Goal: Feedback & Contribution: Contribute content

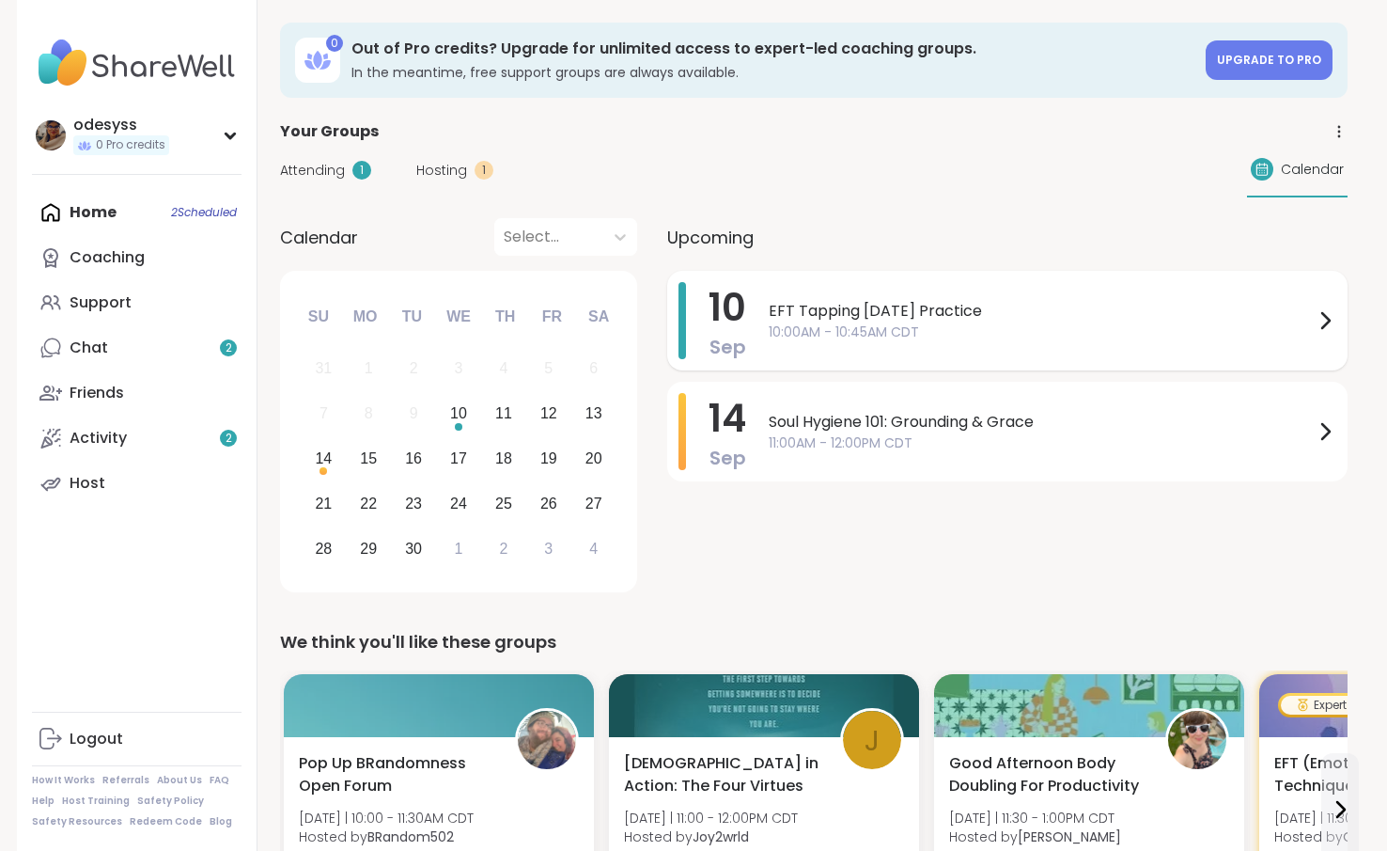
click at [931, 316] on span "EFT Tapping Wednesday Practice" at bounding box center [1041, 311] width 545 height 23
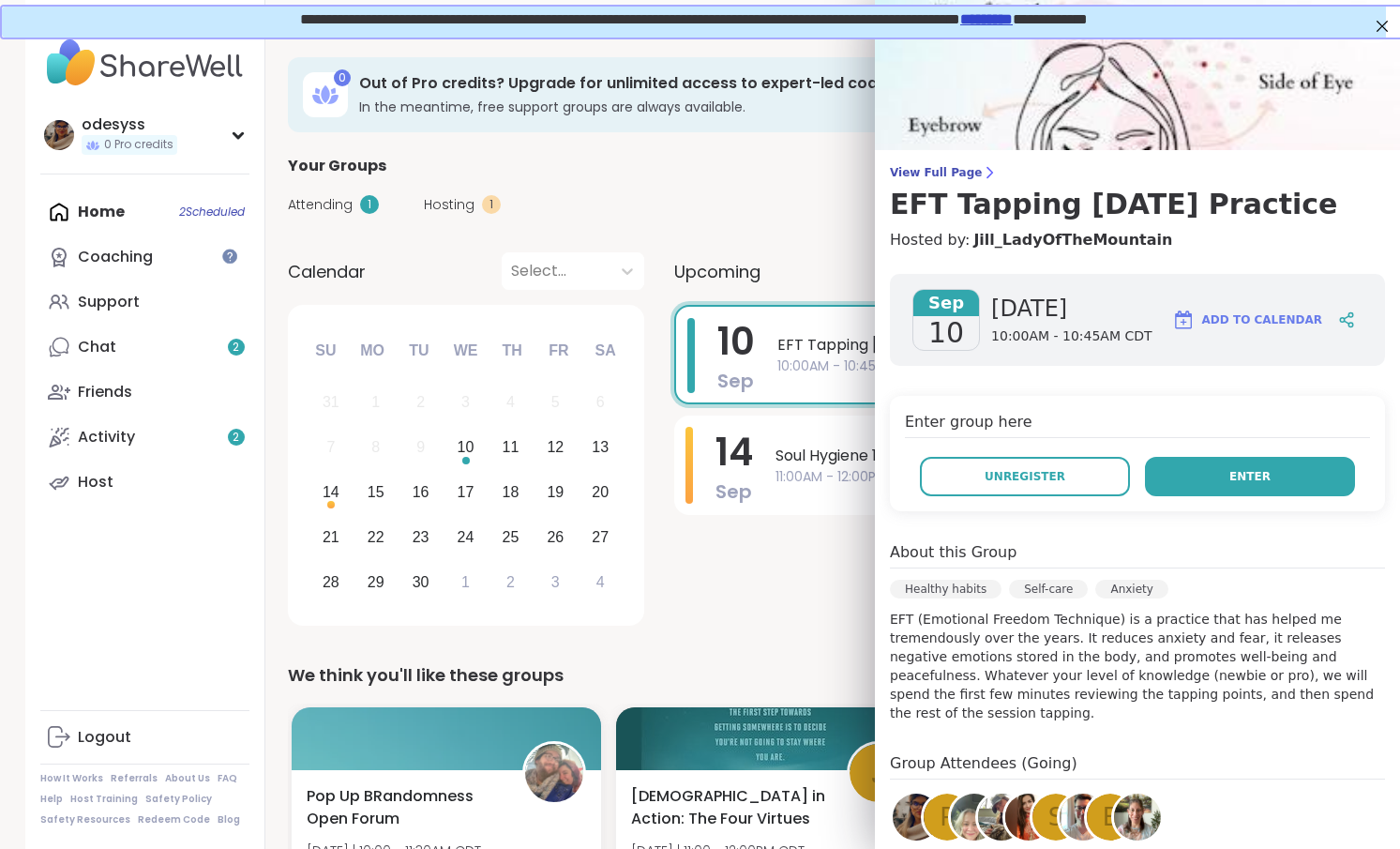
click at [1202, 472] on button "Enter" at bounding box center [1250, 476] width 211 height 39
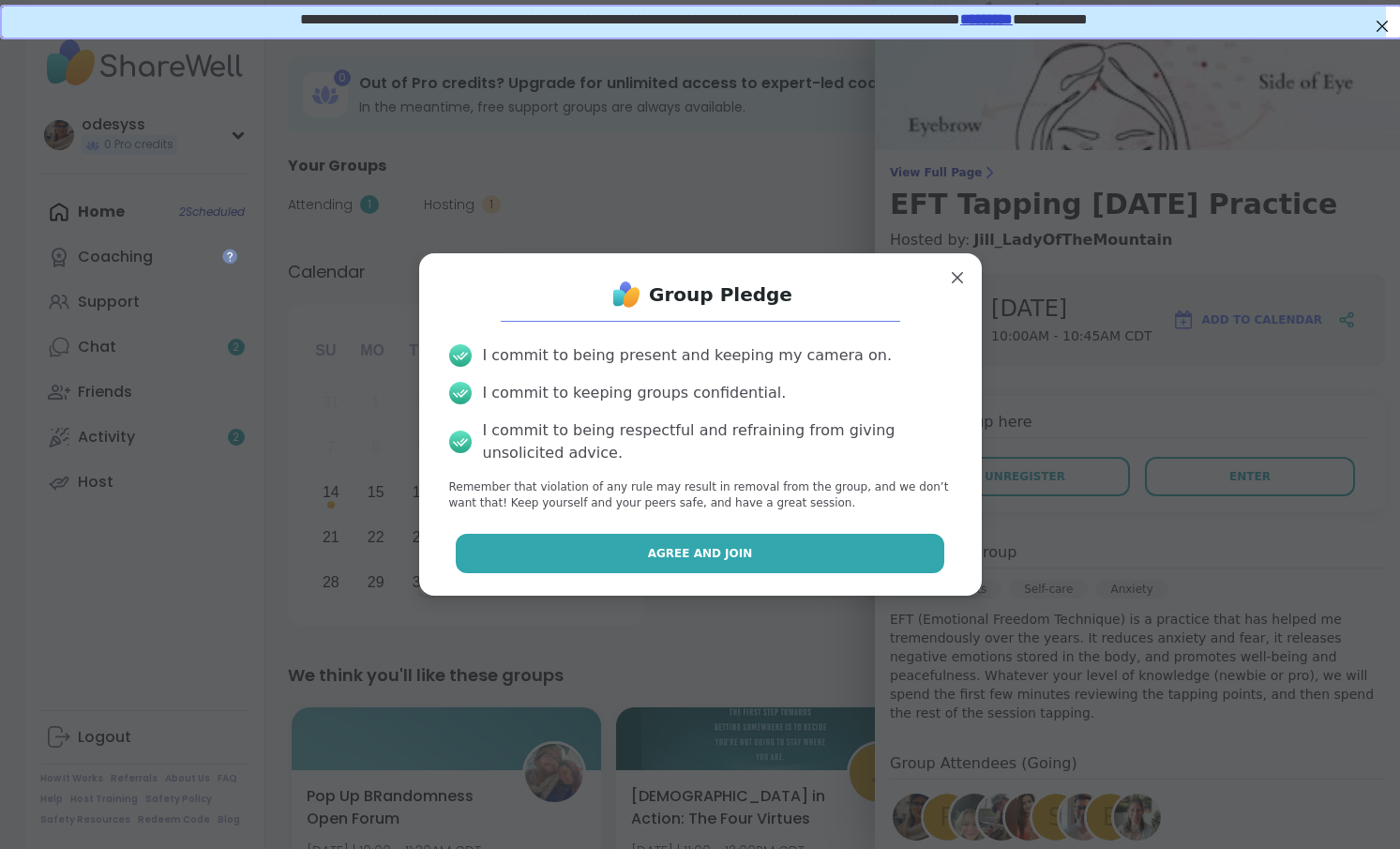
click at [765, 555] on button "Agree and Join" at bounding box center [700, 553] width 489 height 39
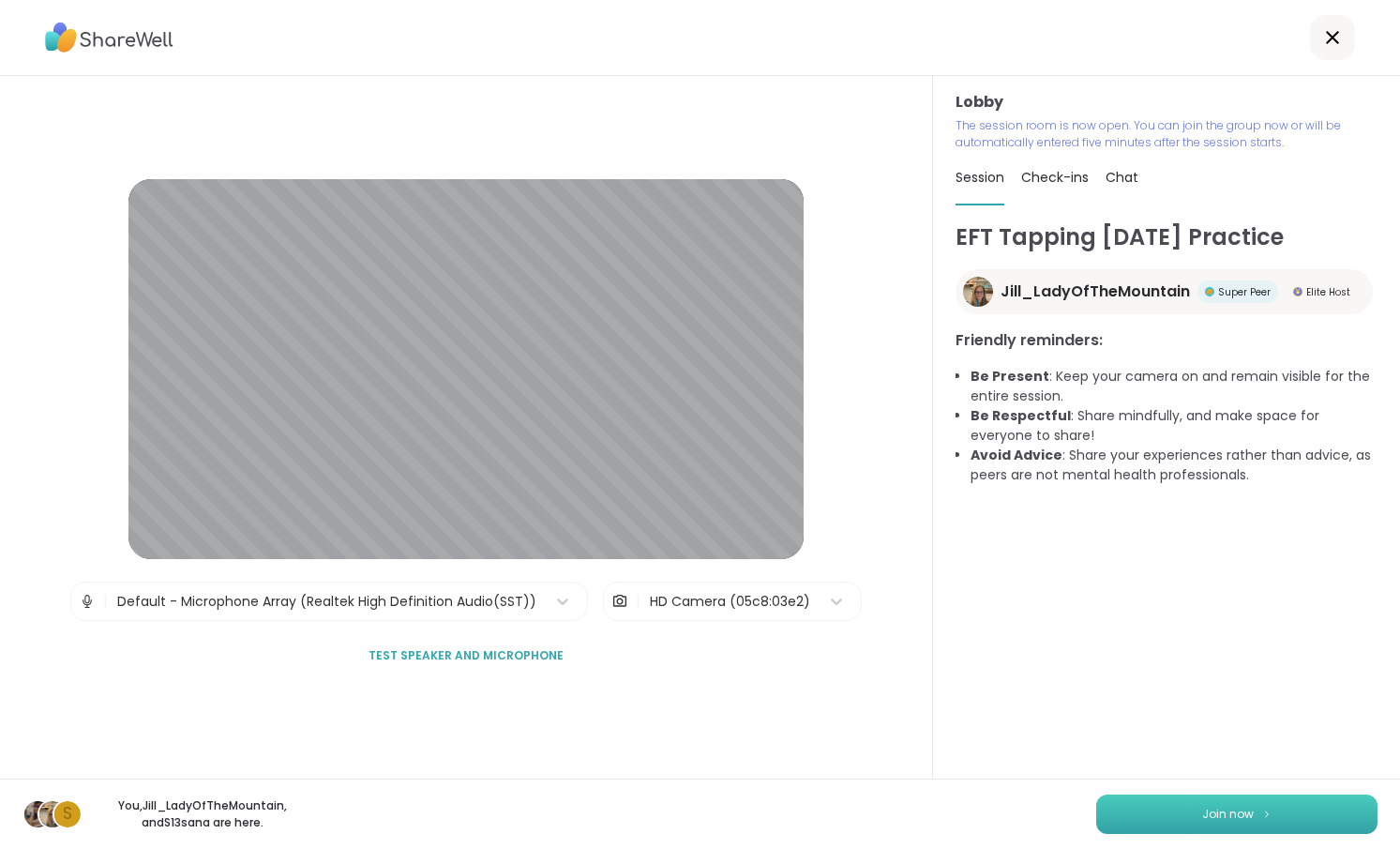
click at [1214, 798] on button "Join now" at bounding box center [1237, 813] width 281 height 39
click at [1222, 798] on button "Join now" at bounding box center [1237, 813] width 281 height 39
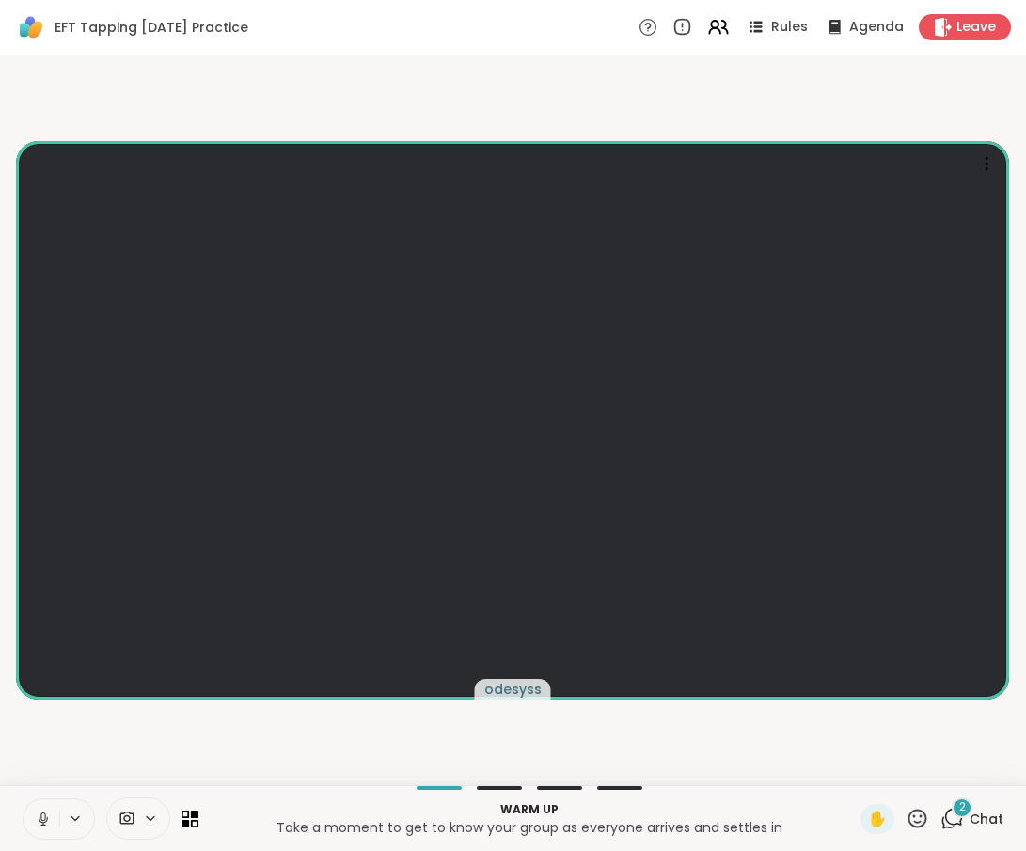
click at [952, 805] on div "2" at bounding box center [961, 807] width 21 height 21
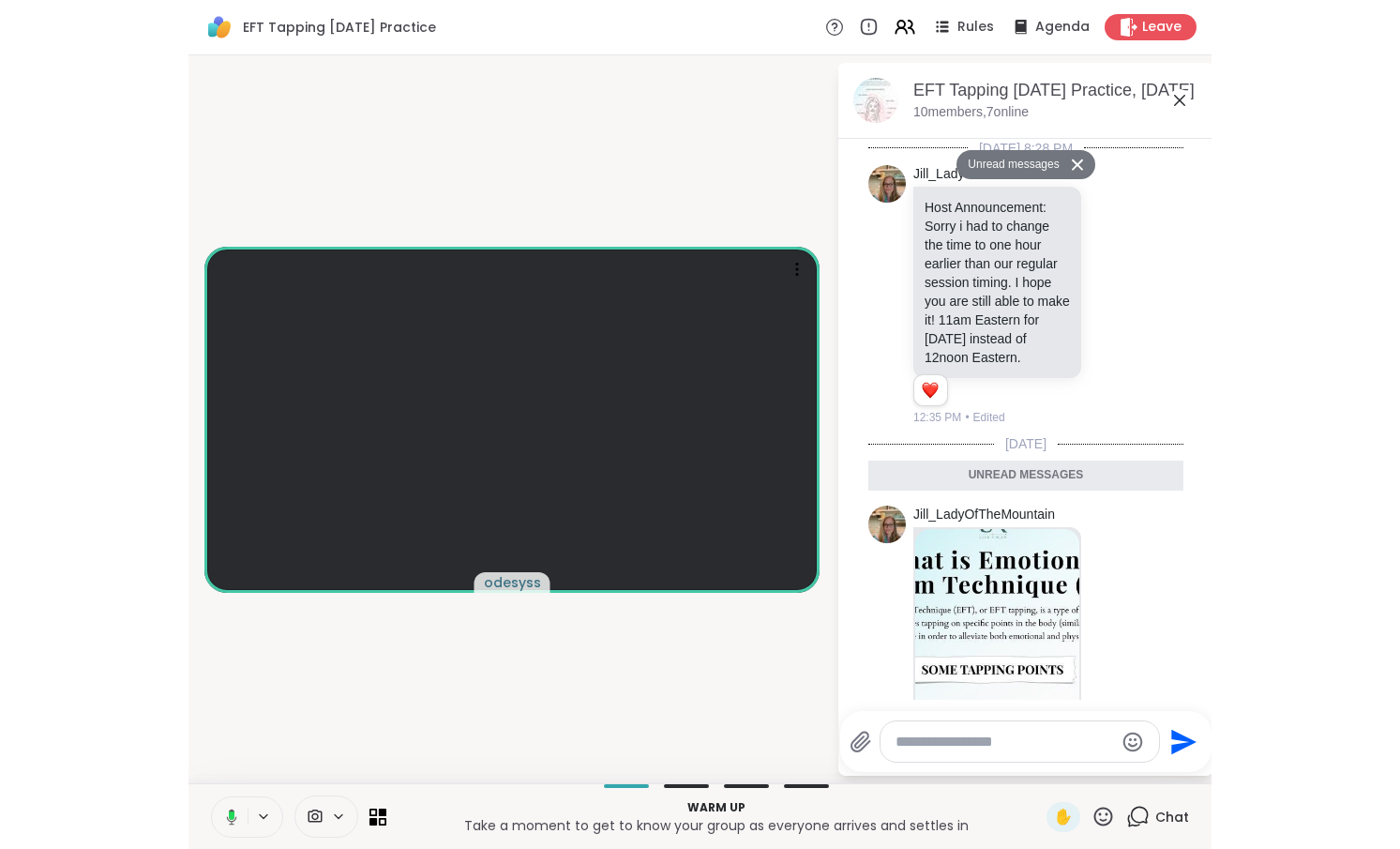
scroll to position [721, 0]
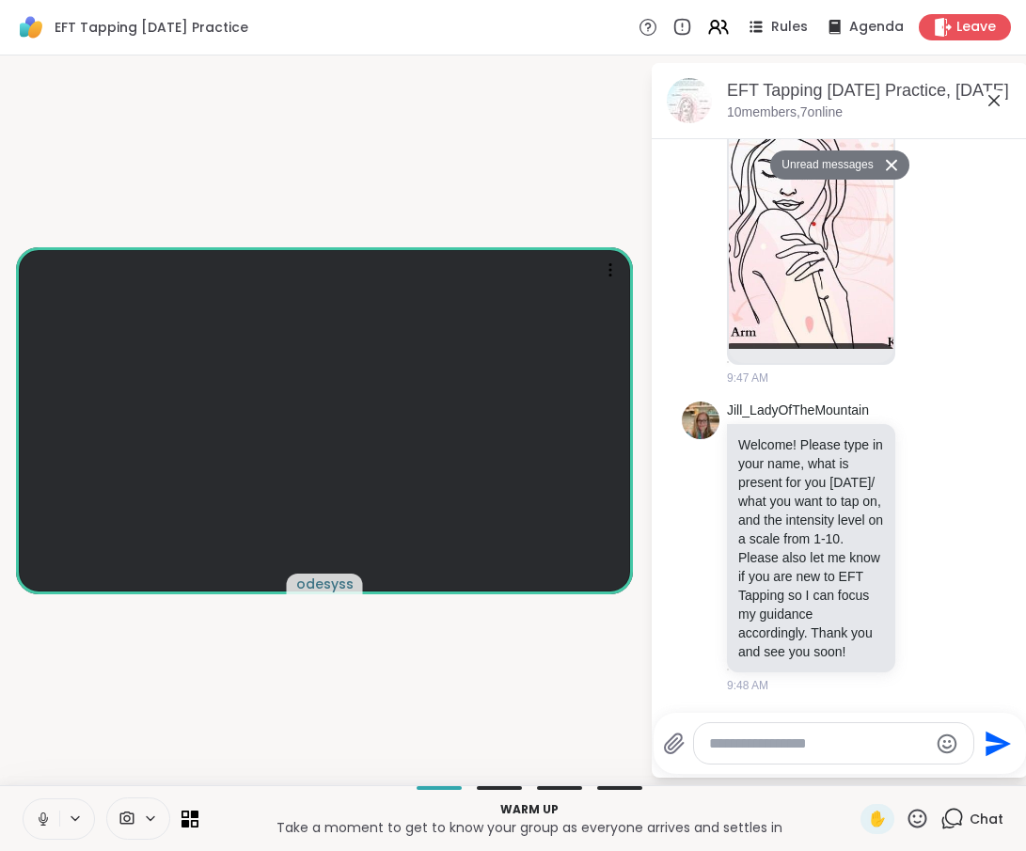
click at [41, 823] on icon at bounding box center [43, 818] width 17 height 17
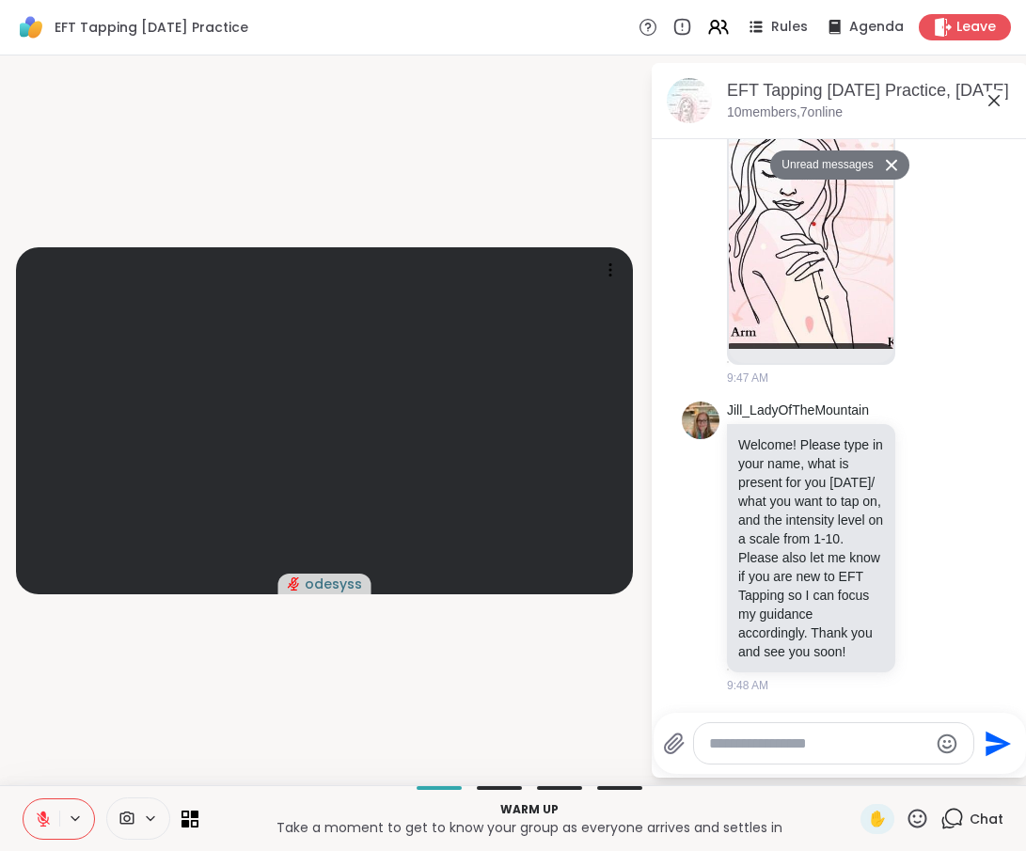
click at [996, 97] on icon at bounding box center [993, 100] width 11 height 11
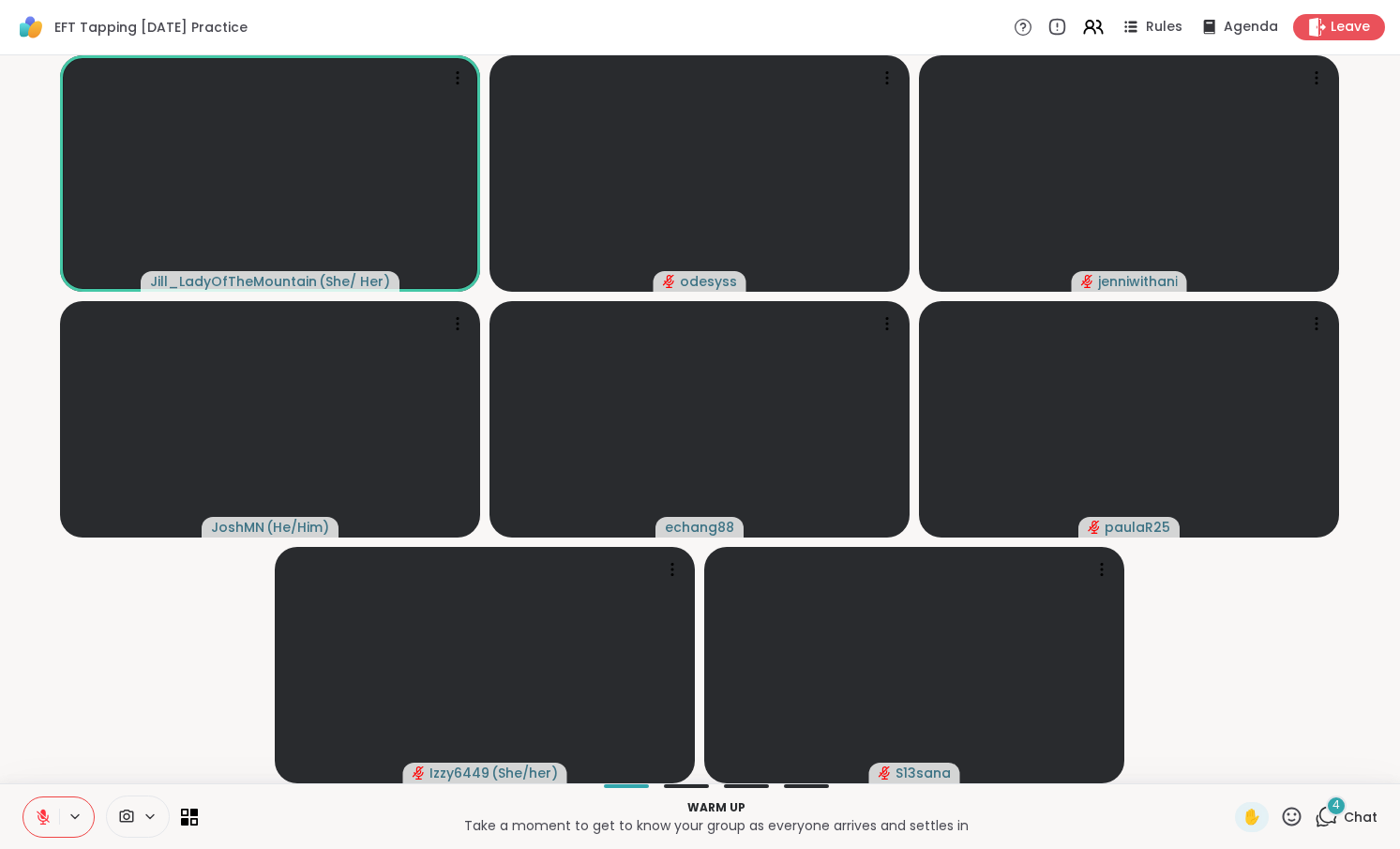
click at [1318, 825] on icon at bounding box center [1327, 817] width 24 height 24
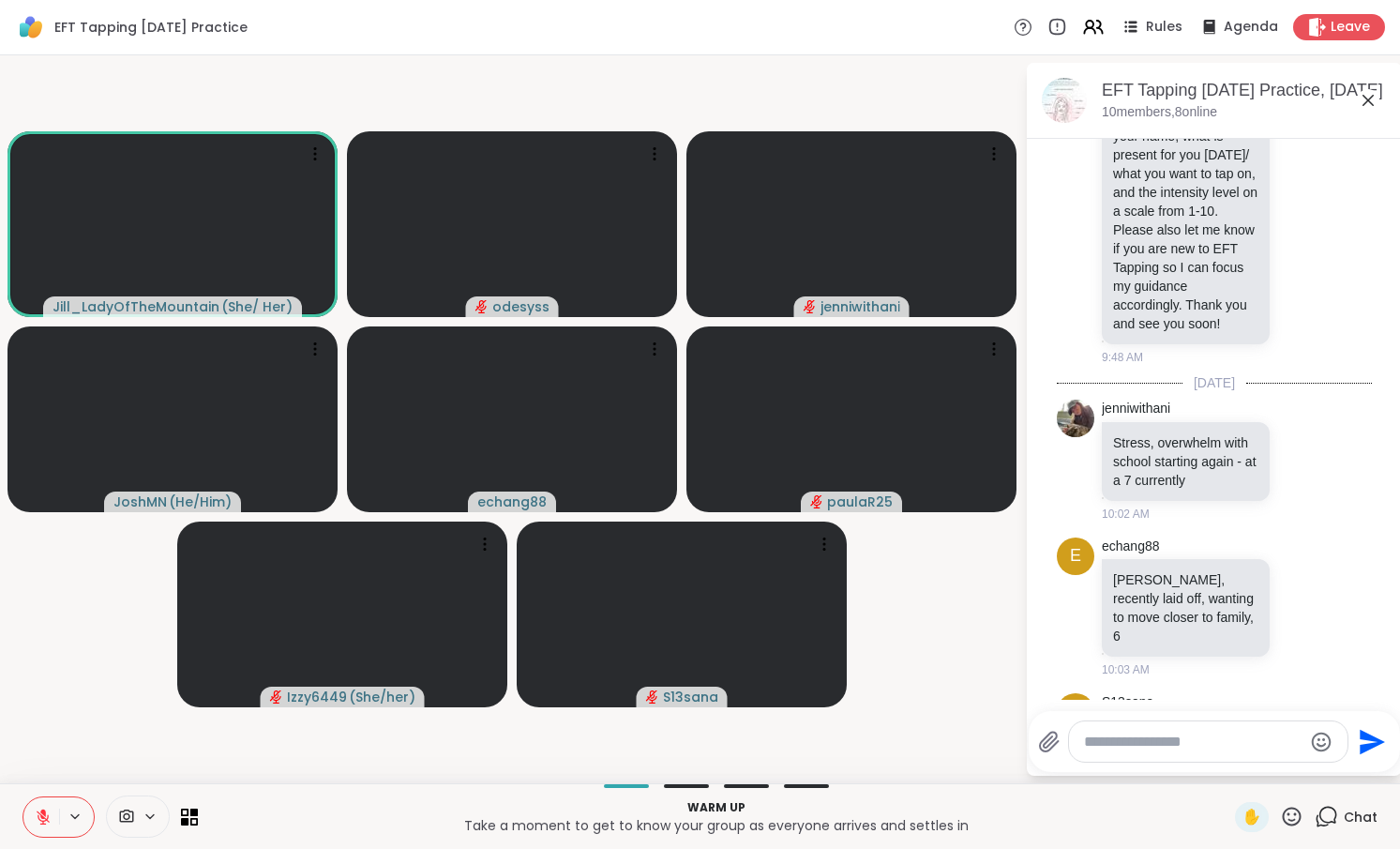
scroll to position [906, 0]
click at [1109, 748] on textarea "Type your message" at bounding box center [1193, 741] width 219 height 19
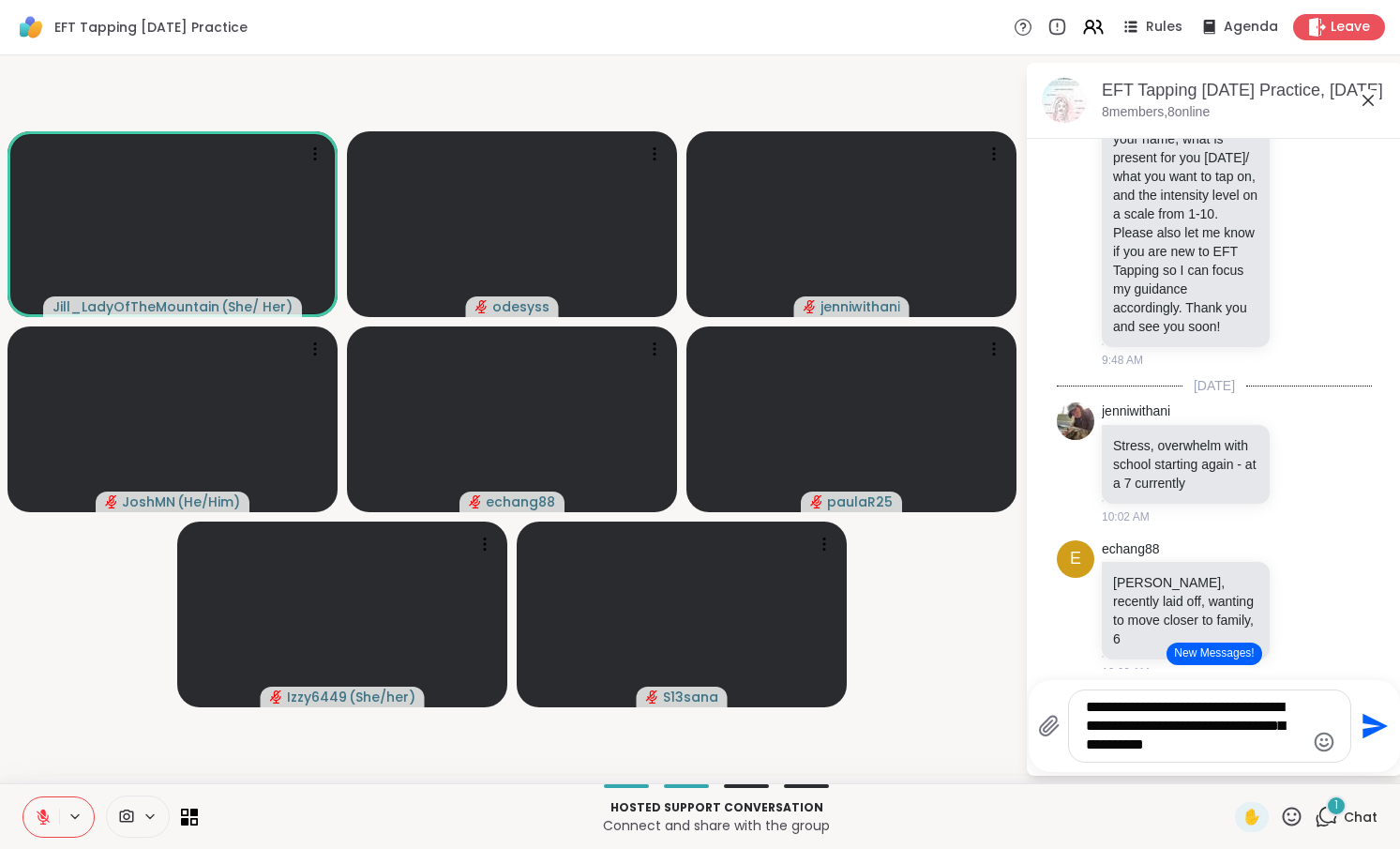
type textarea "**********"
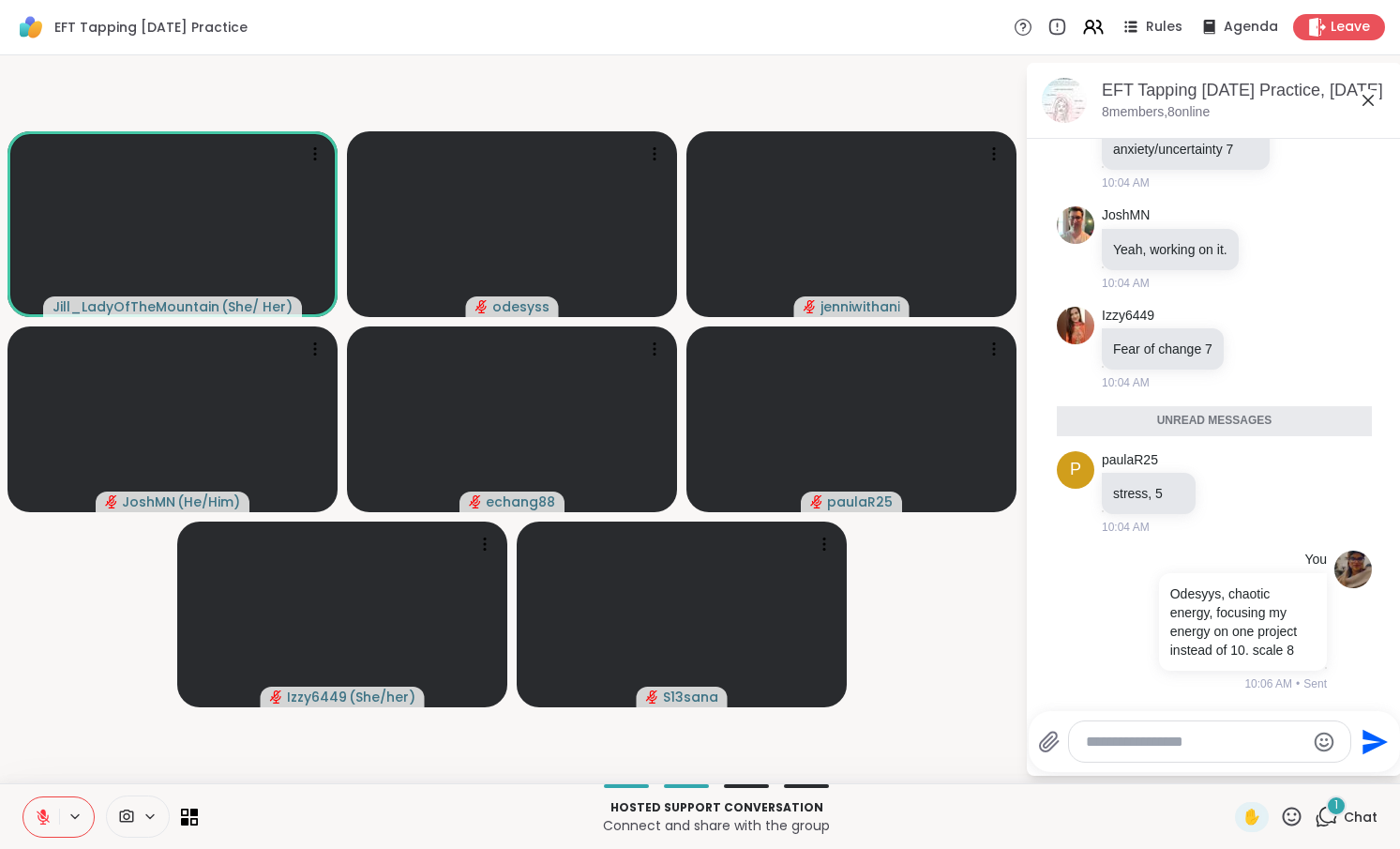
scroll to position [1583, 0]
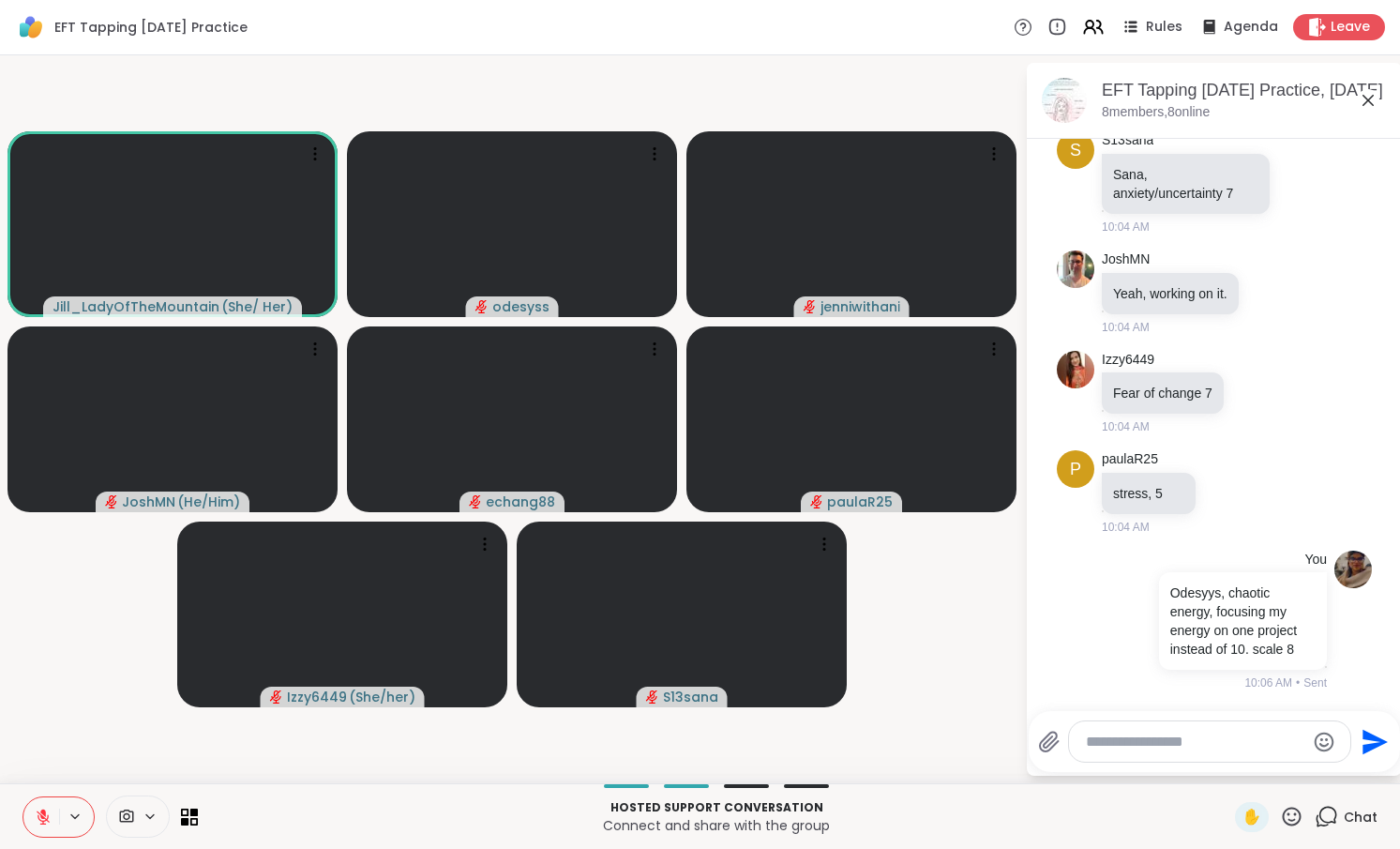
click at [1370, 106] on icon at bounding box center [1368, 100] width 23 height 23
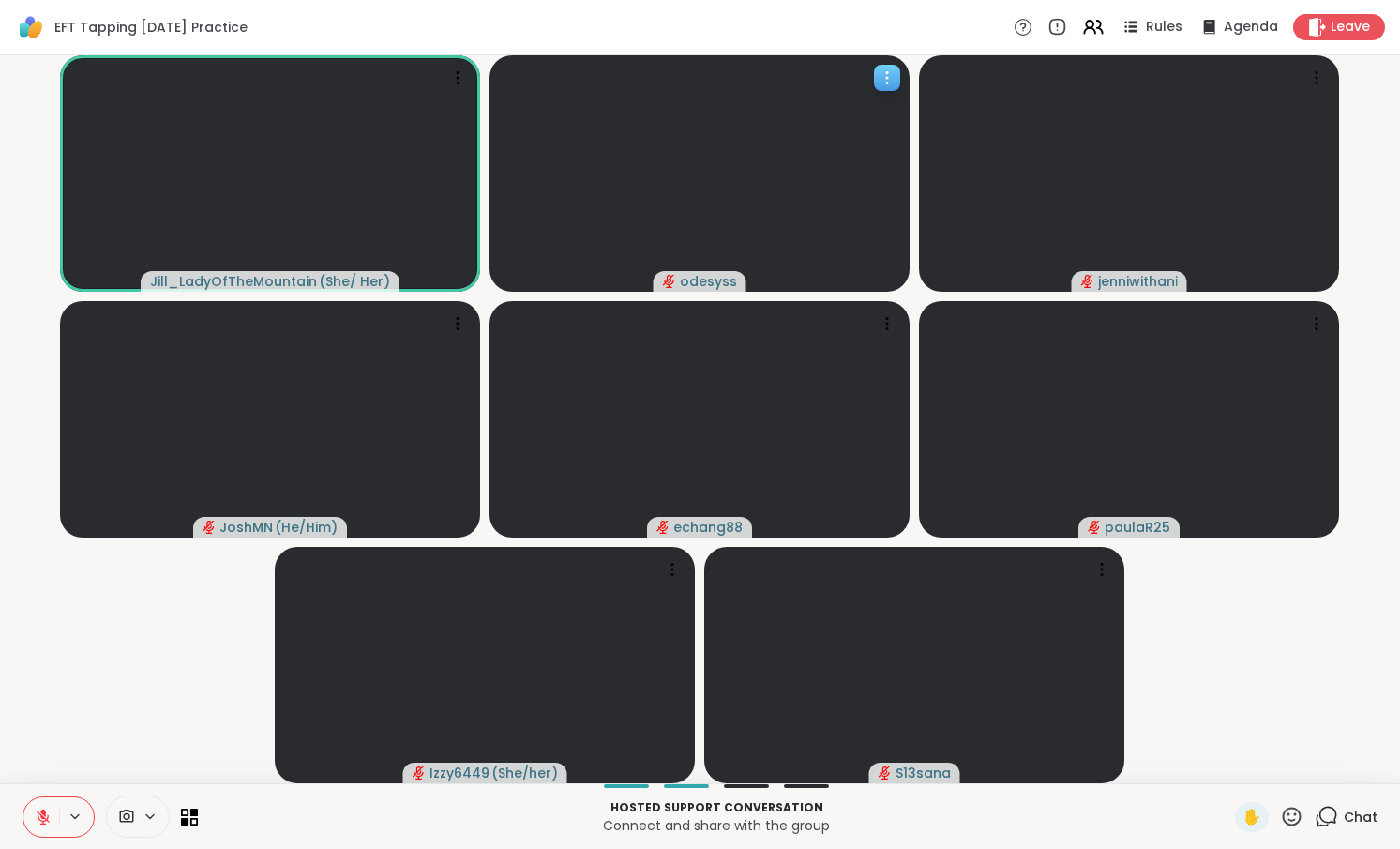
click at [882, 77] on icon at bounding box center [887, 78] width 19 height 19
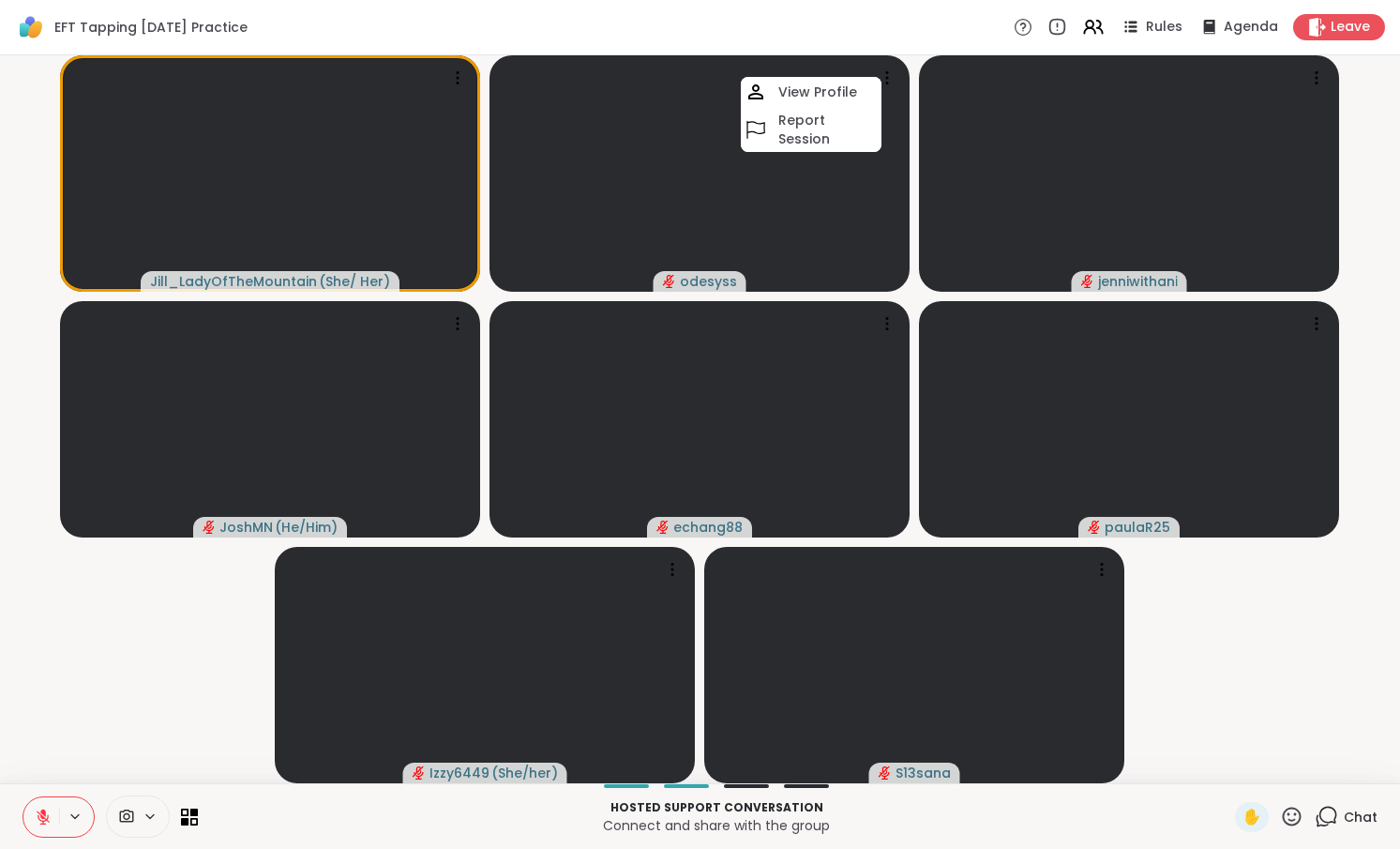
click at [1317, 814] on icon at bounding box center [1327, 817] width 24 height 24
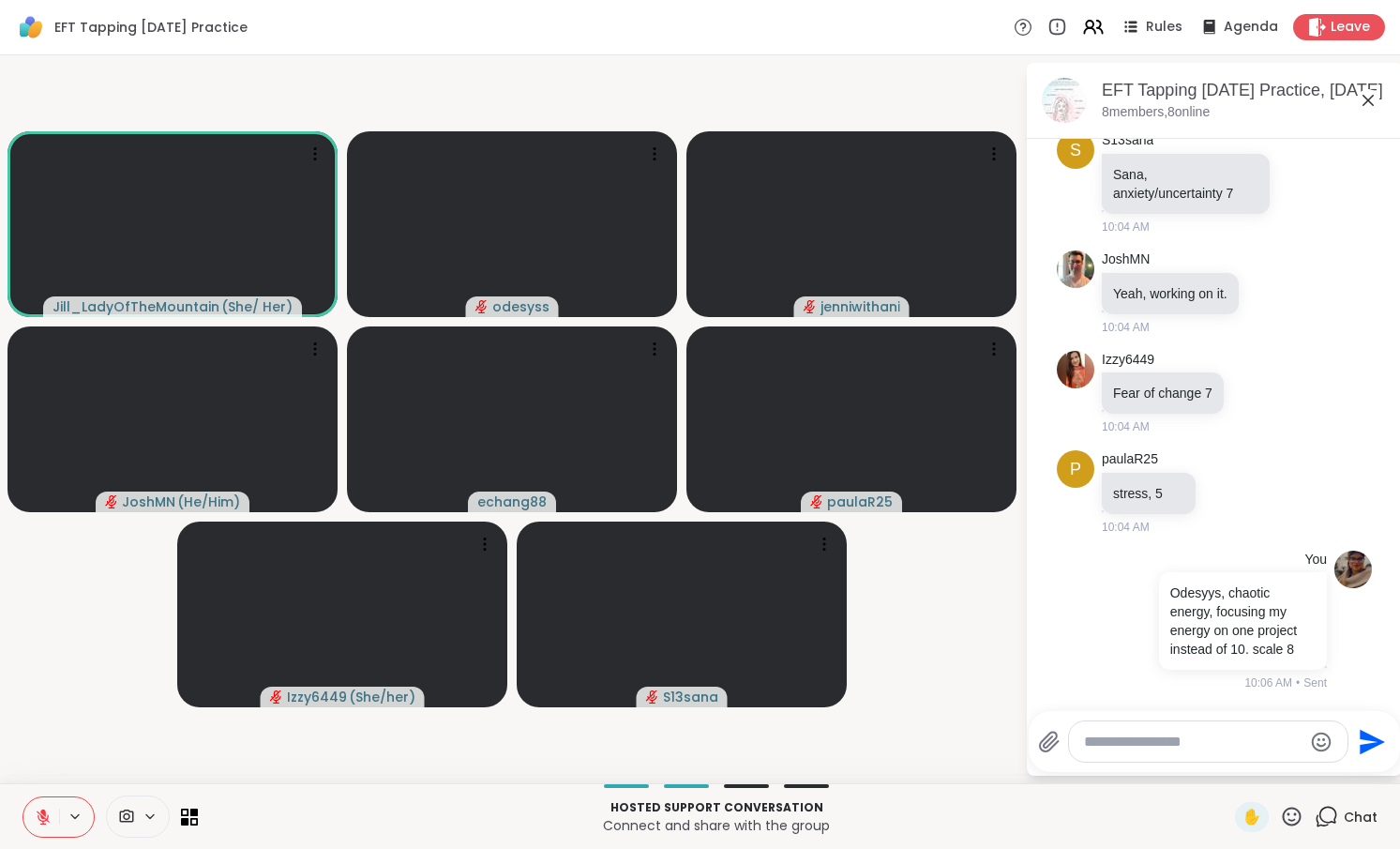
scroll to position [1478, 0]
drag, startPoint x: 1385, startPoint y: 581, endPoint x: 1388, endPoint y: 646, distance: 65.1
click at [1384, 646] on html "EFT Tapping Wednesday Practice Rules Agenda Leave Jill_LadyOfTheMountain ( She/…" at bounding box center [700, 424] width 1400 height 849
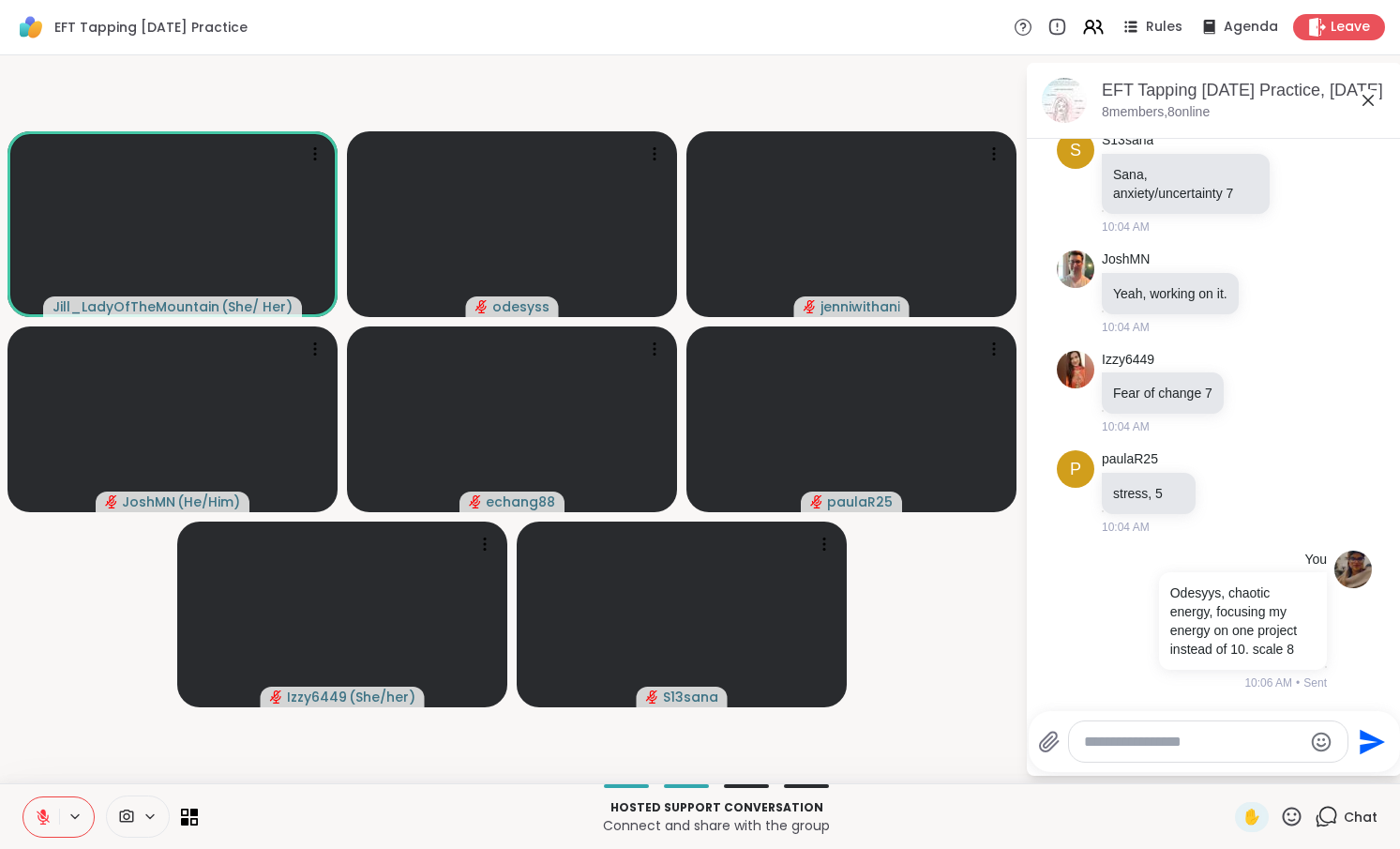
scroll to position [1739, 0]
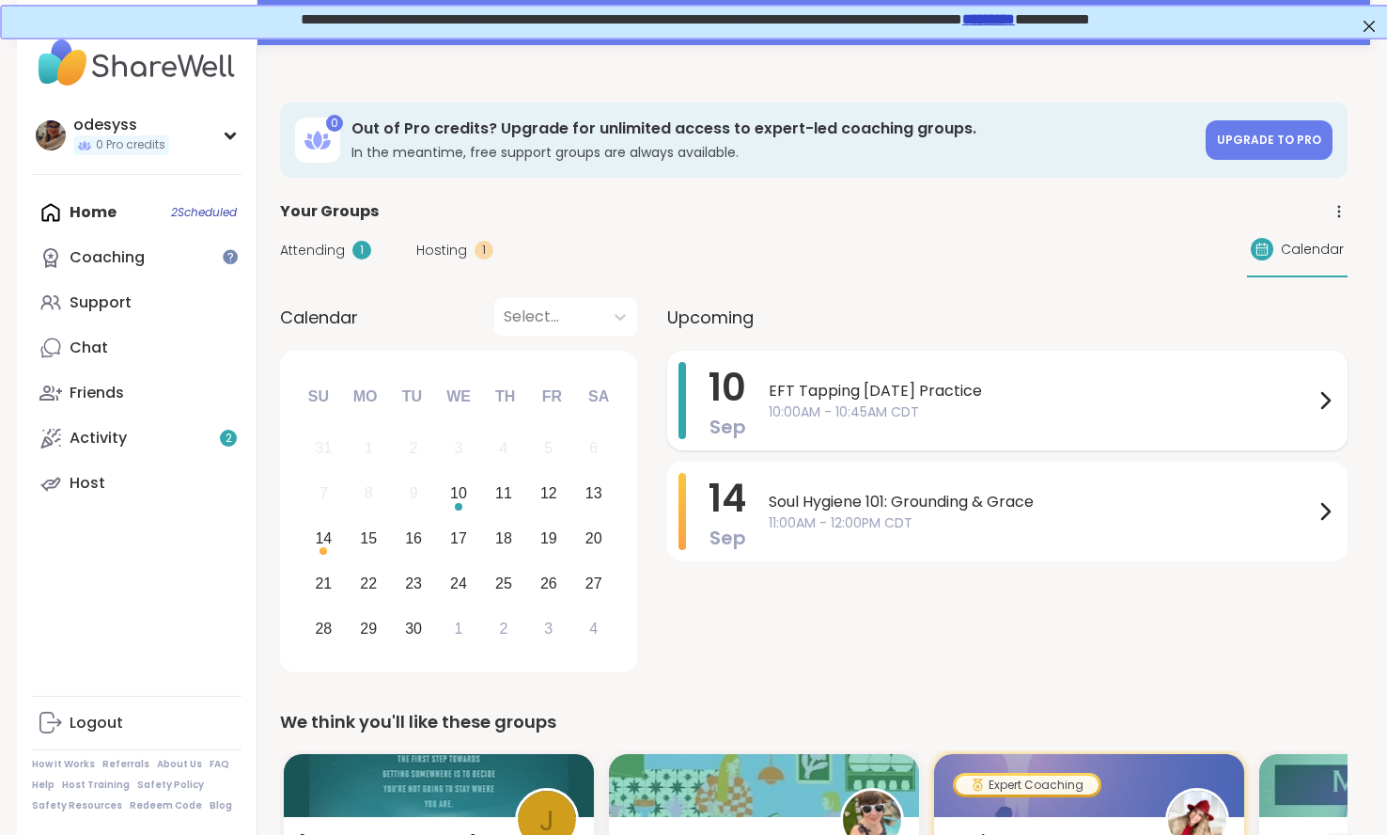
click at [1068, 417] on span "10:00AM - 10:45AM CDT" at bounding box center [1041, 412] width 545 height 20
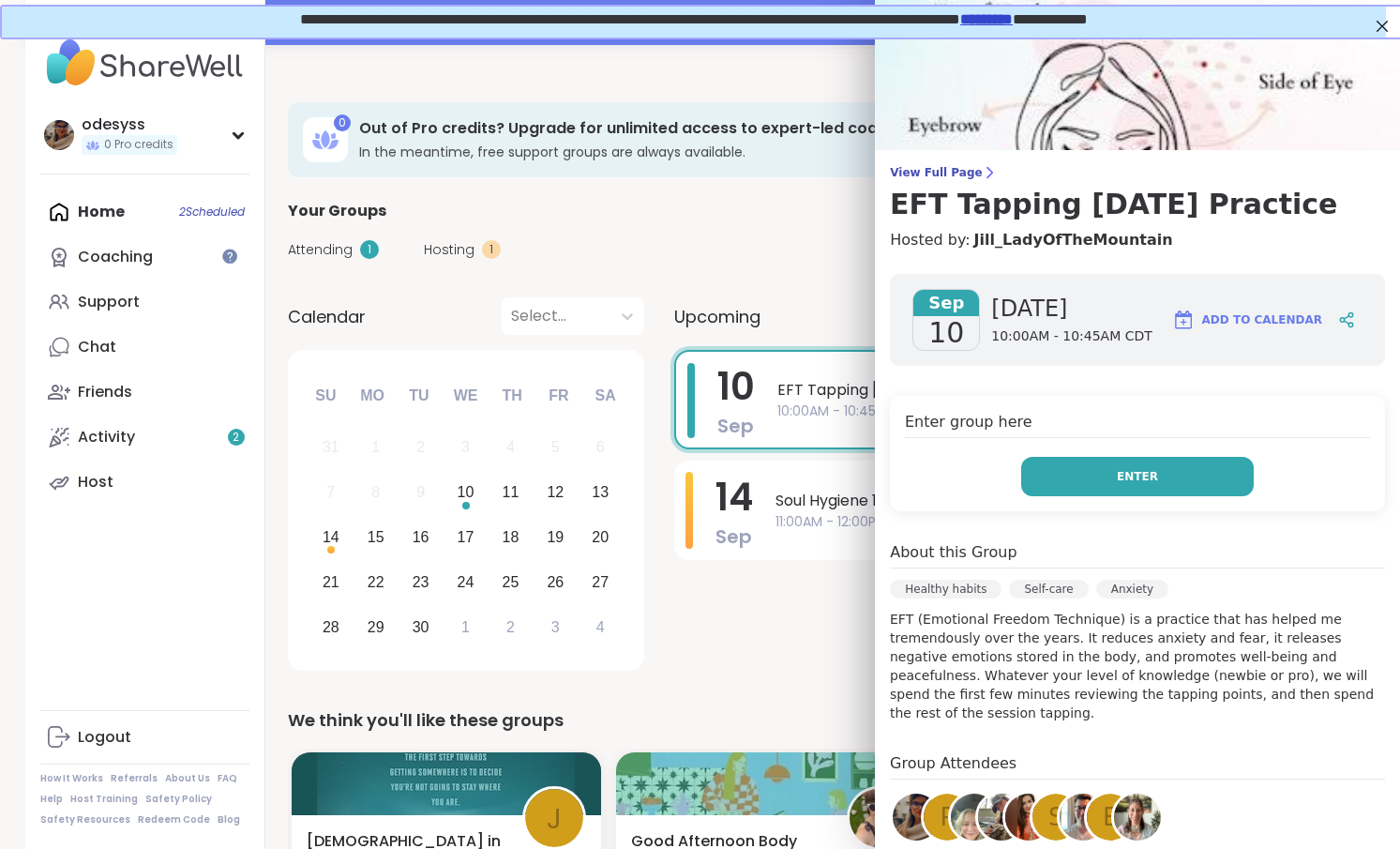
click at [1122, 471] on span "Enter" at bounding box center [1138, 476] width 41 height 17
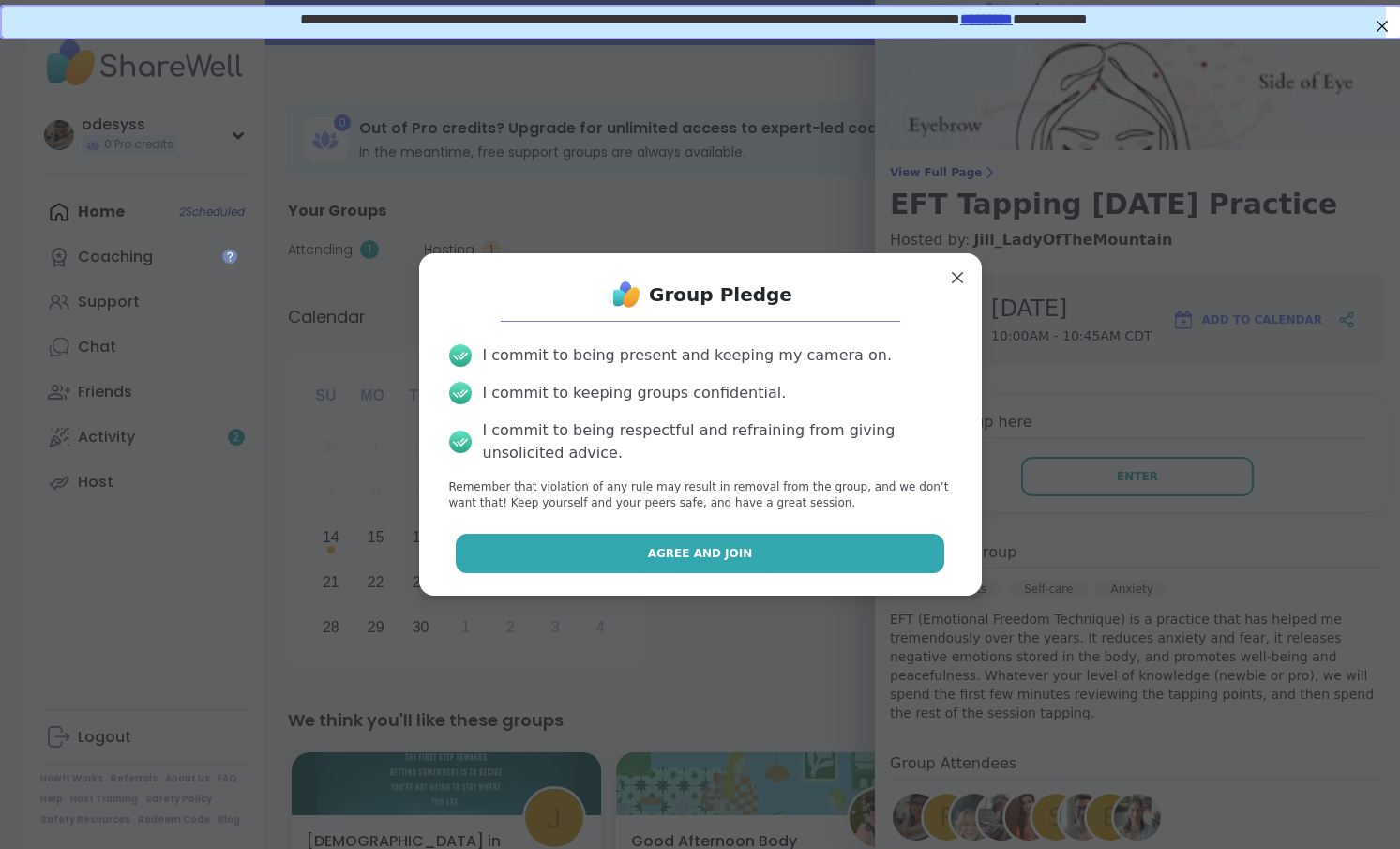
click at [850, 548] on button "Agree and Join" at bounding box center [700, 553] width 489 height 39
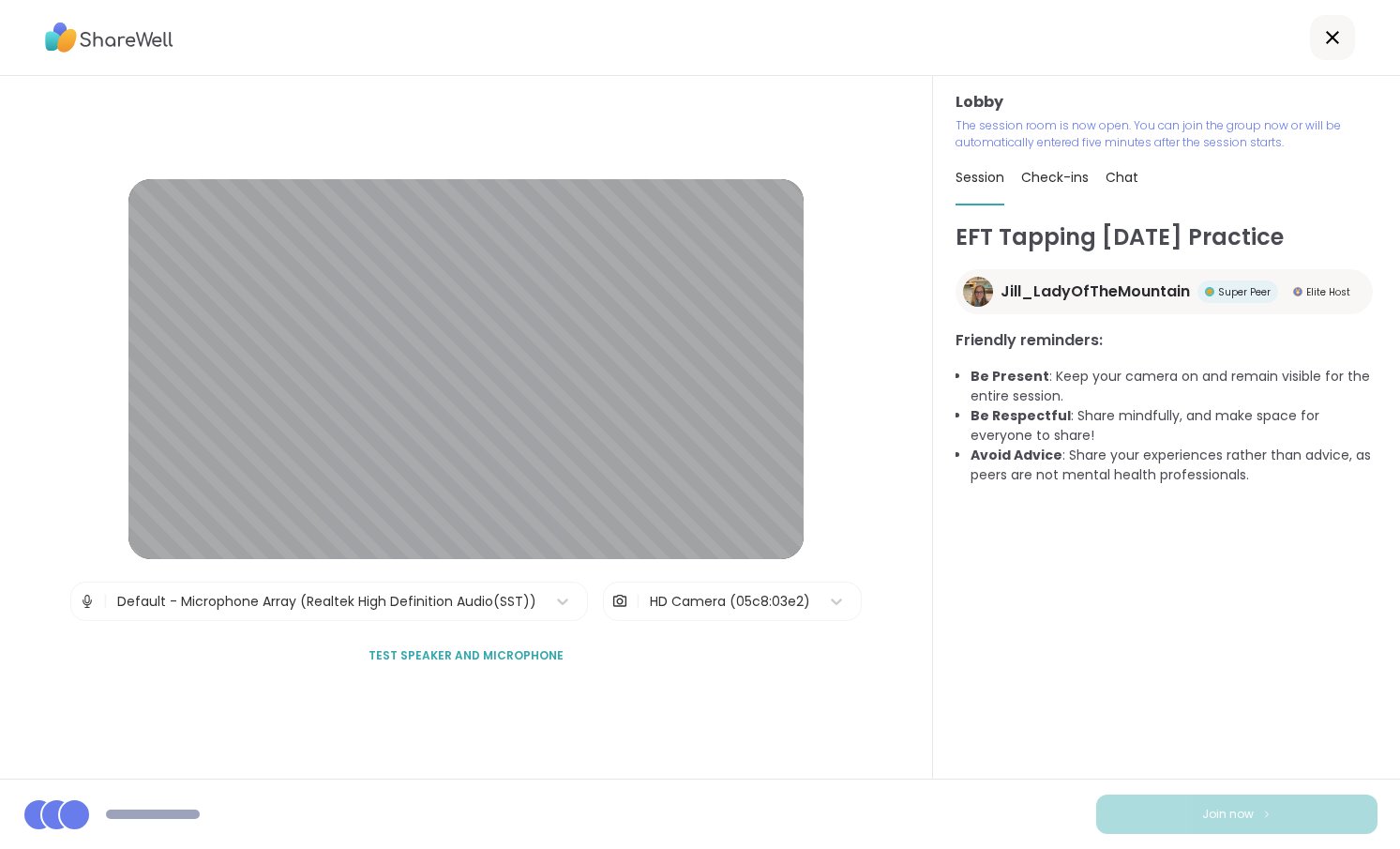
click at [1202, 820] on span "Join now" at bounding box center [1228, 813] width 52 height 17
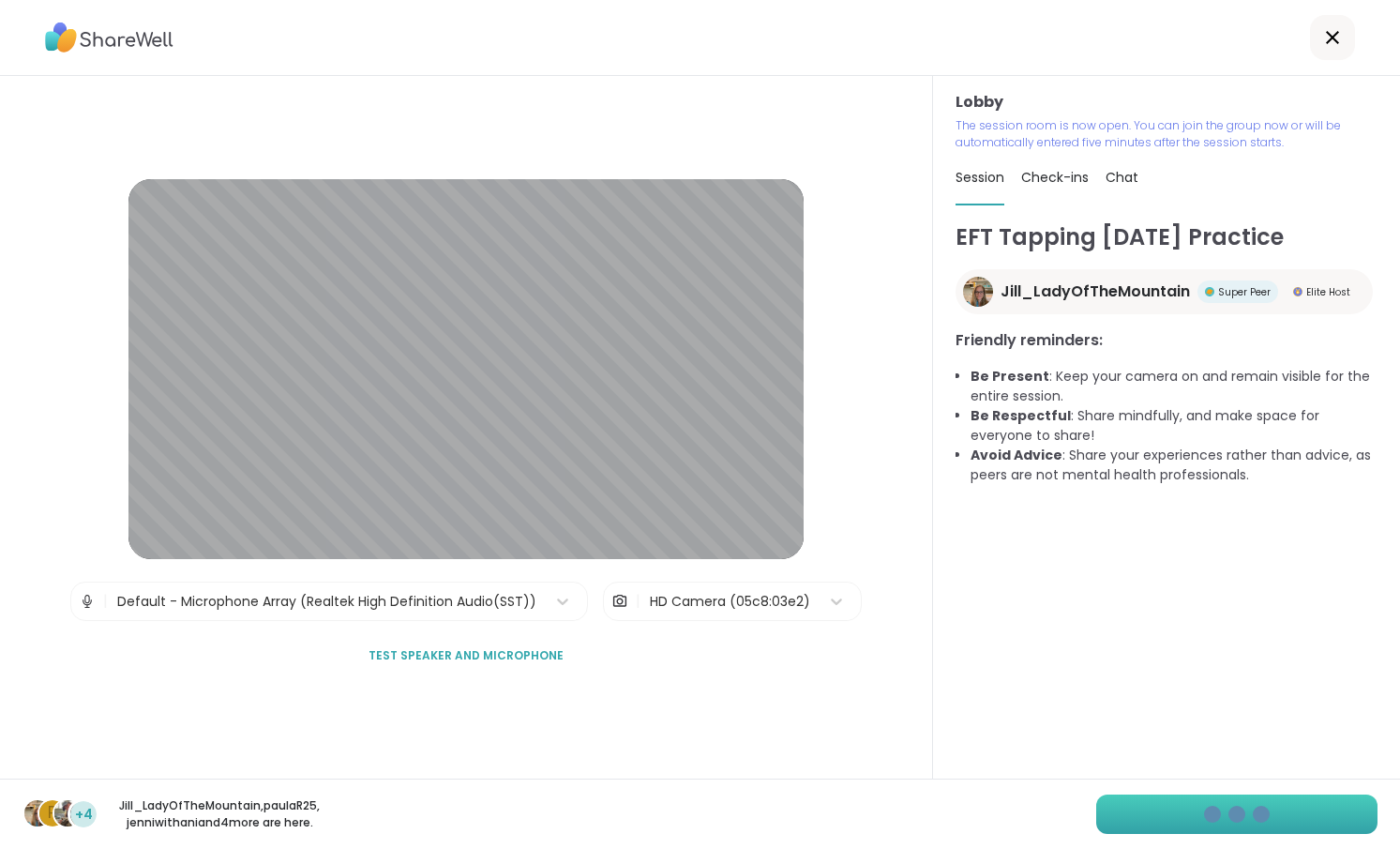
click at [1204, 816] on div at bounding box center [1212, 813] width 17 height 17
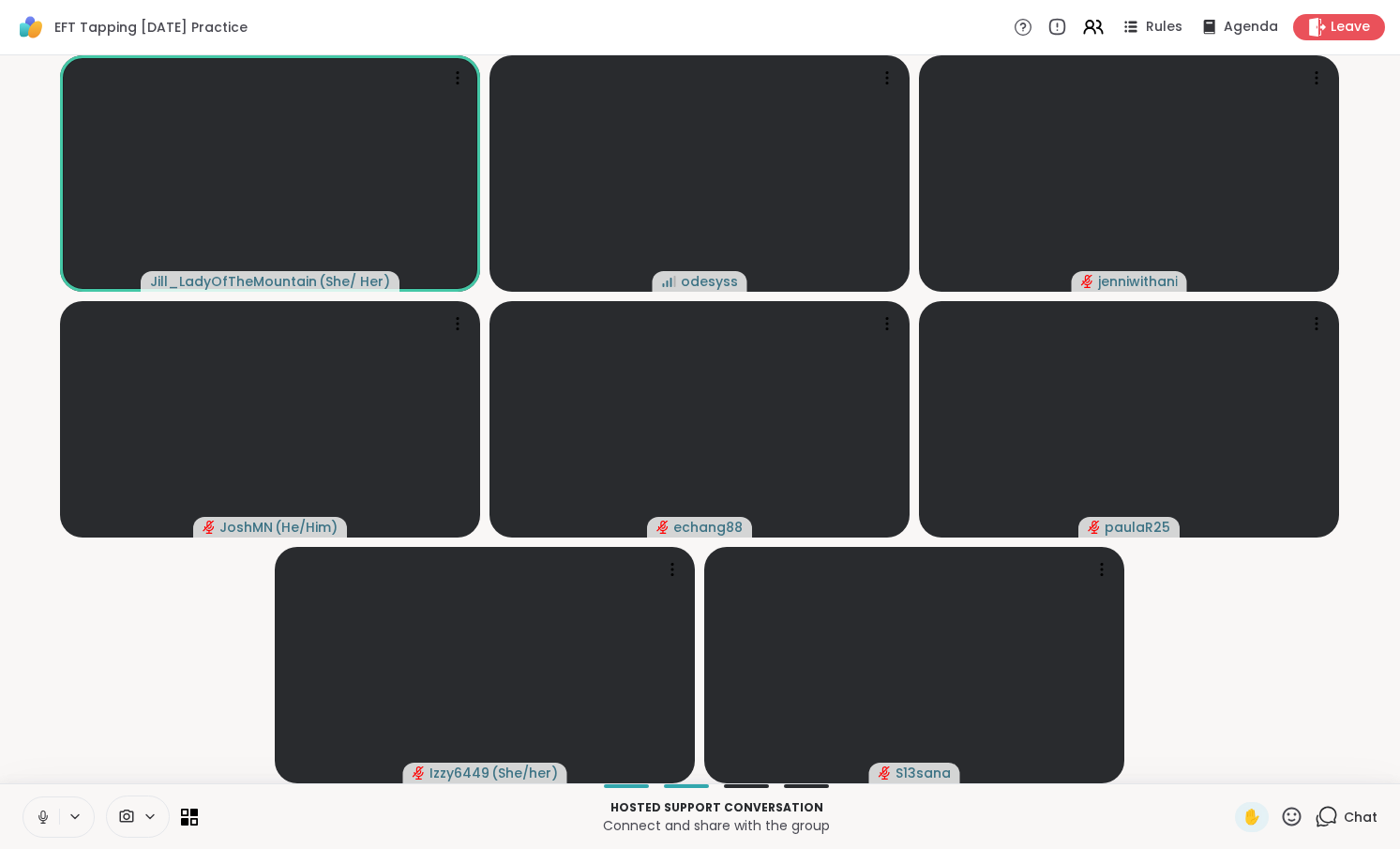
click at [42, 815] on icon at bounding box center [43, 816] width 17 height 17
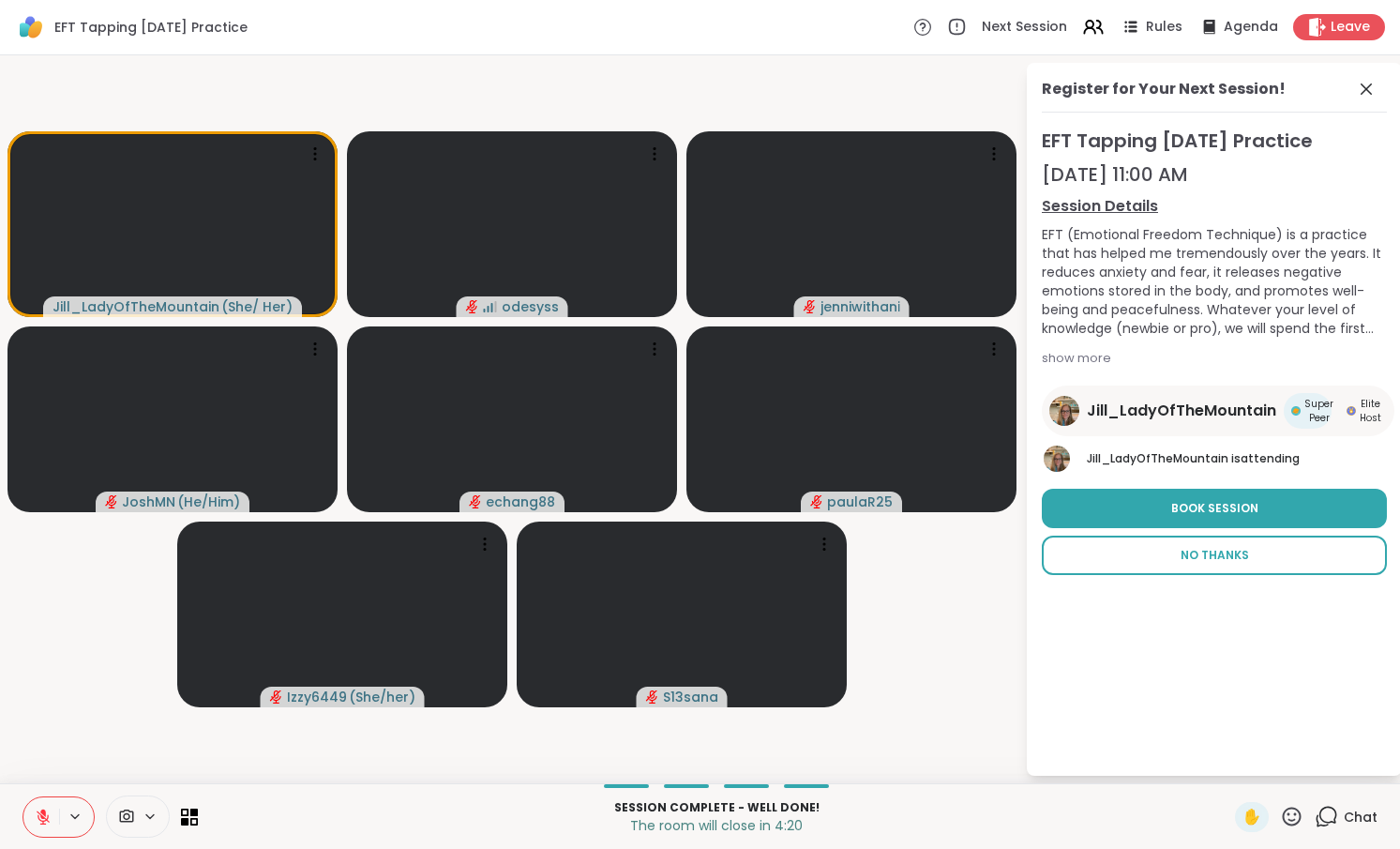
click at [1219, 552] on span "No Thanks" at bounding box center [1214, 555] width 69 height 17
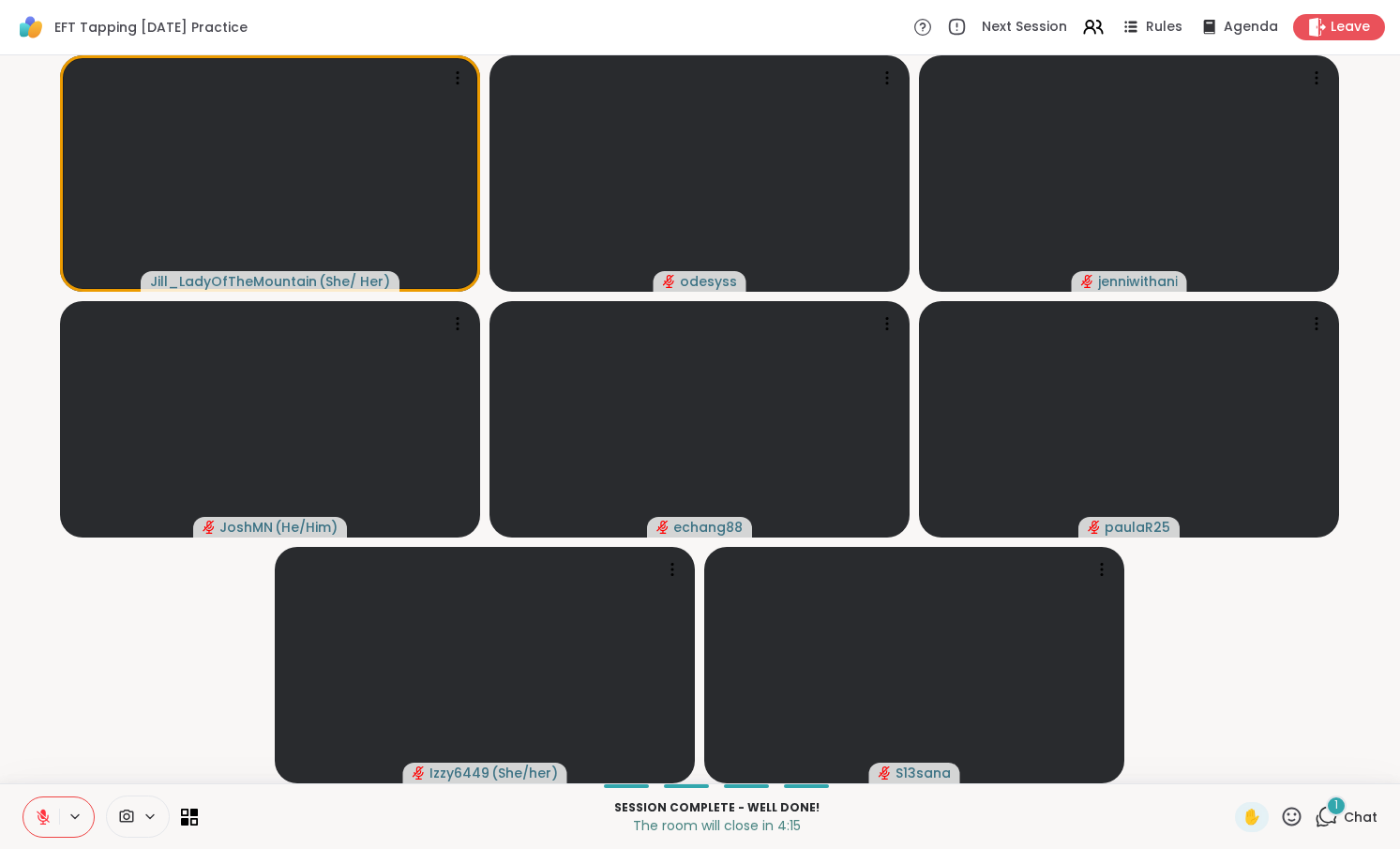
click at [1325, 816] on div "1 Chat" at bounding box center [1346, 817] width 63 height 30
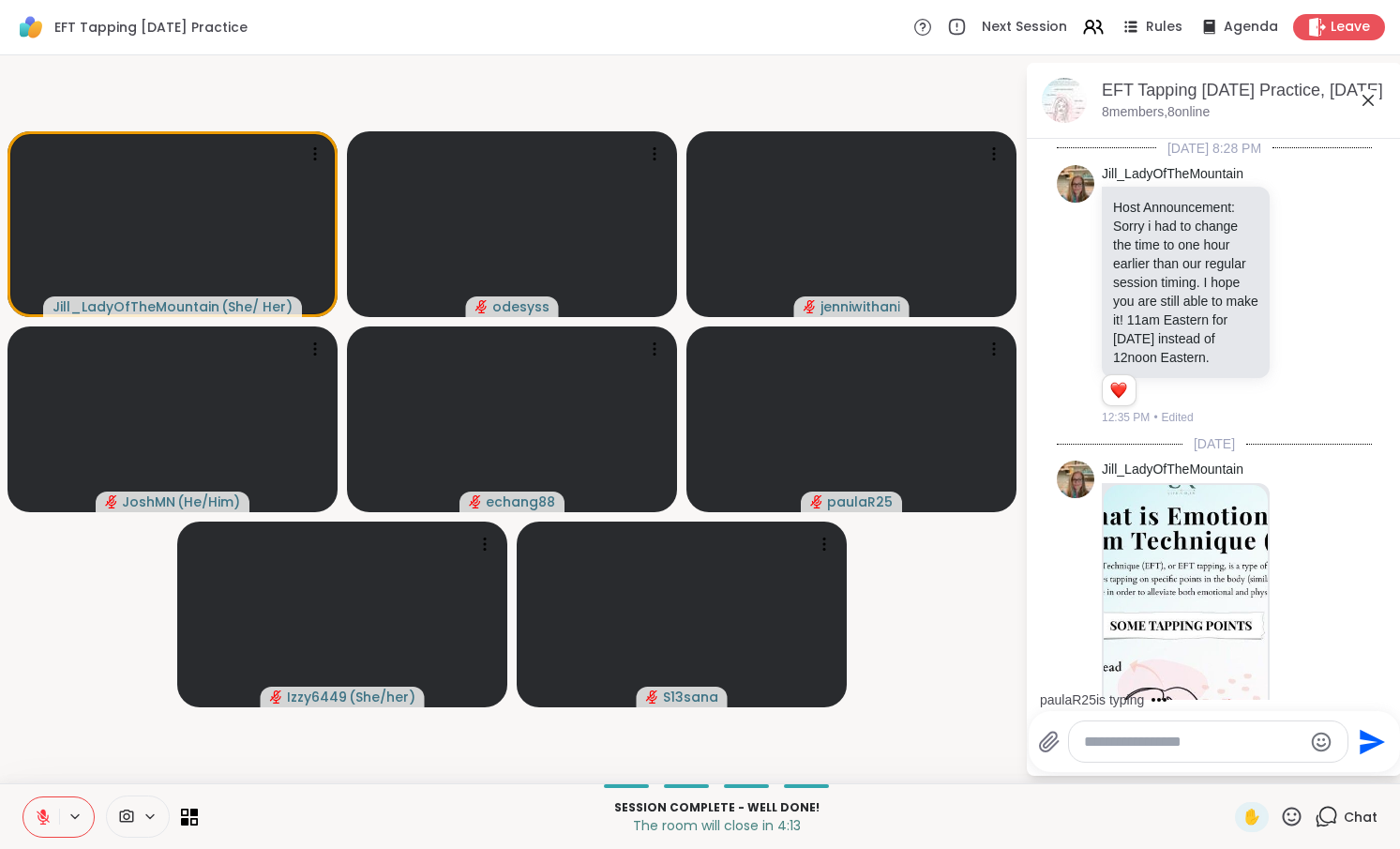
scroll to position [2029, 0]
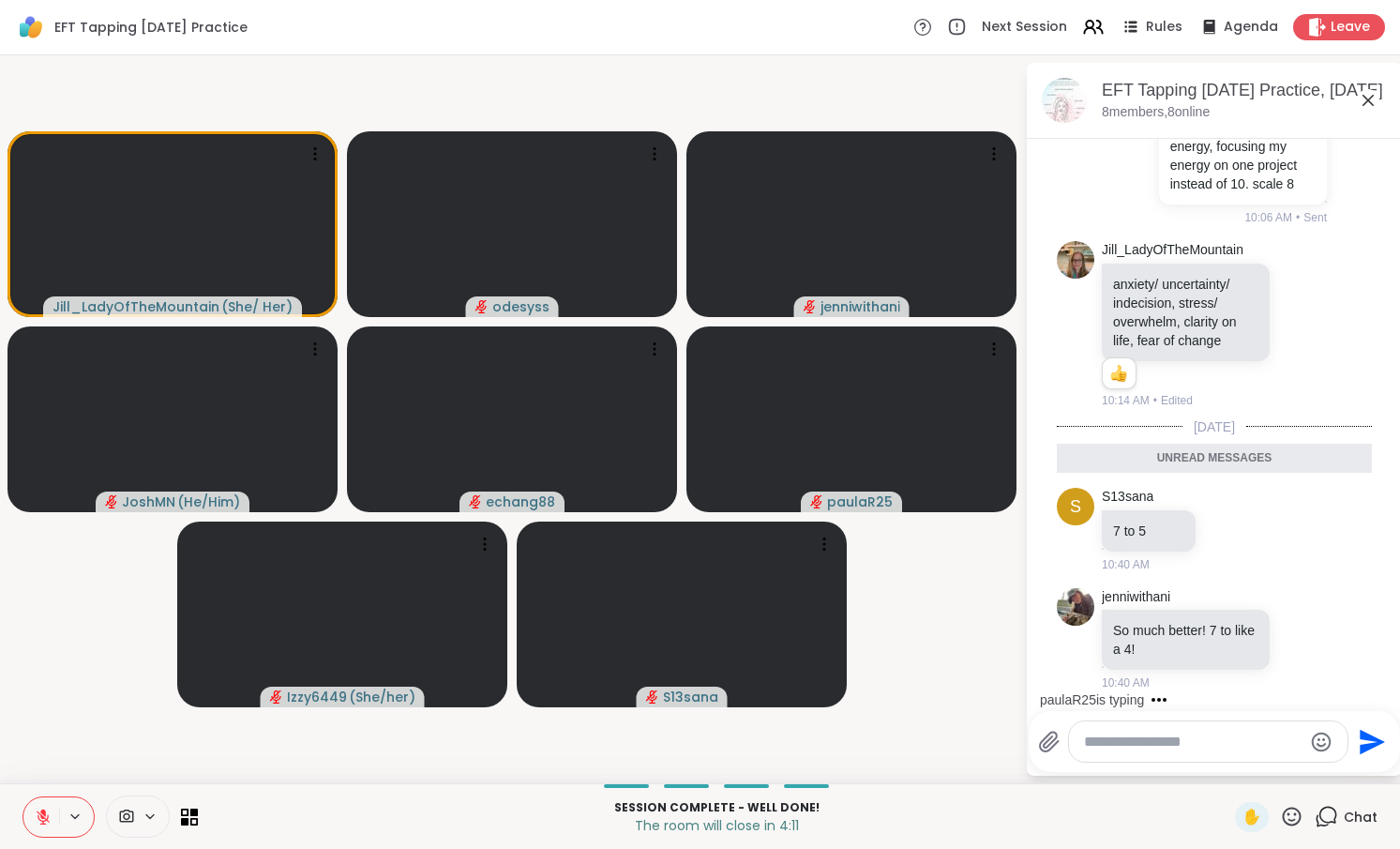
click at [1130, 744] on textarea "Type your message" at bounding box center [1193, 741] width 219 height 19
type textarea "***"
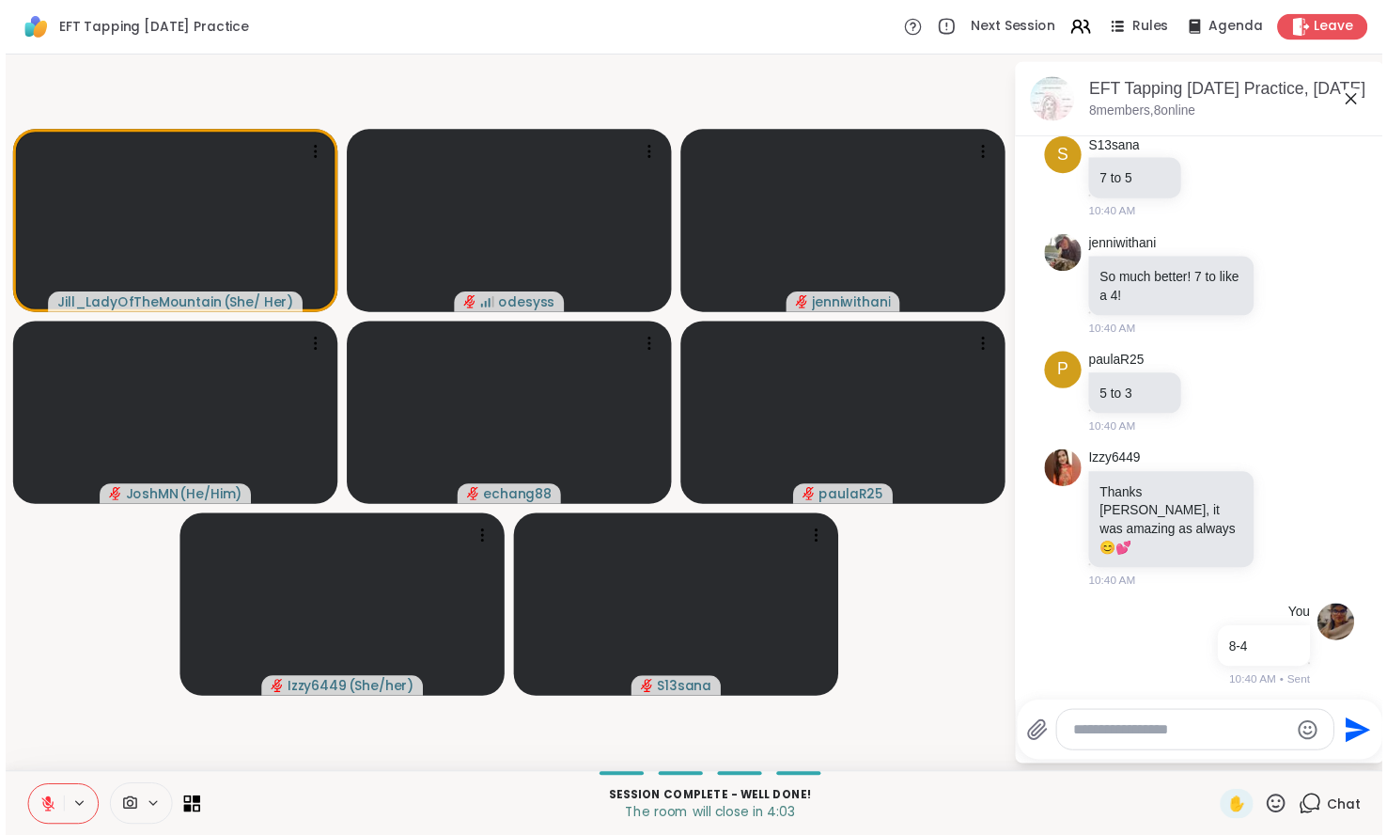
scroll to position [2328, 0]
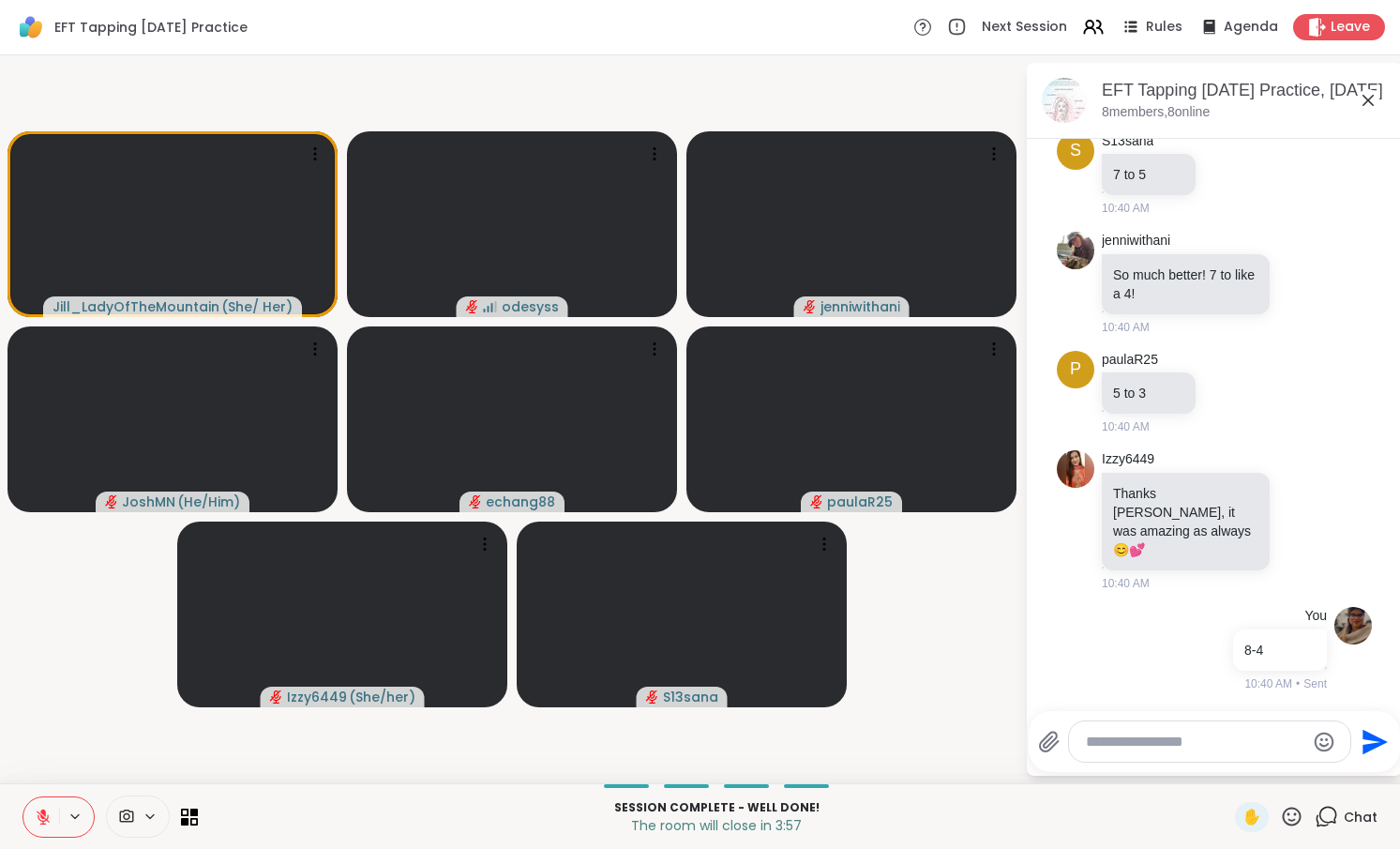
click at [1369, 106] on icon at bounding box center [1368, 100] width 23 height 23
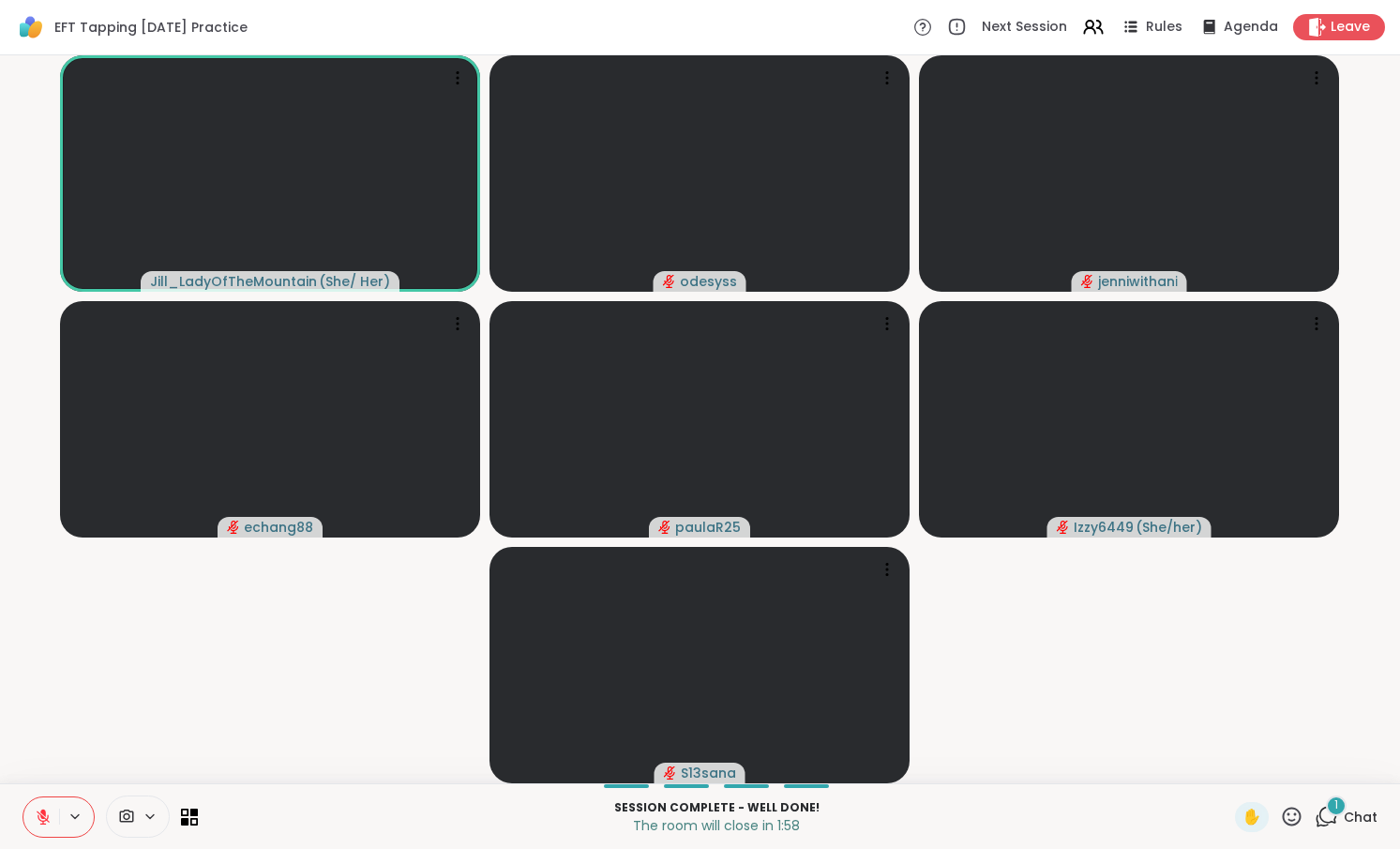
click at [53, 820] on button at bounding box center [42, 816] width 36 height 39
click at [47, 809] on icon at bounding box center [43, 816] width 17 height 17
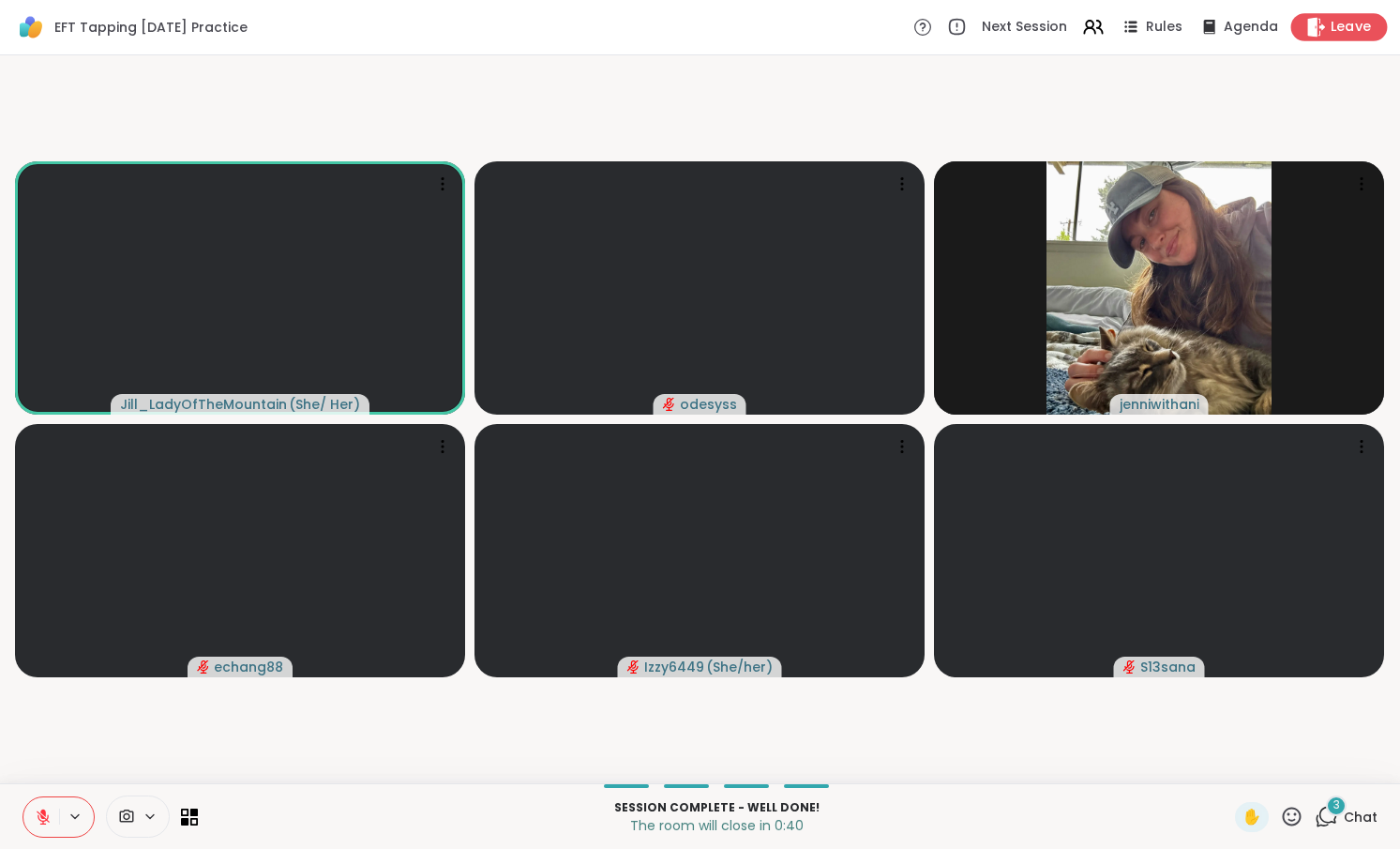
click at [1311, 20] on icon at bounding box center [1316, 27] width 20 height 20
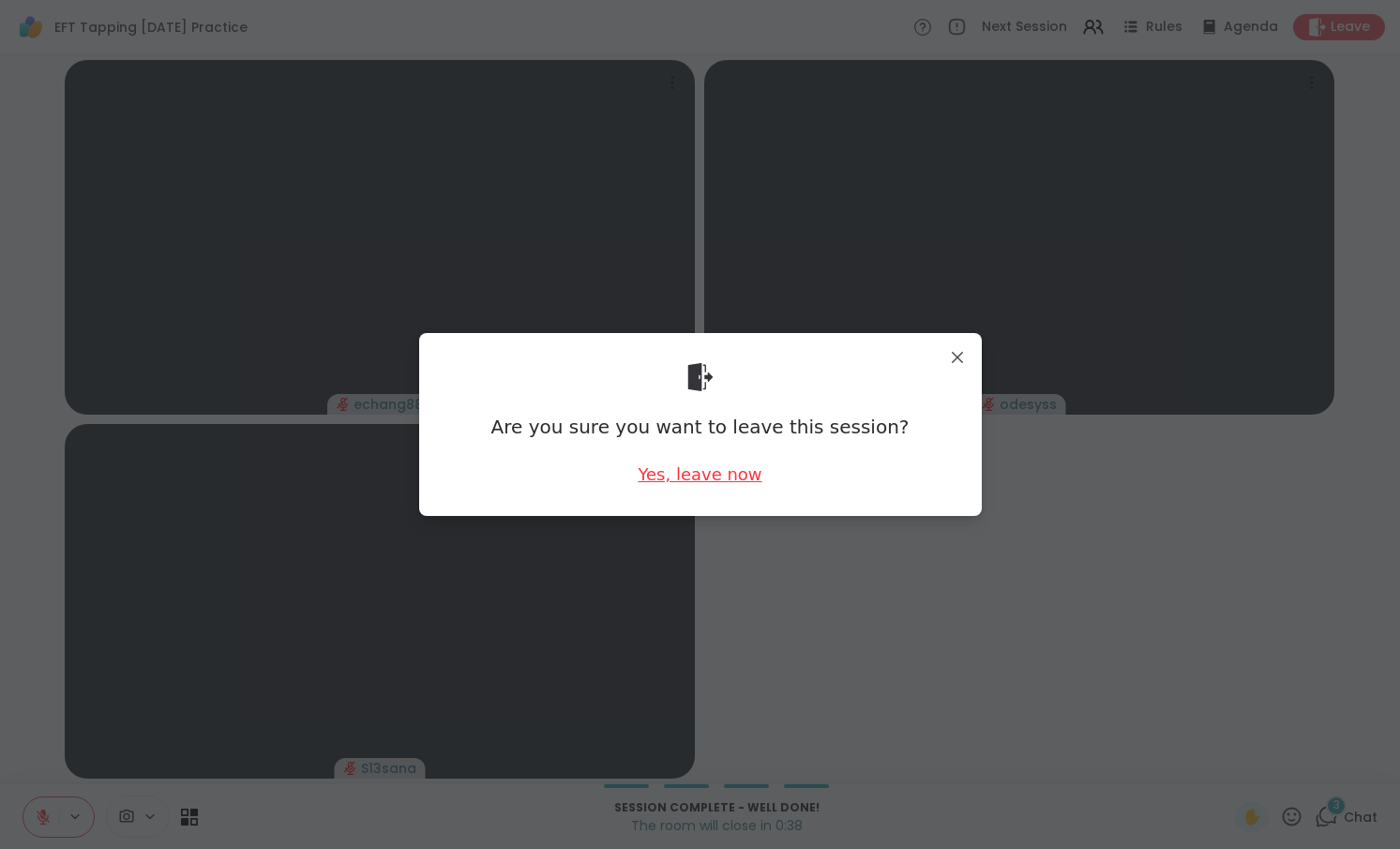
click at [734, 474] on div "Yes, leave now" at bounding box center [700, 474] width 124 height 24
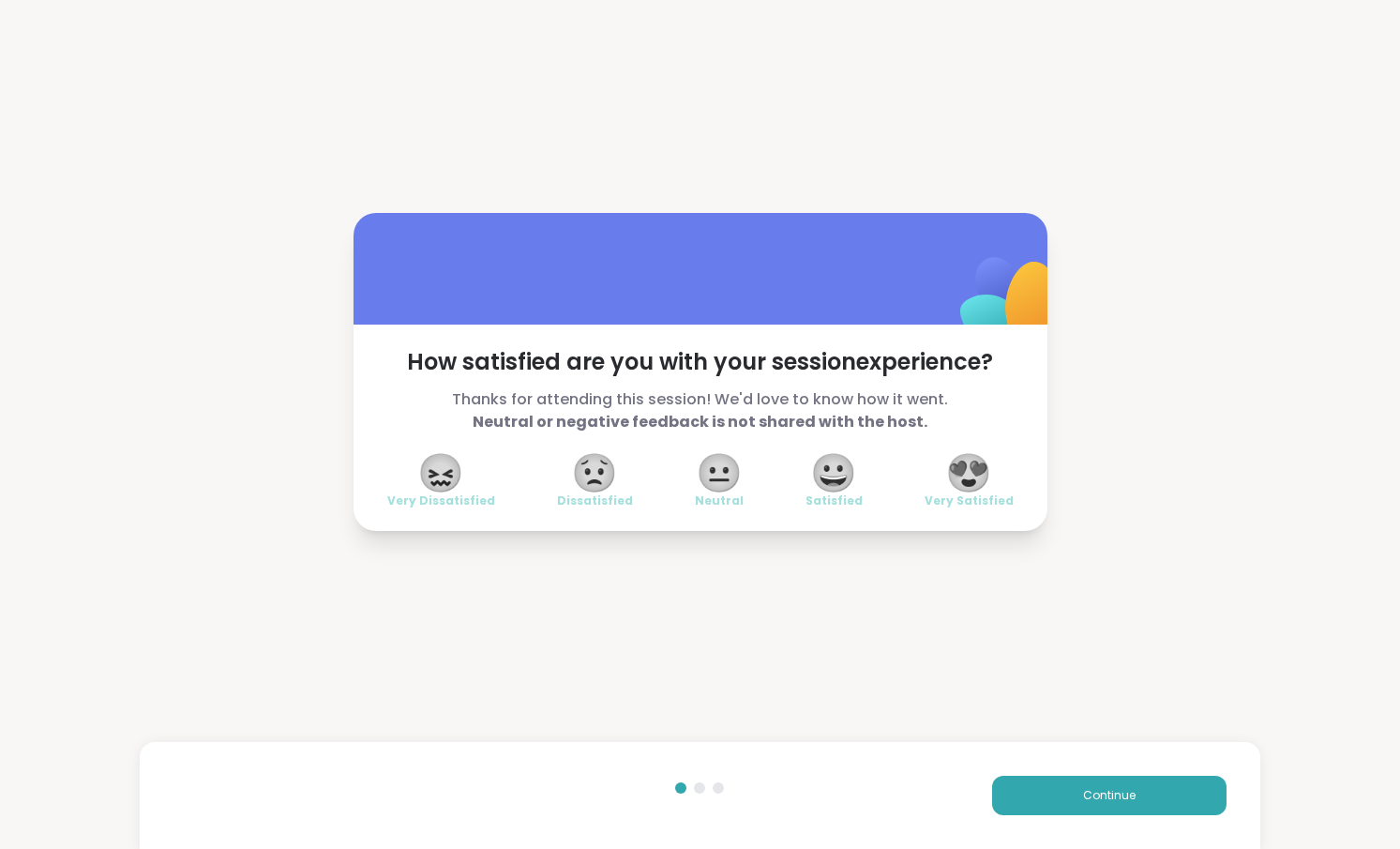
click at [962, 460] on span "😍" at bounding box center [969, 473] width 47 height 34
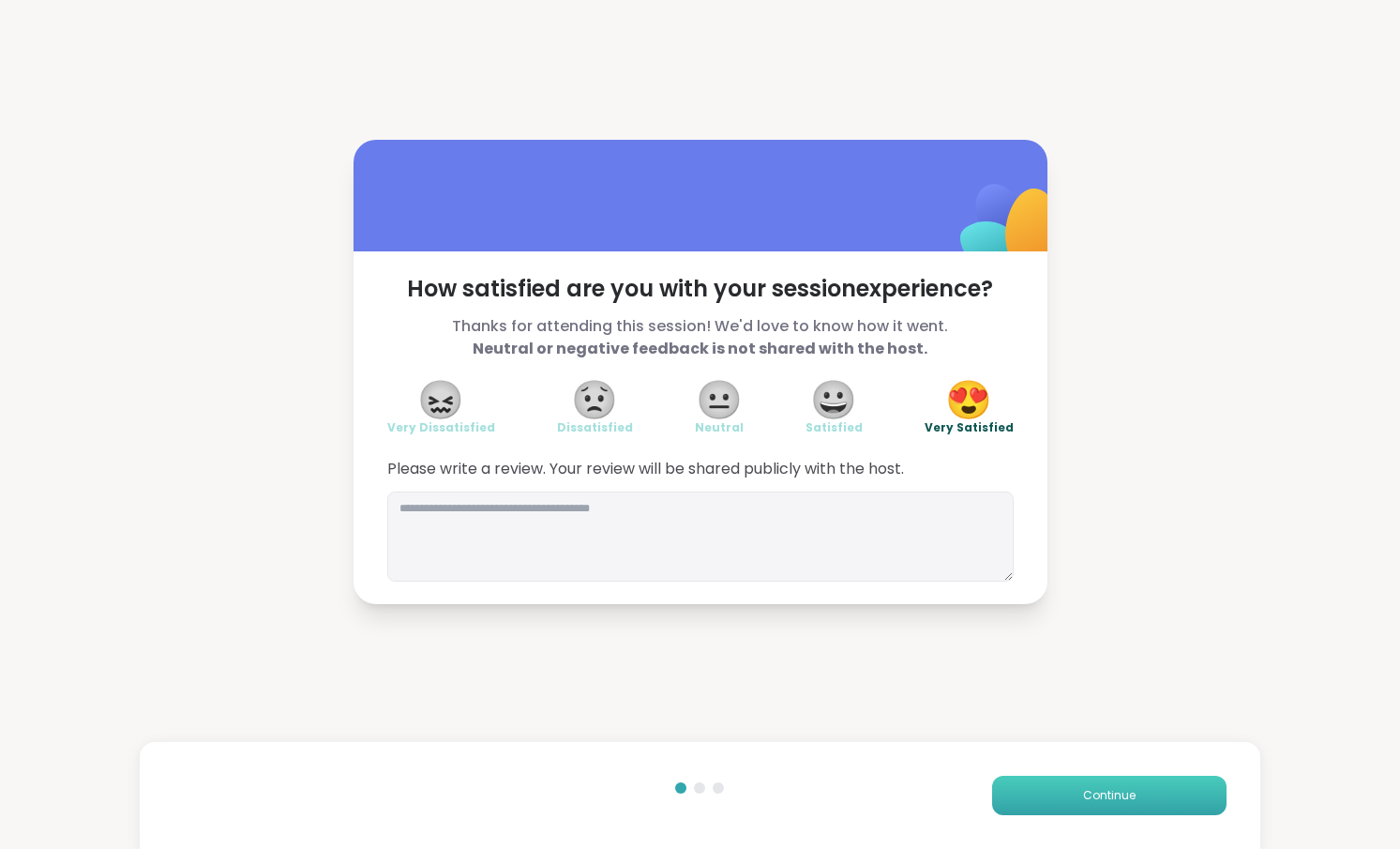
click at [1088, 788] on span "Continue" at bounding box center [1110, 795] width 53 height 17
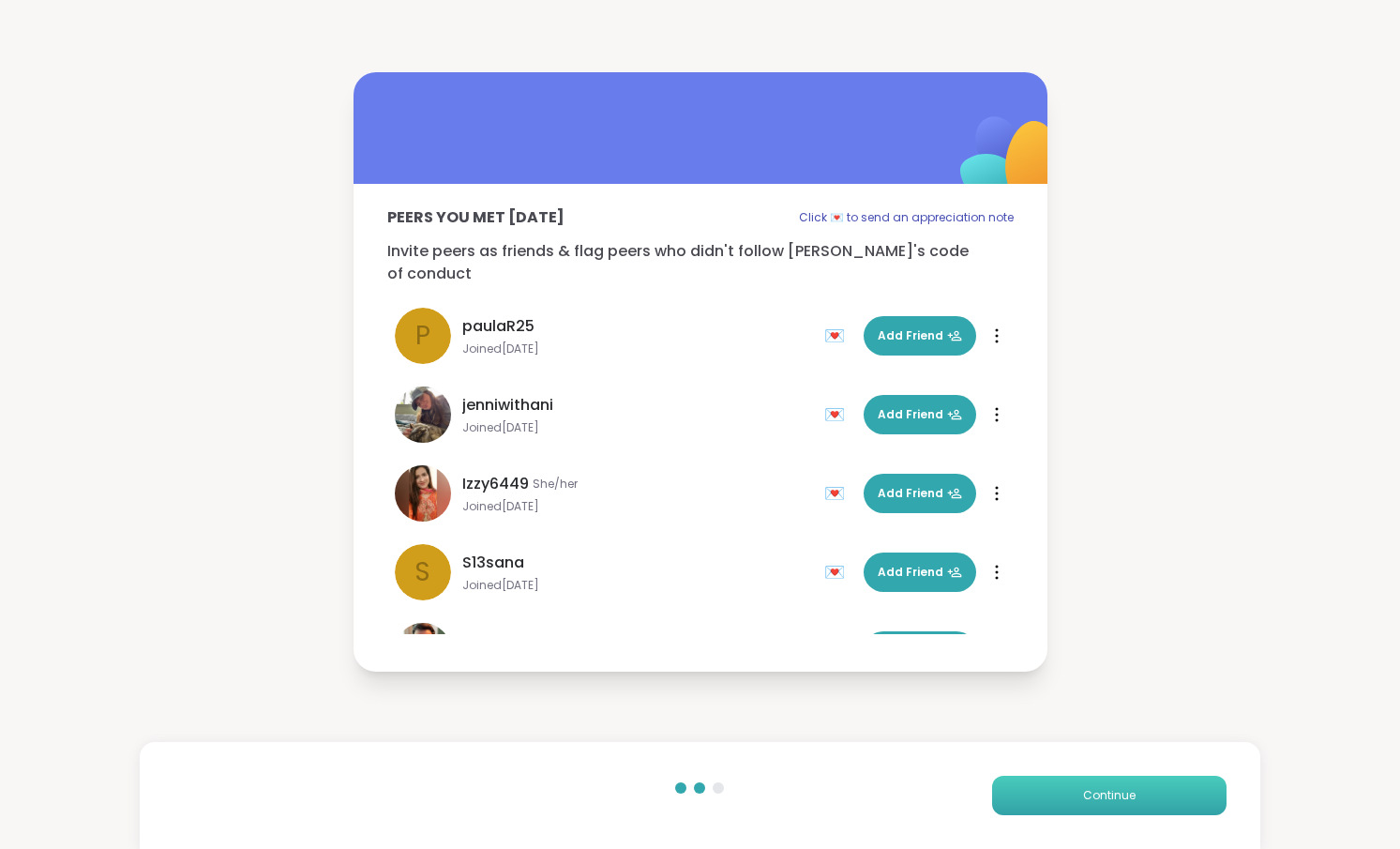
click at [1088, 788] on span "Continue" at bounding box center [1110, 795] width 53 height 17
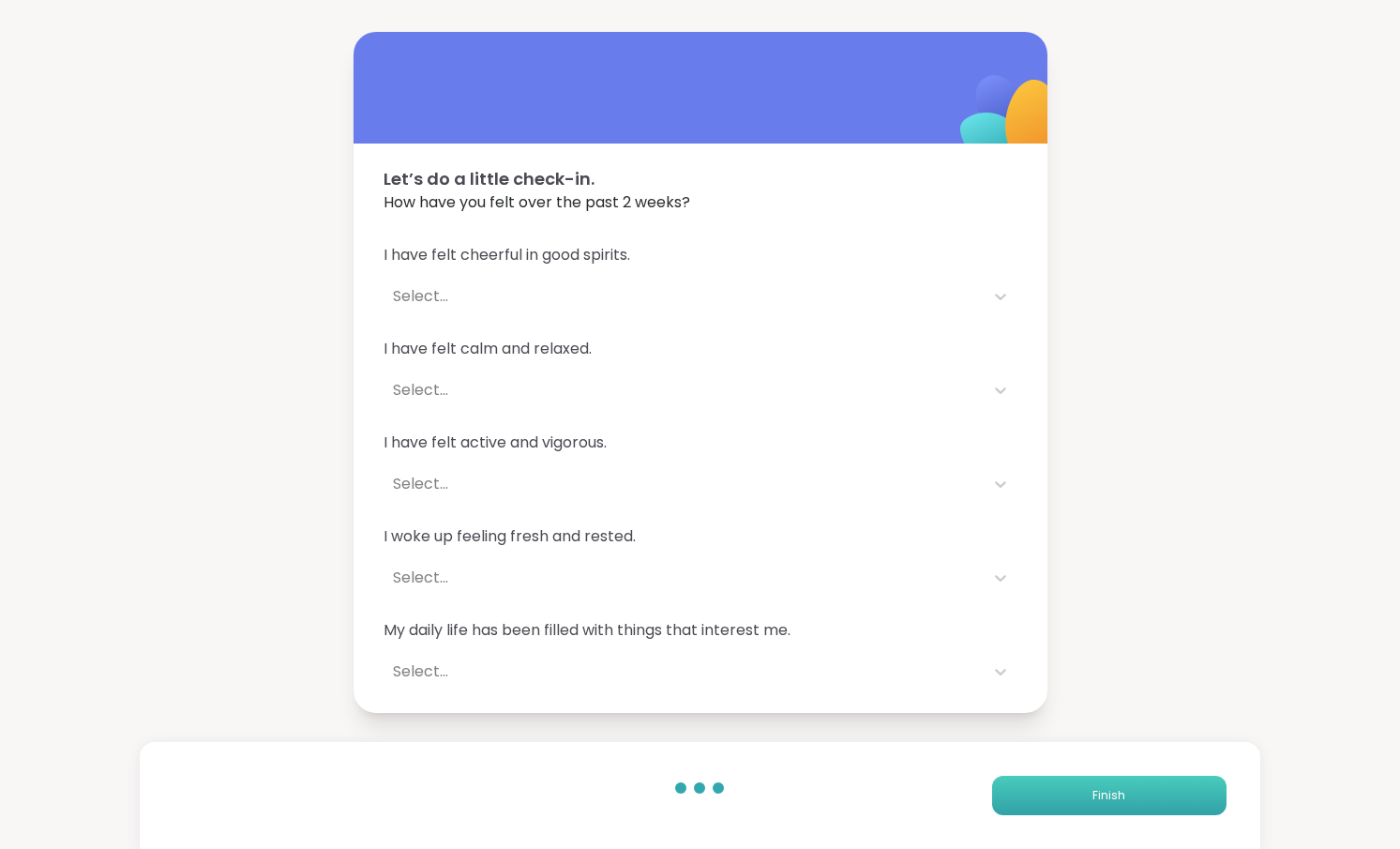
click at [1093, 788] on span "Finish" at bounding box center [1109, 795] width 33 height 17
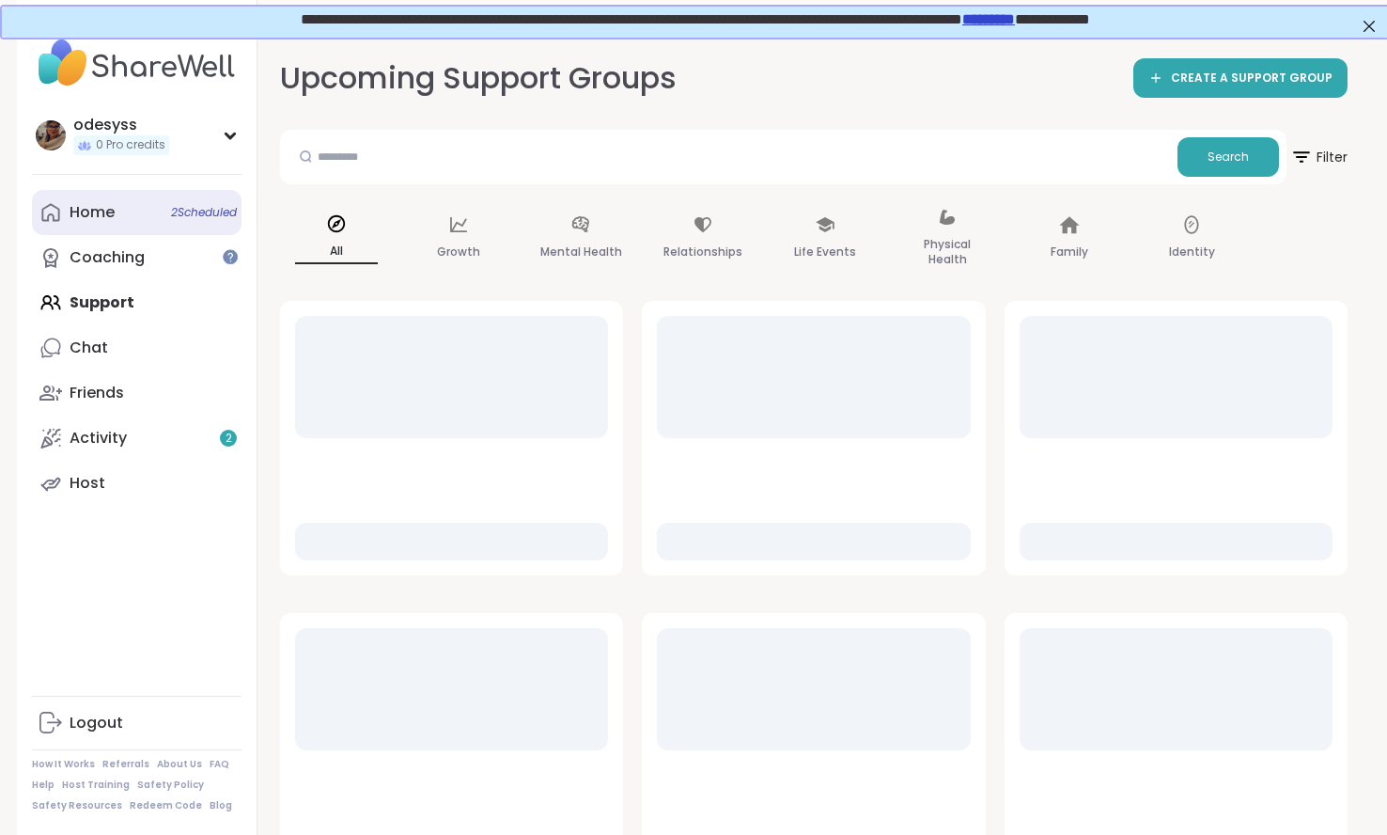
click at [177, 199] on link "Home 2 Scheduled" at bounding box center [137, 212] width 210 height 45
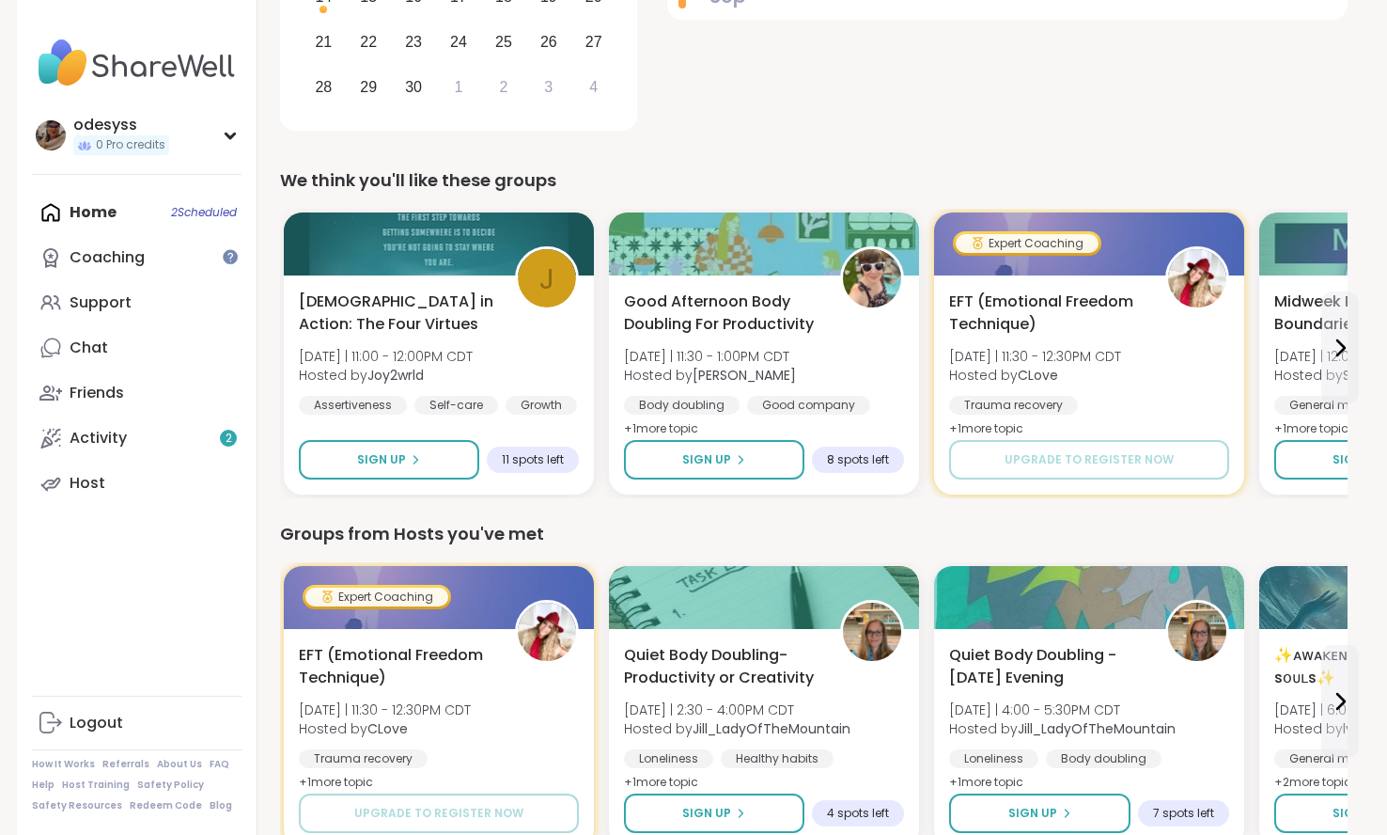
scroll to position [499, 0]
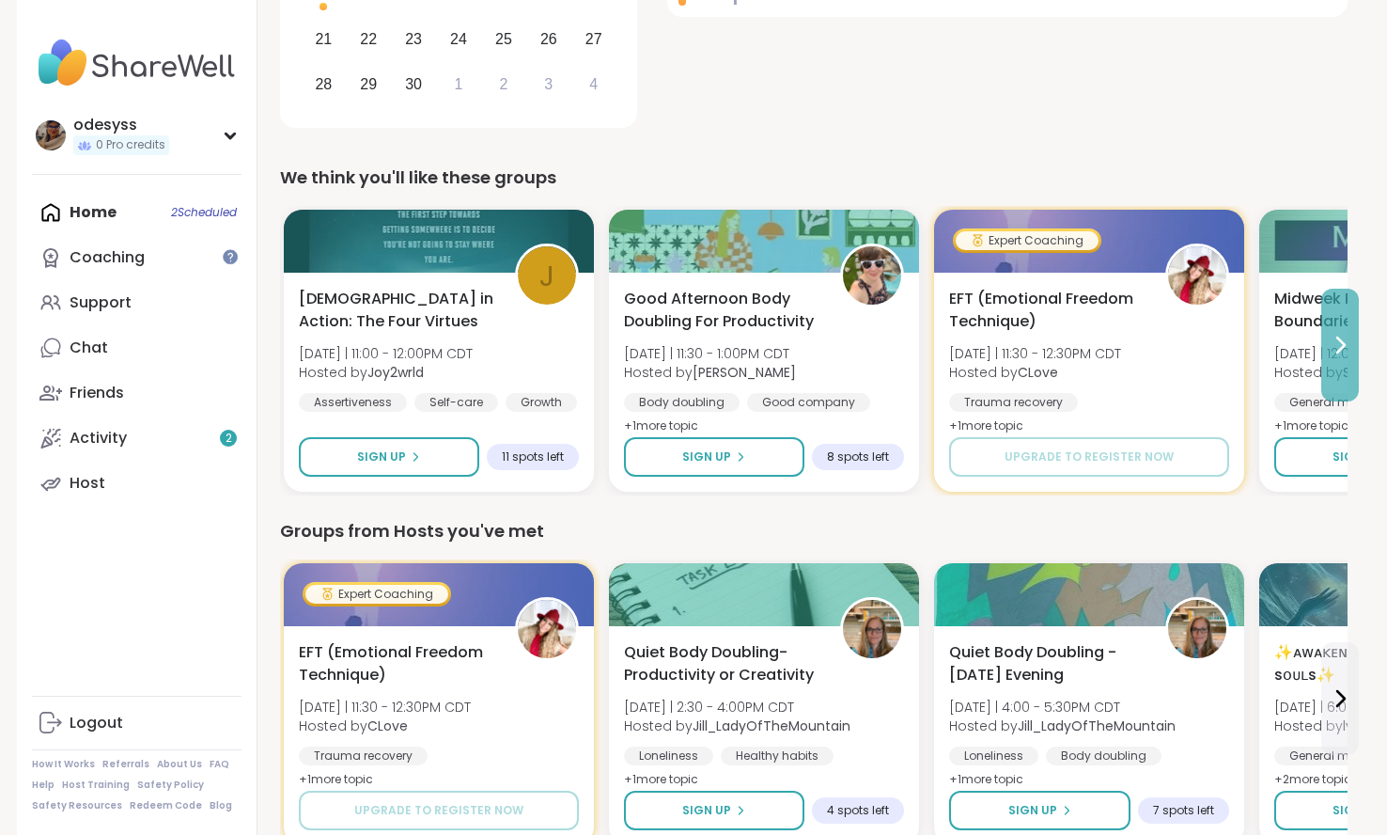
click at [1341, 356] on button at bounding box center [1341, 345] width 38 height 113
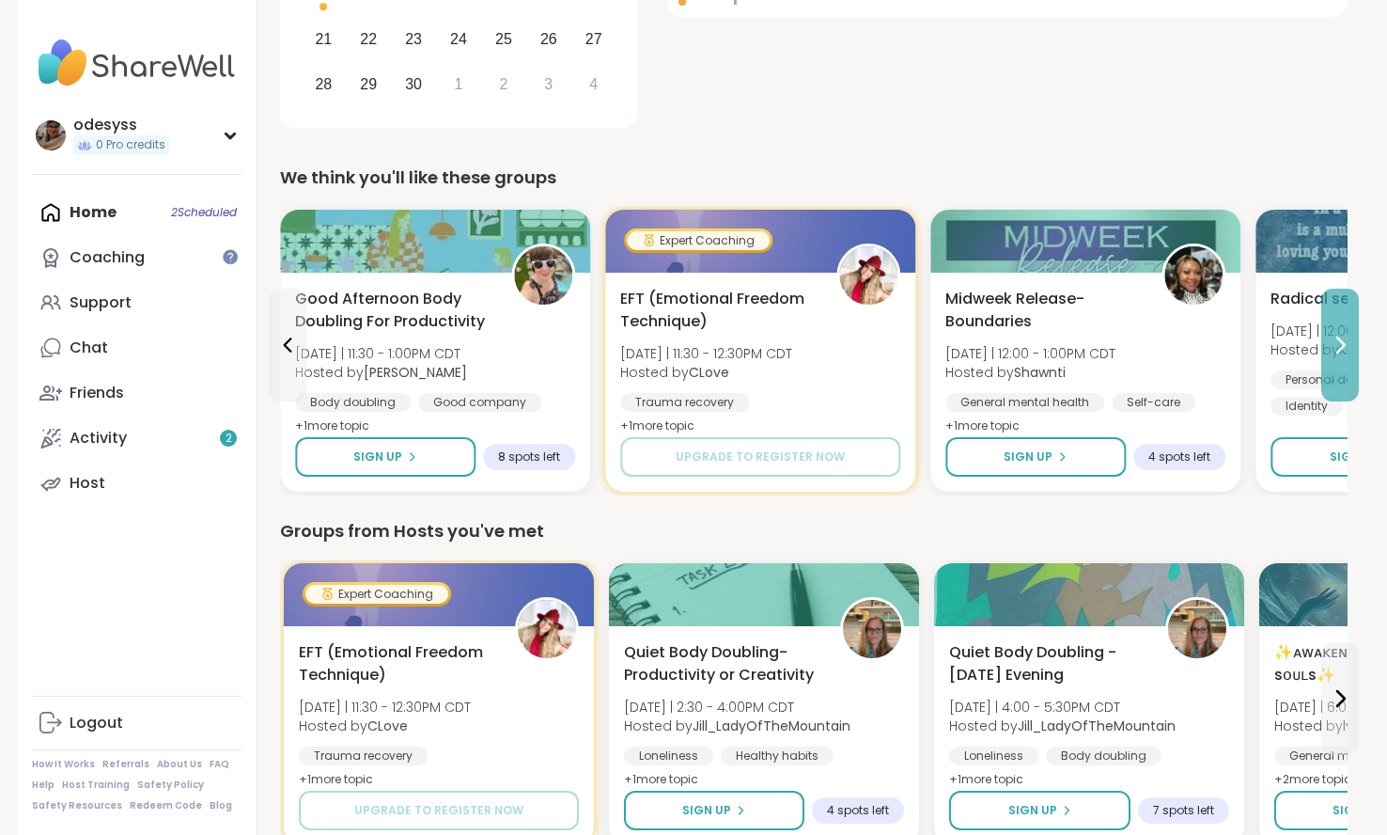
click at [1341, 356] on button at bounding box center [1341, 345] width 38 height 113
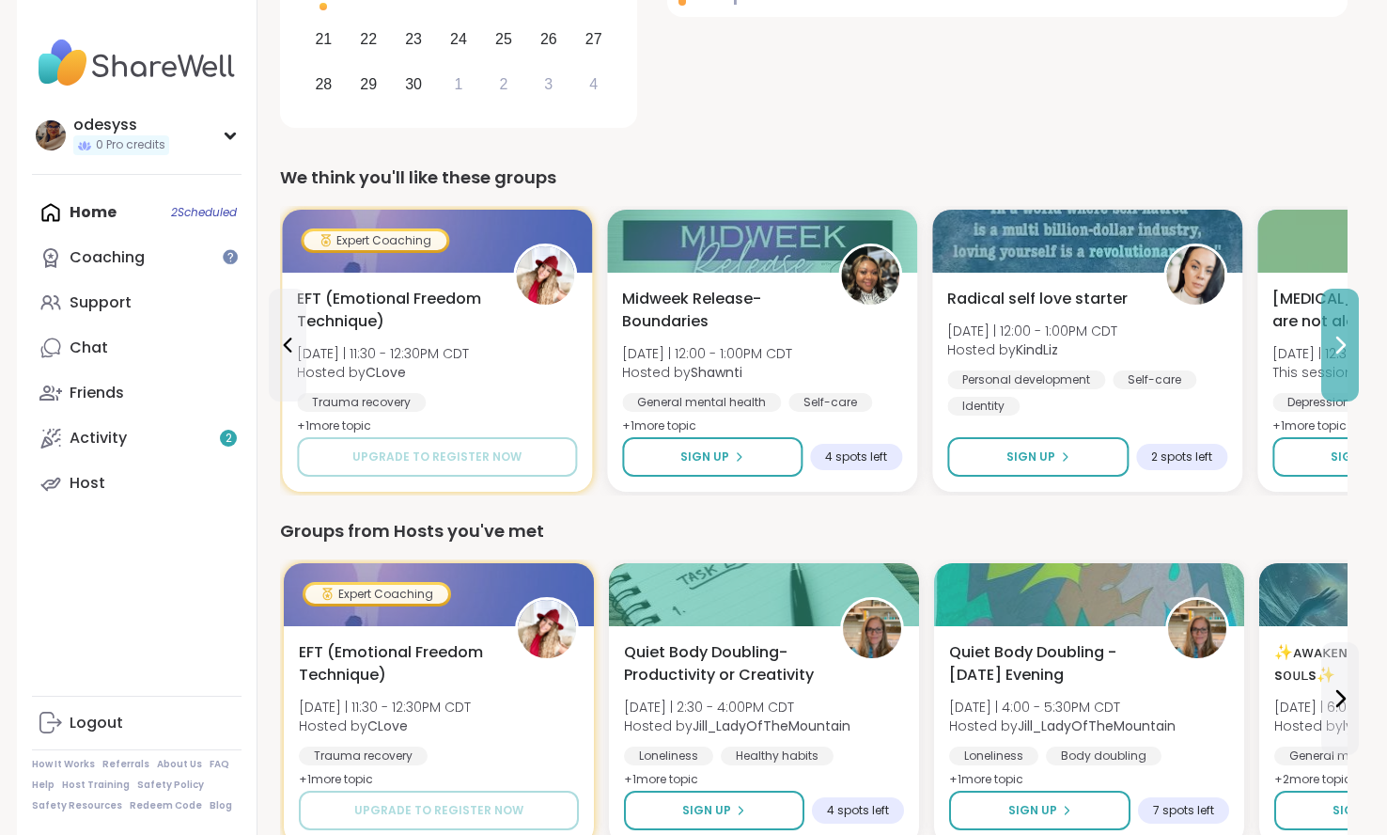
click at [1341, 356] on button at bounding box center [1341, 345] width 38 height 113
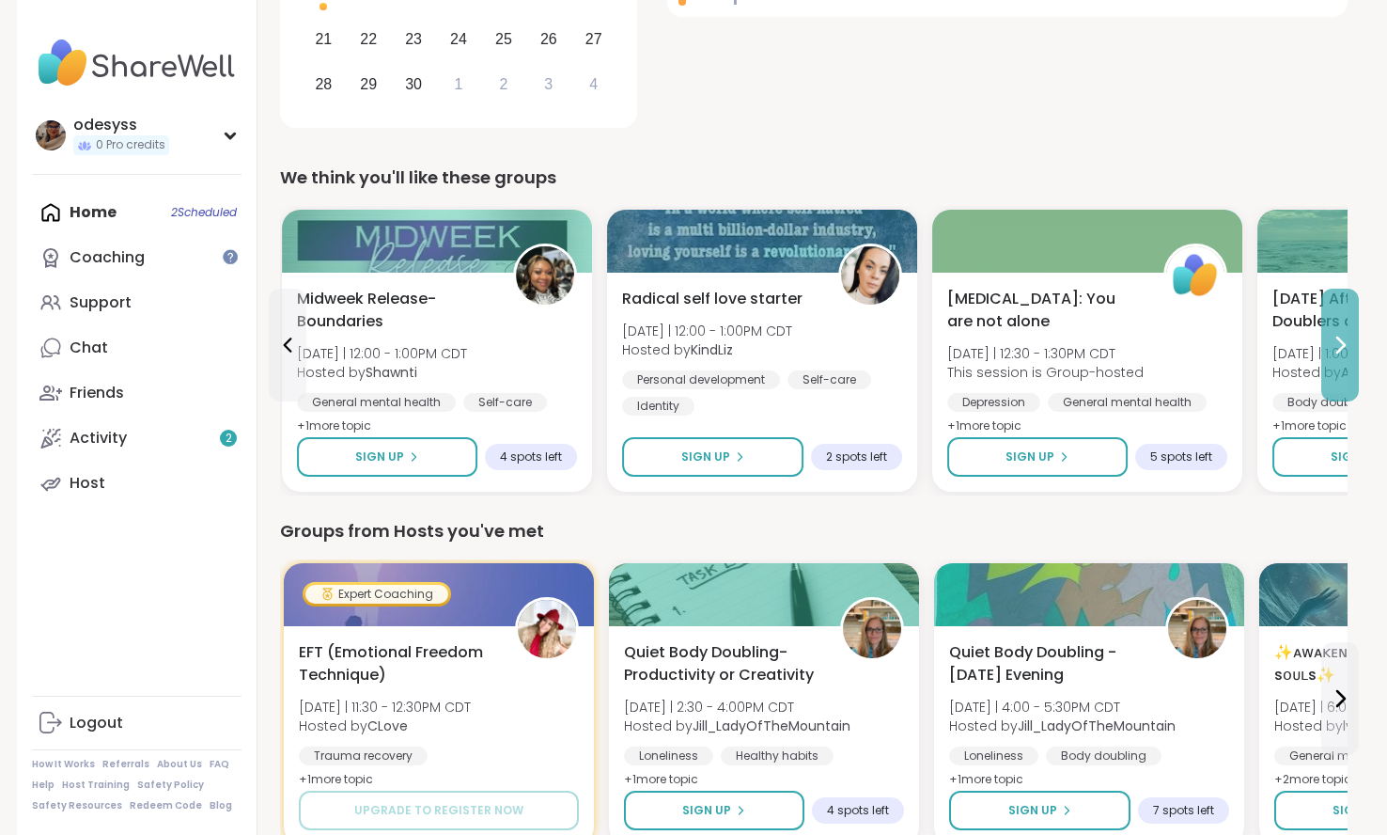
click at [1341, 356] on button at bounding box center [1341, 345] width 38 height 113
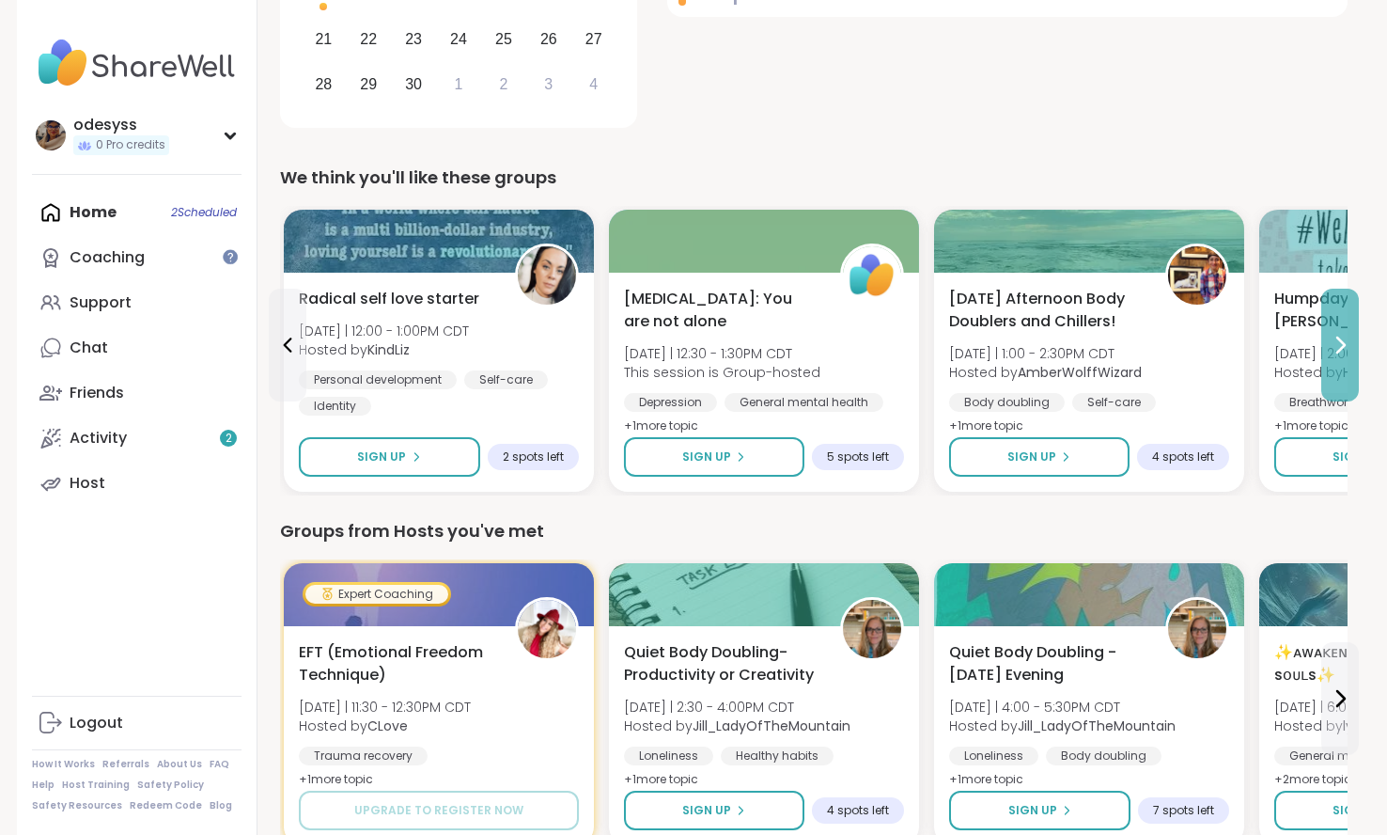
click at [1341, 356] on button at bounding box center [1341, 345] width 38 height 113
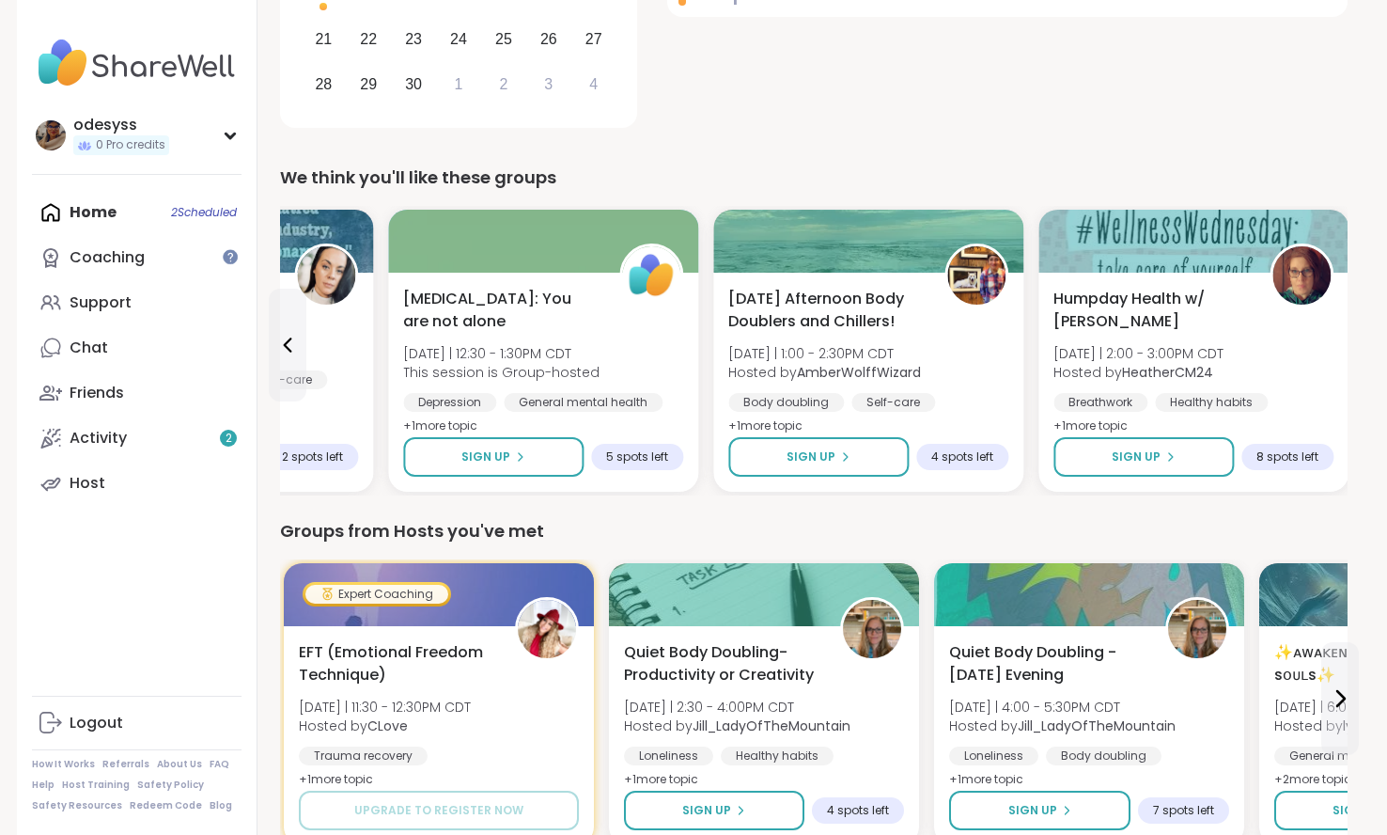
click at [1341, 356] on div "Humpday Health w/ Heather [DATE] | 2:00 - 3:00PM CDT Hosted by HeatherCM24 Brea…" at bounding box center [1194, 382] width 310 height 219
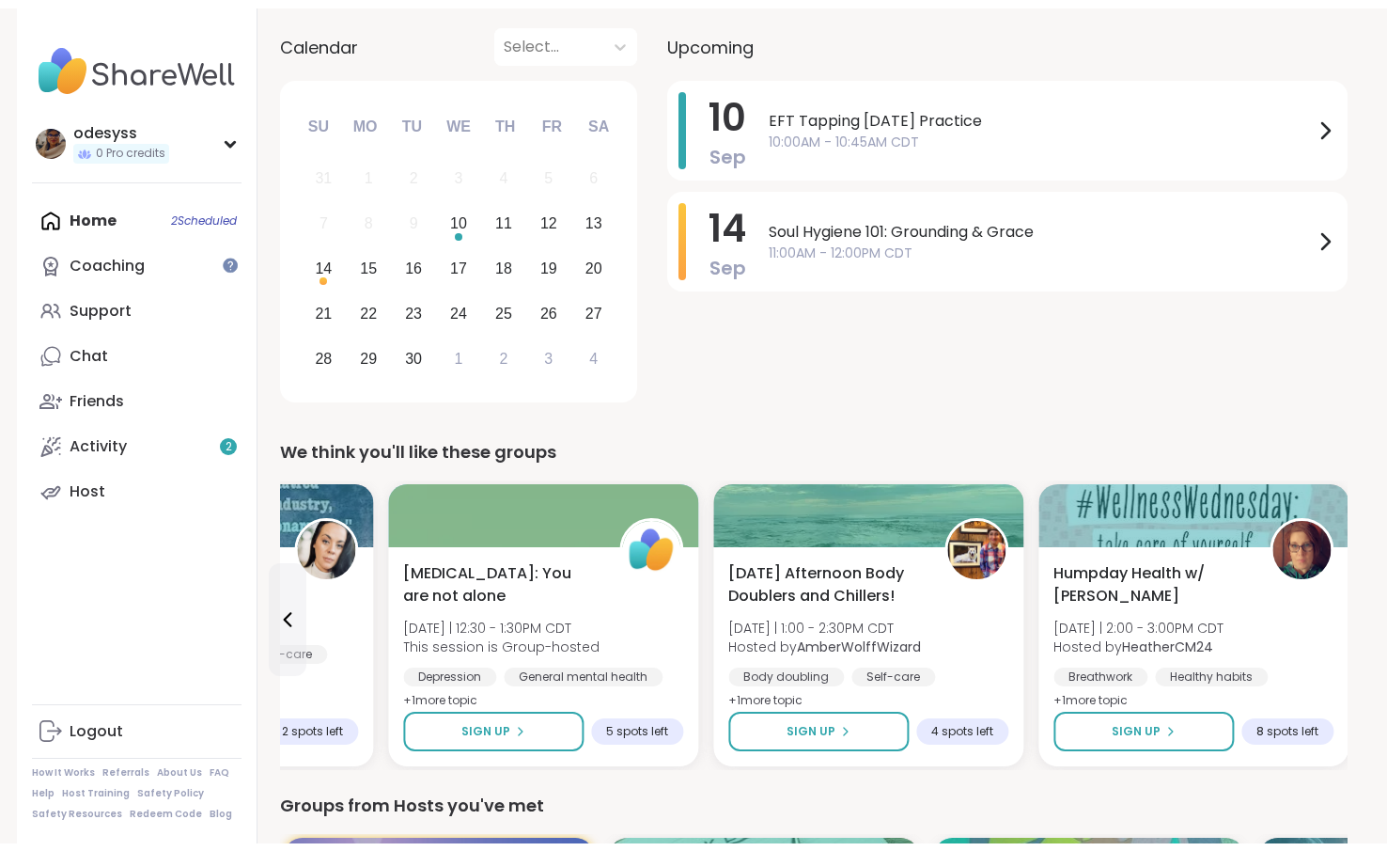
scroll to position [0, 0]
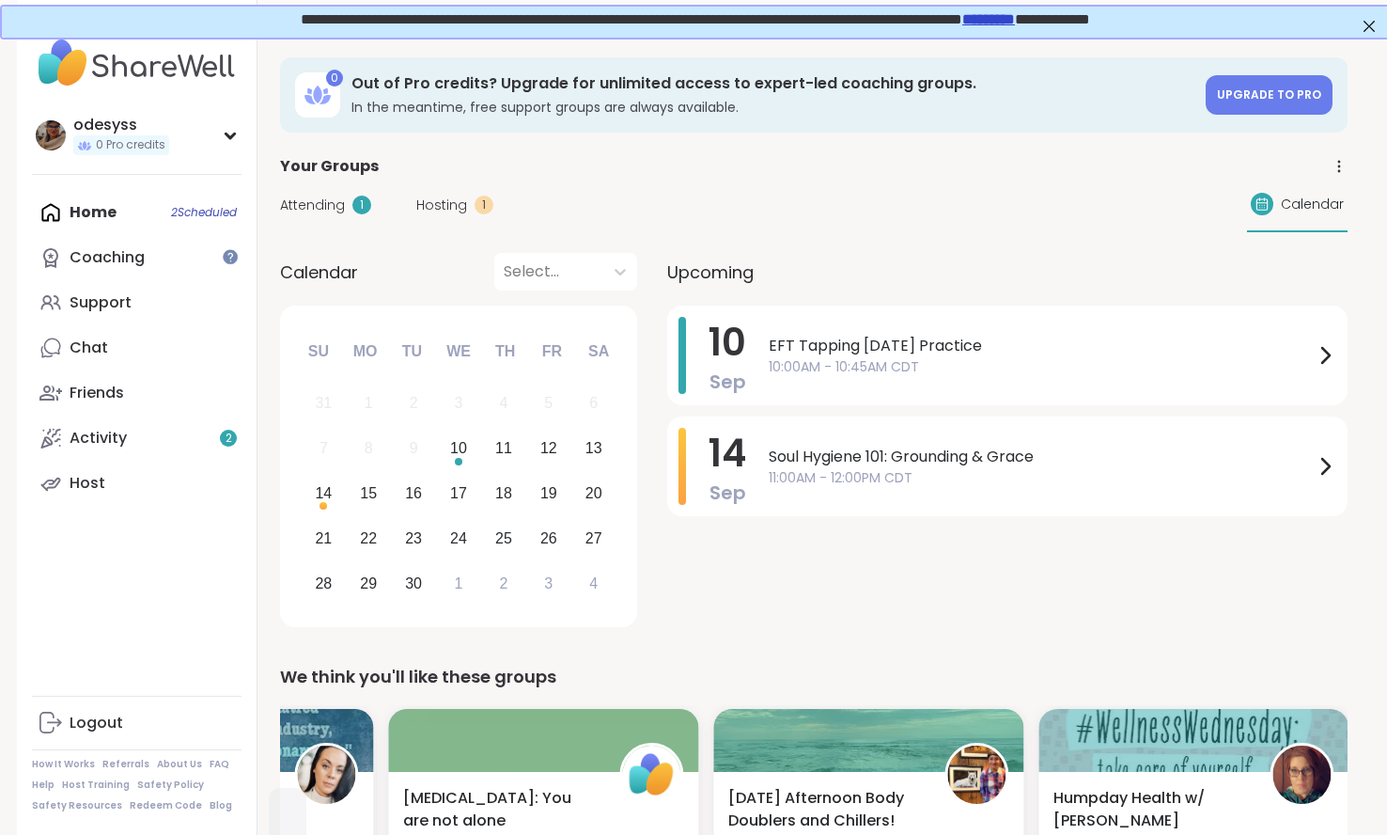
click at [102, 216] on div "Home 2 Scheduled Coaching Support Chat Friends Activity 2 Host" at bounding box center [137, 348] width 210 height 316
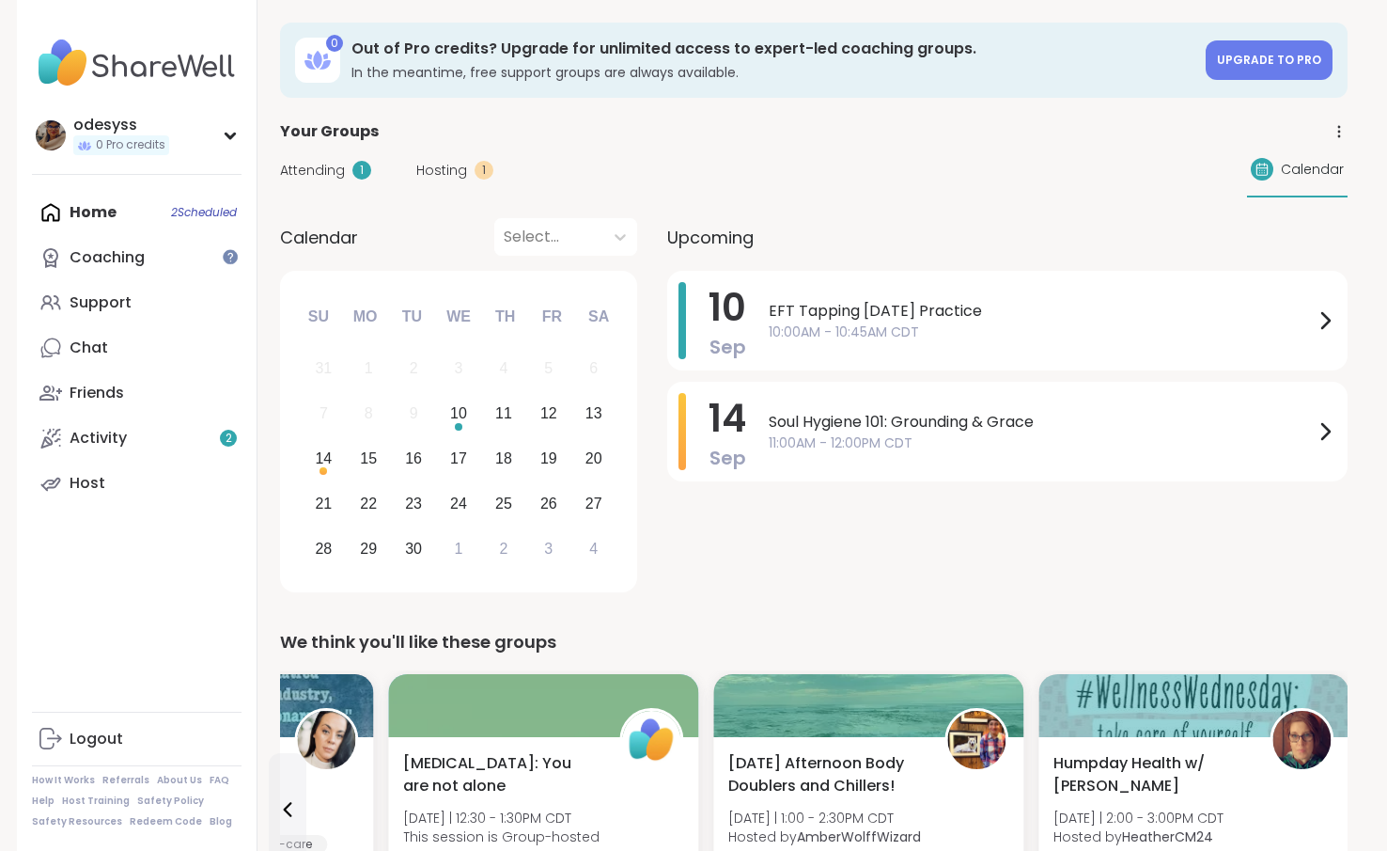
click at [1298, 170] on span "Calendar" at bounding box center [1312, 170] width 63 height 20
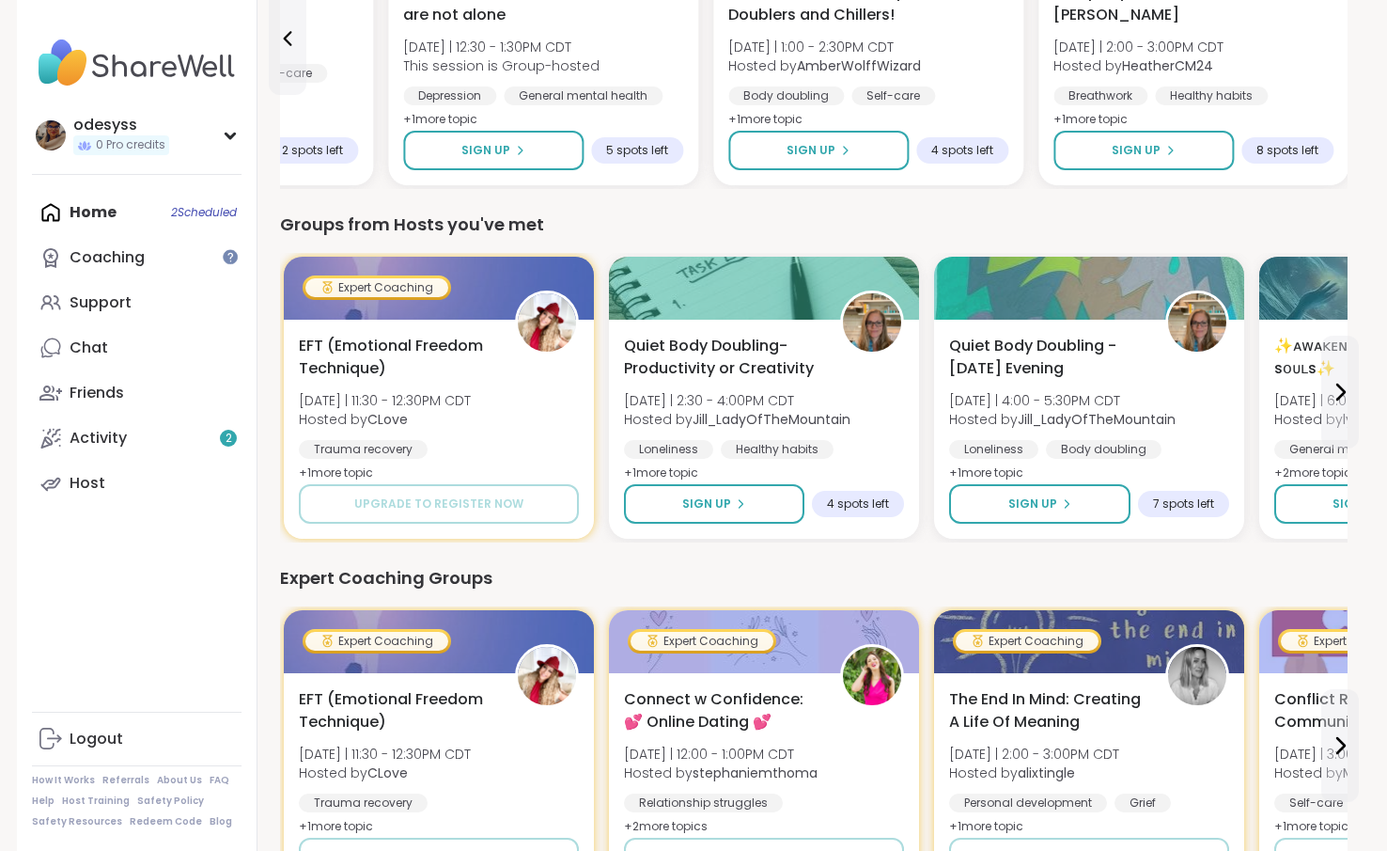
scroll to position [803, 0]
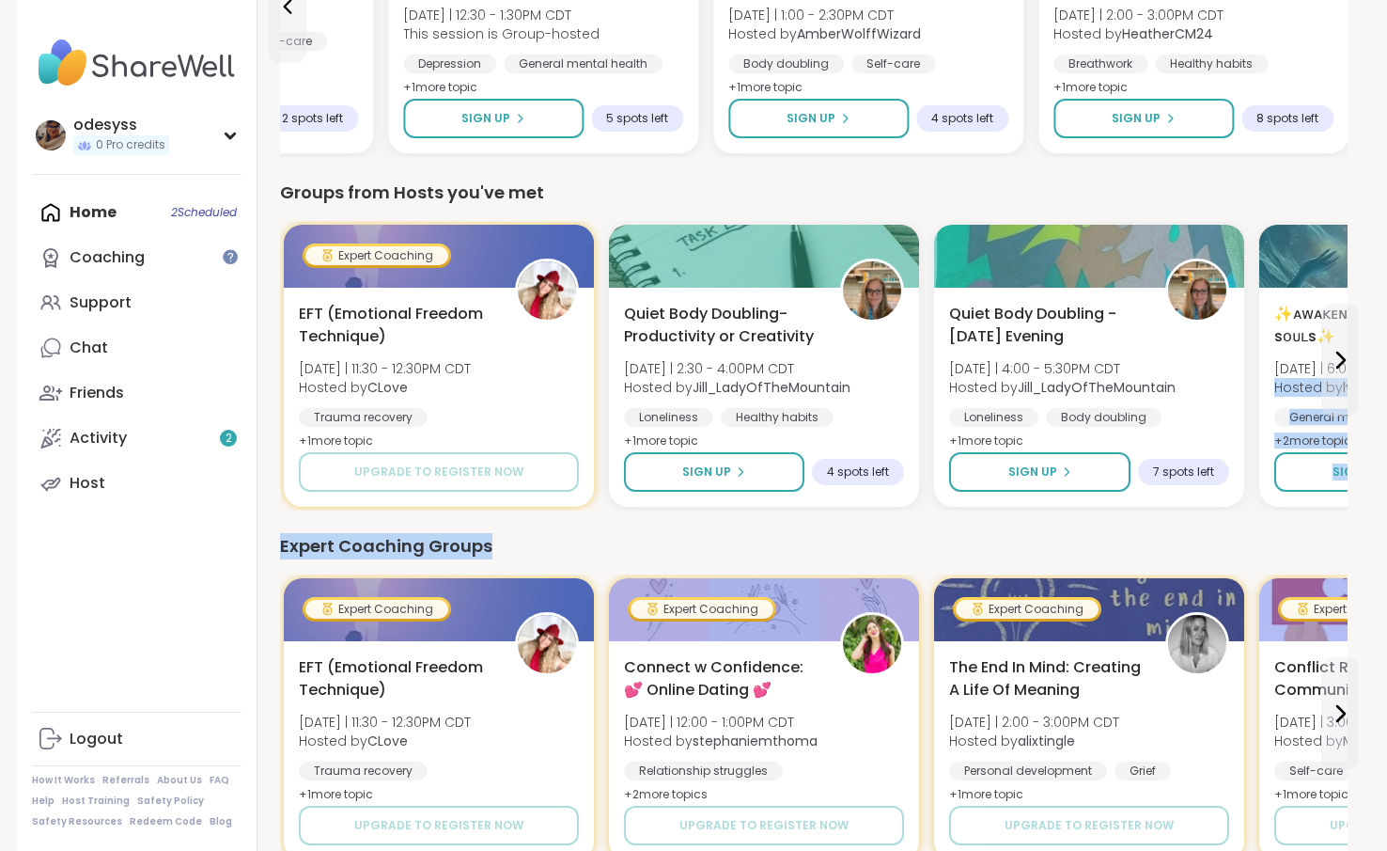
drag, startPoint x: 1364, startPoint y: 371, endPoint x: 1354, endPoint y: 533, distance: 162.0
click at [1354, 533] on div "0 Out of Pro credits? Upgrade for unlimited access to expert-led coaching group…" at bounding box center [814, 591] width 1113 height 2789
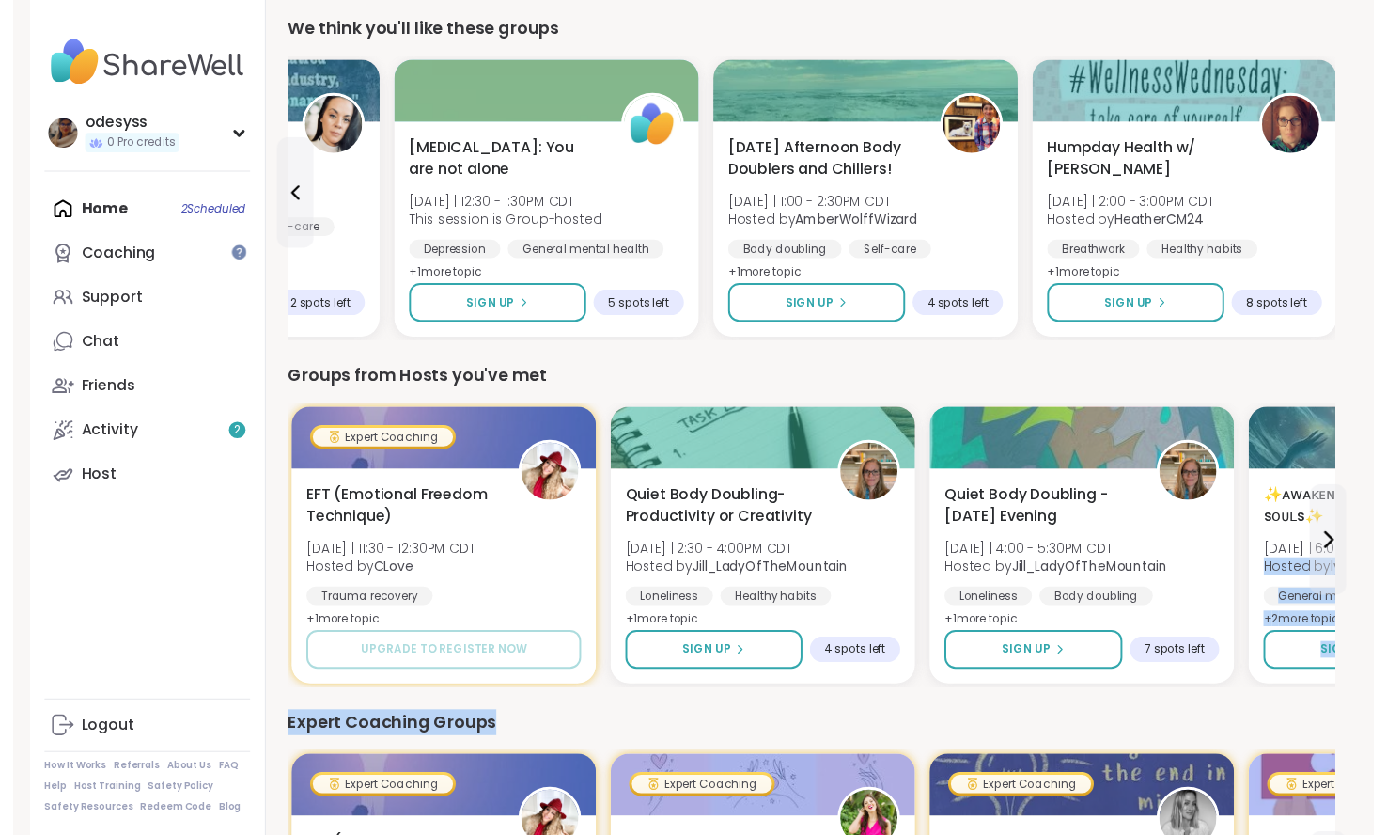
scroll to position [0, 0]
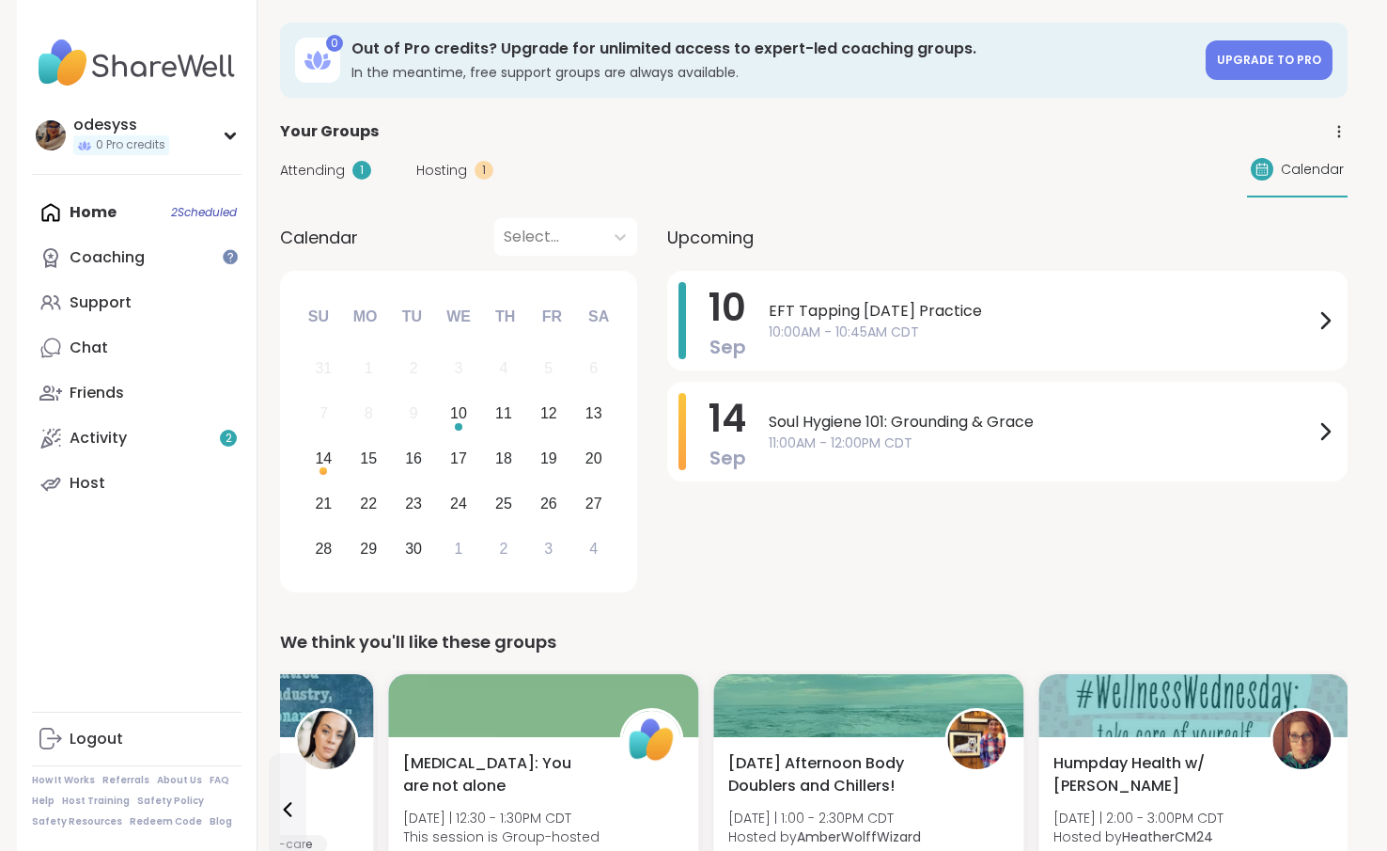
click at [453, 165] on span "Hosting" at bounding box center [441, 171] width 51 height 20
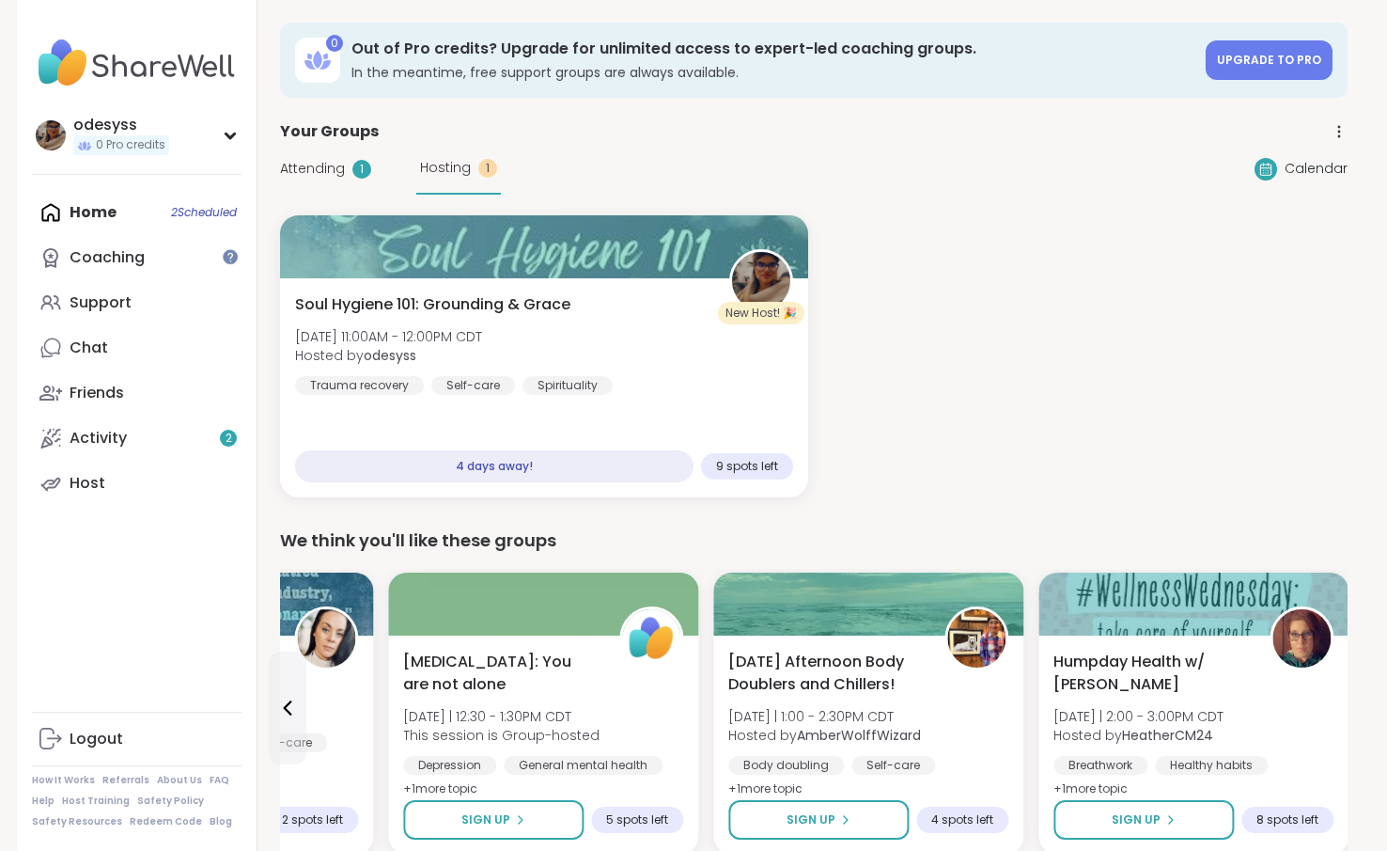
click at [1314, 179] on div "Calendar" at bounding box center [1301, 169] width 93 height 23
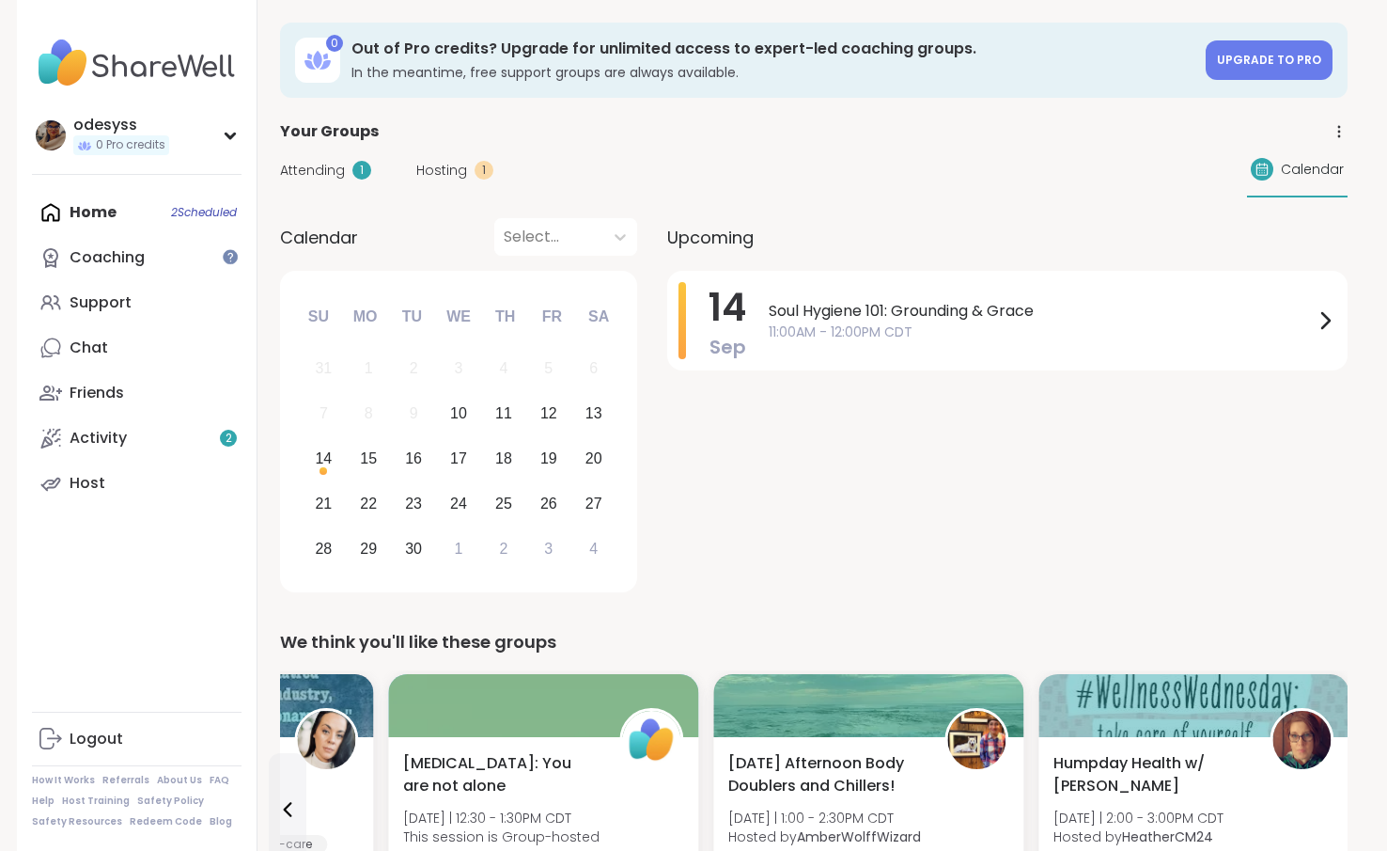
click at [1340, 129] on icon at bounding box center [1339, 131] width 17 height 17
click at [151, 264] on link "Coaching" at bounding box center [137, 257] width 210 height 45
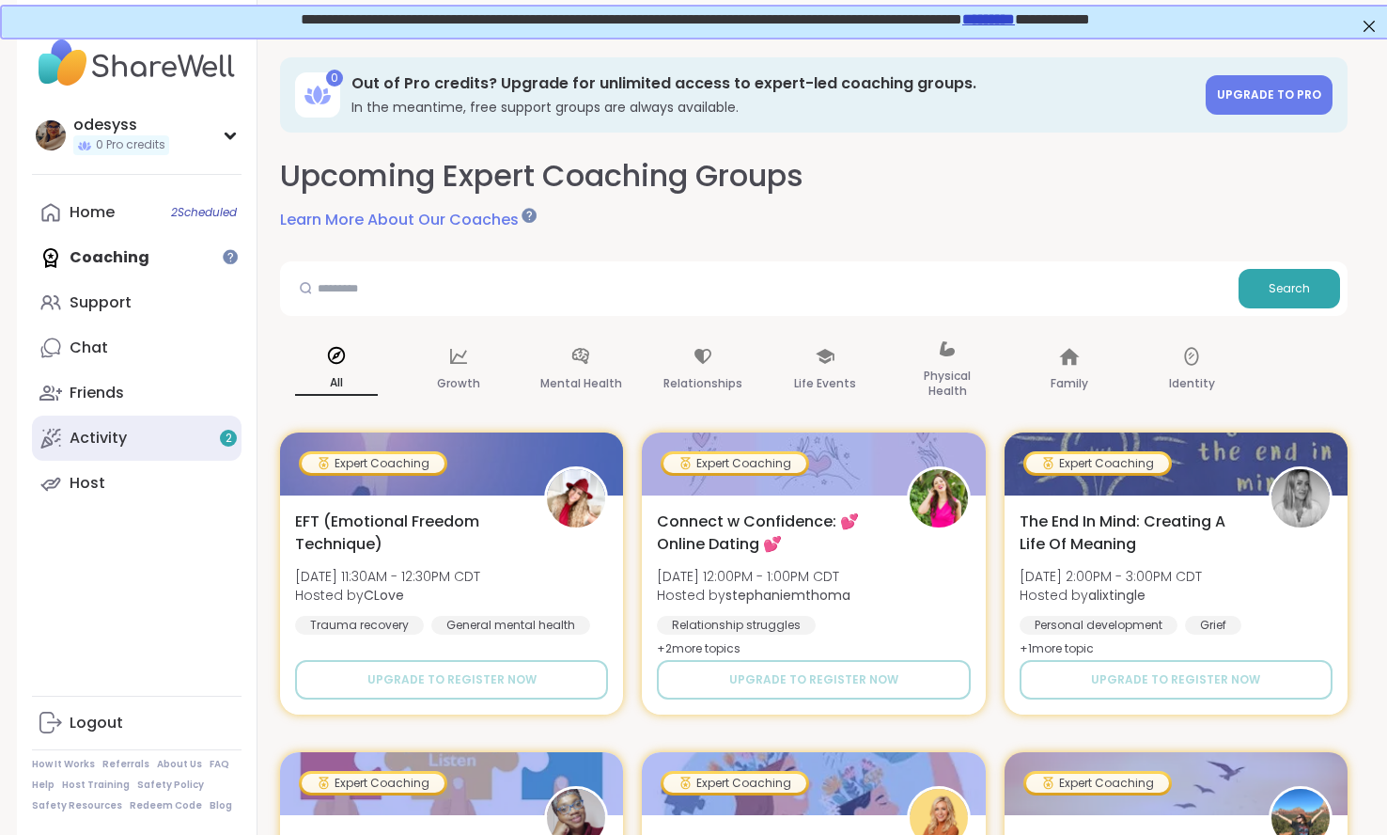
click at [100, 439] on div "Activity 2" at bounding box center [98, 438] width 57 height 21
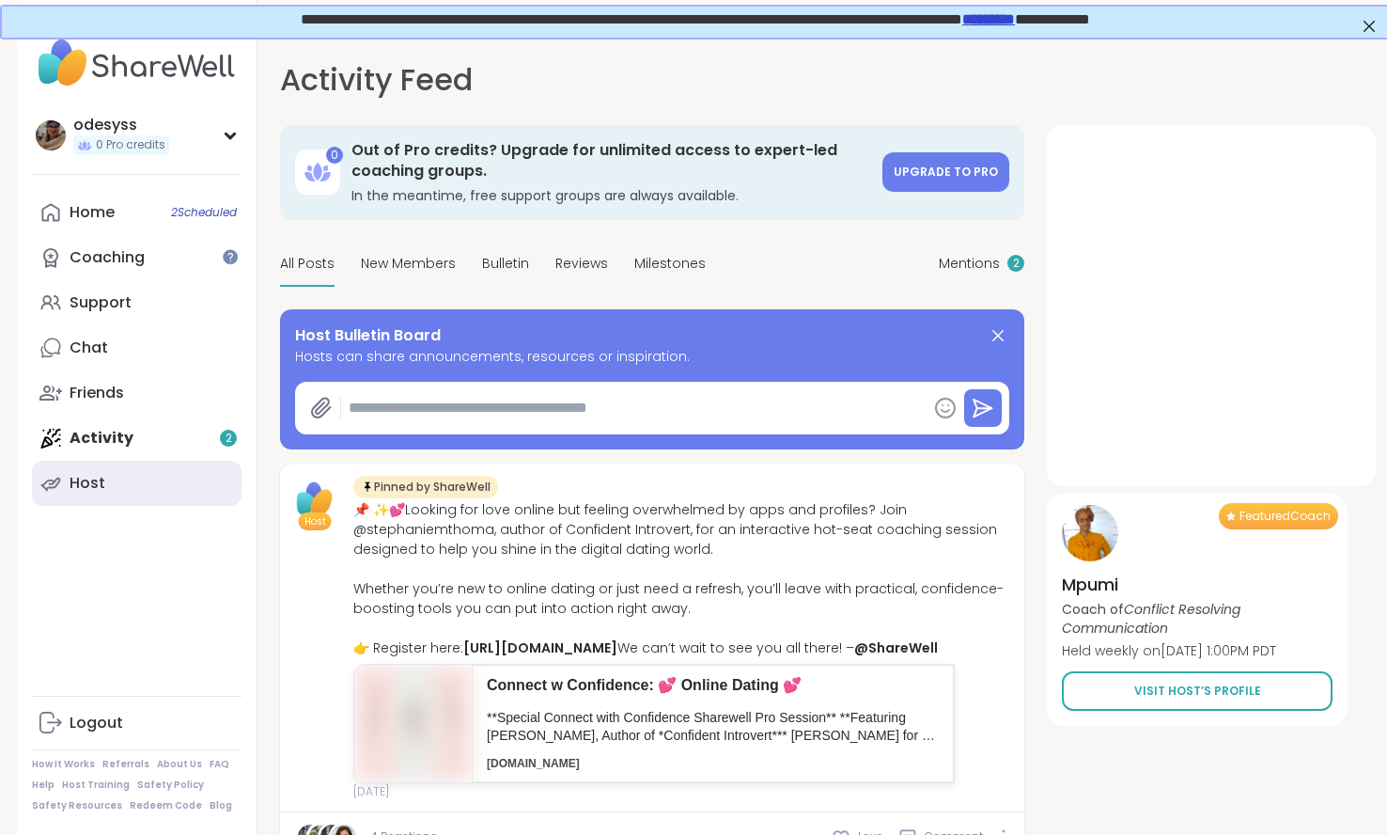
click at [114, 488] on link "Host" at bounding box center [137, 483] width 210 height 45
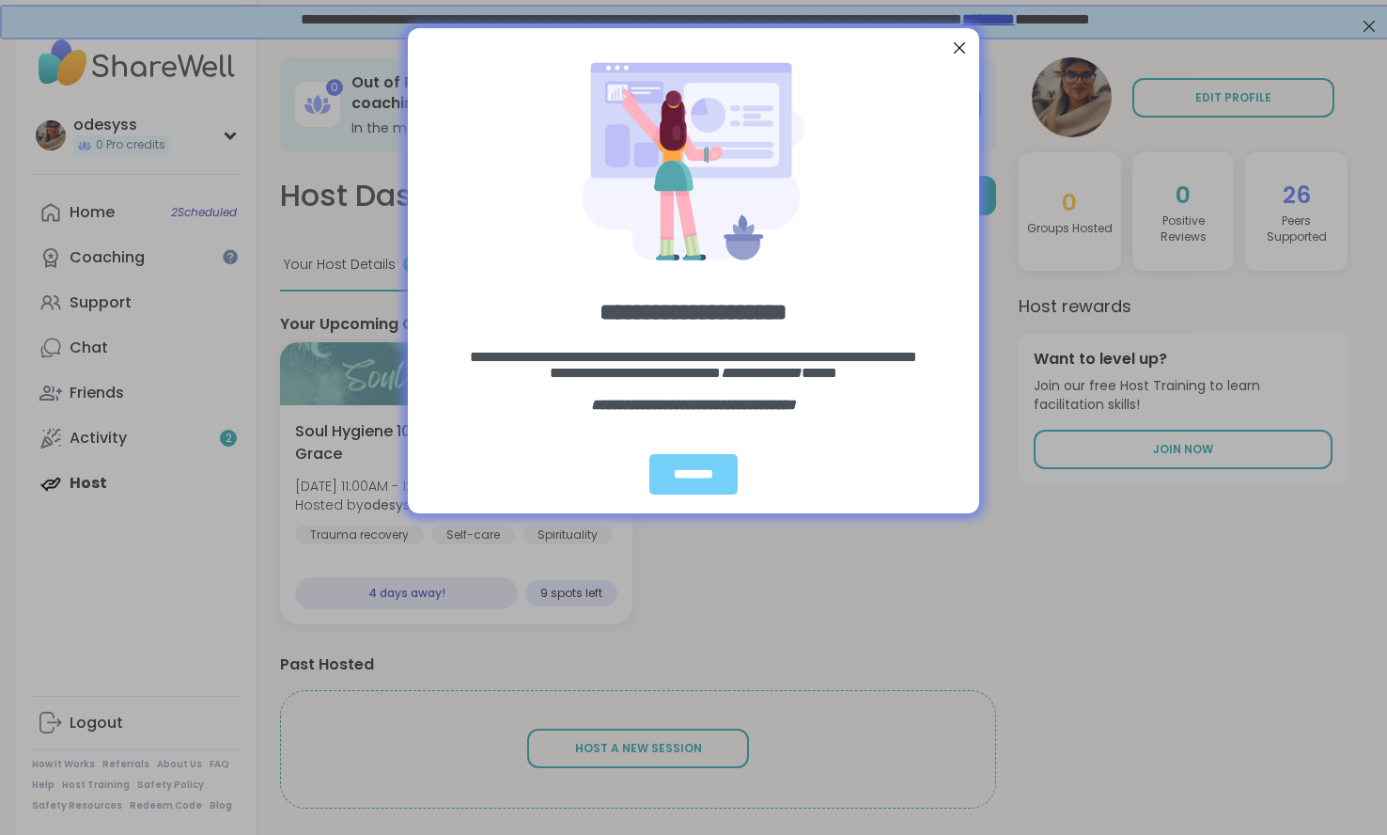
click at [964, 45] on div at bounding box center [960, 48] width 24 height 24
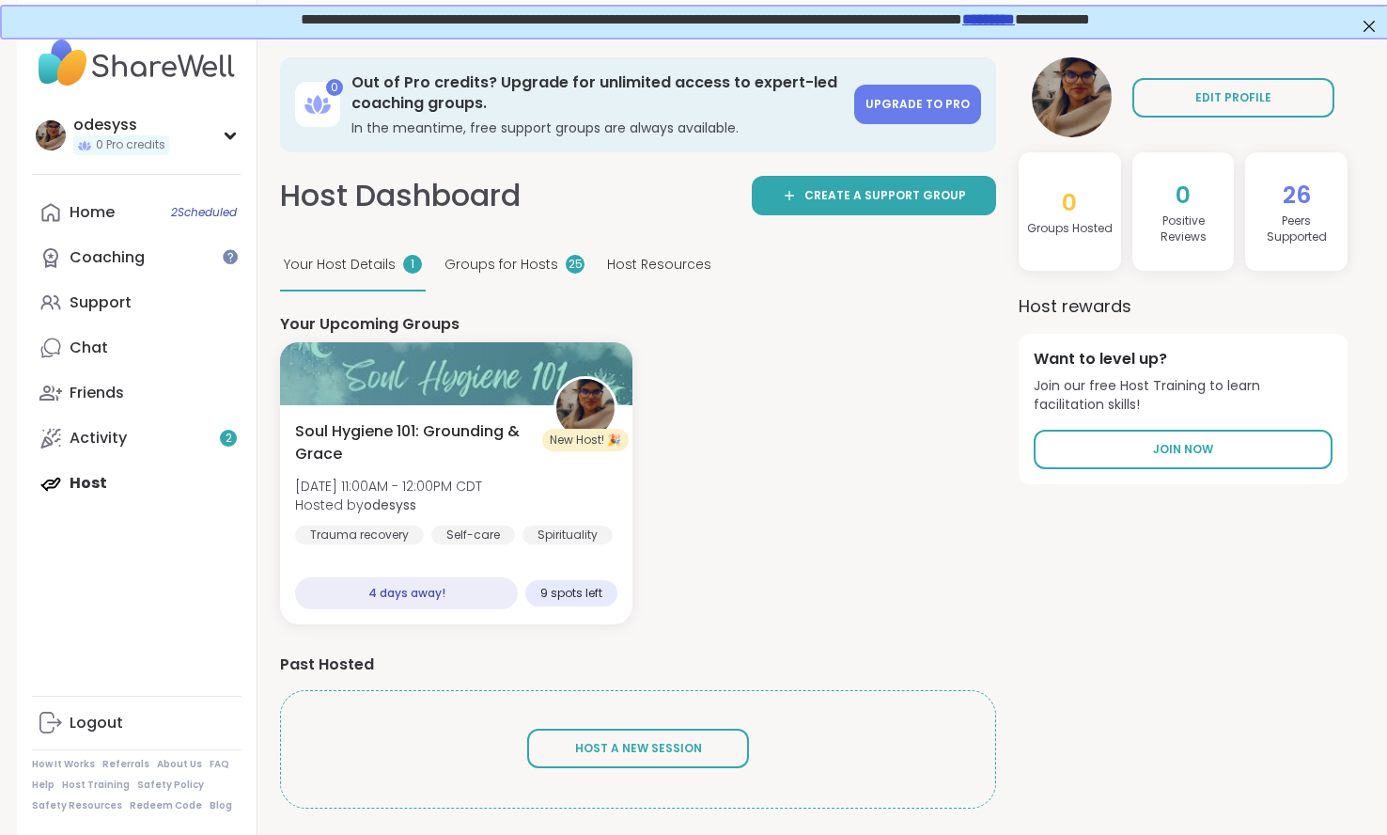
click at [486, 261] on span "Groups for Hosts" at bounding box center [502, 265] width 114 height 20
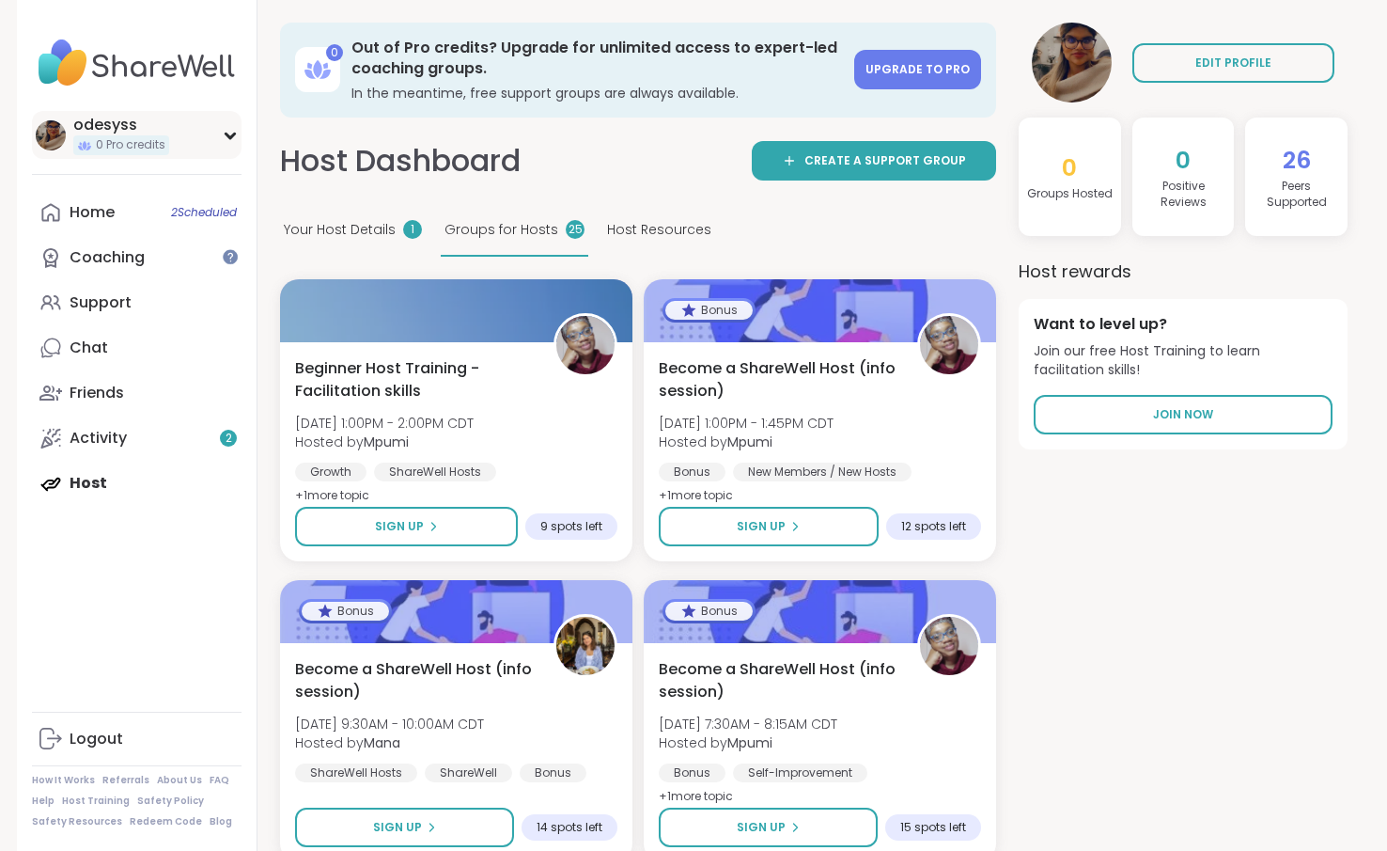
click at [150, 139] on span "0 Pro credits" at bounding box center [131, 145] width 70 height 16
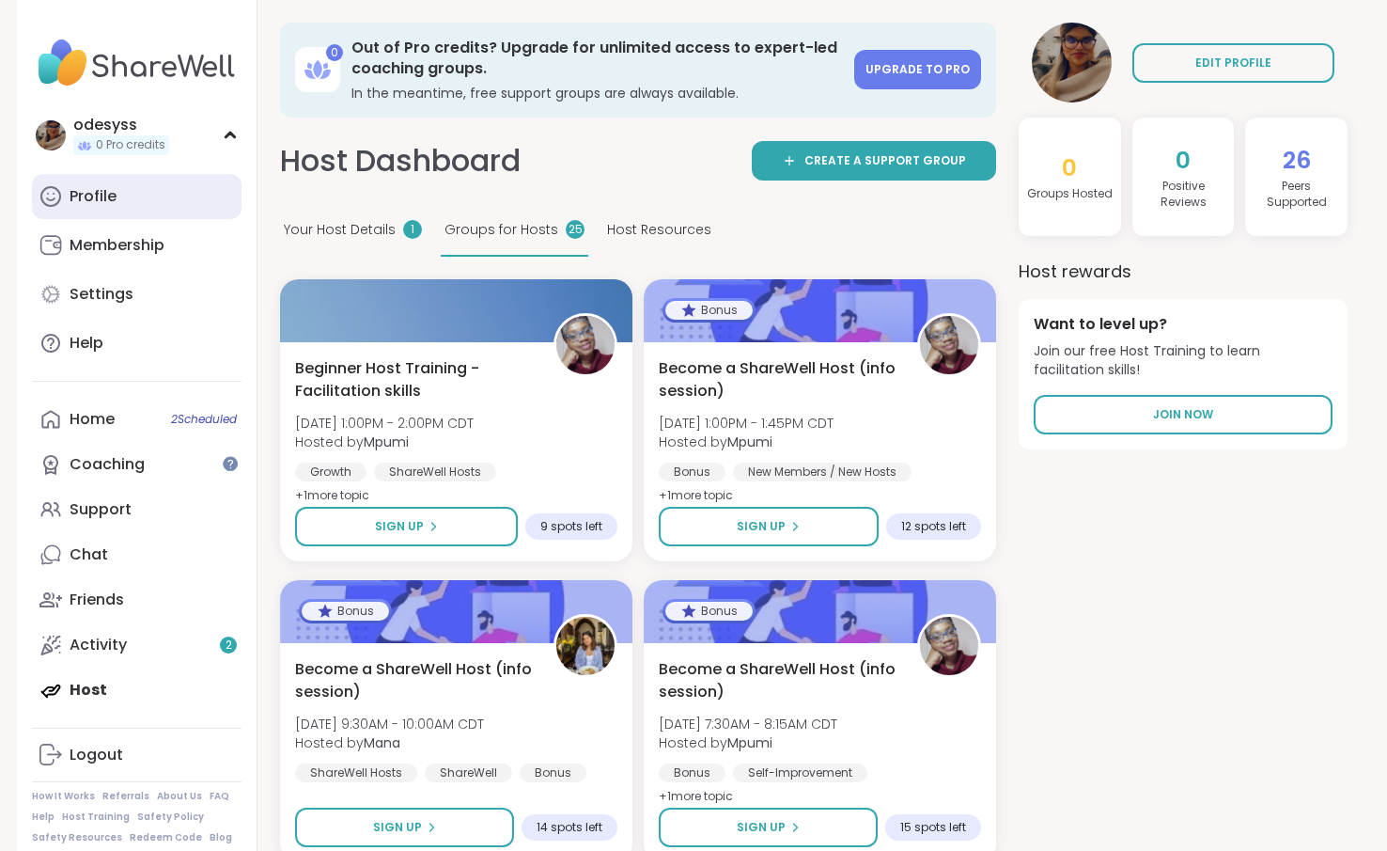
click at [93, 196] on div "Profile" at bounding box center [93, 196] width 47 height 21
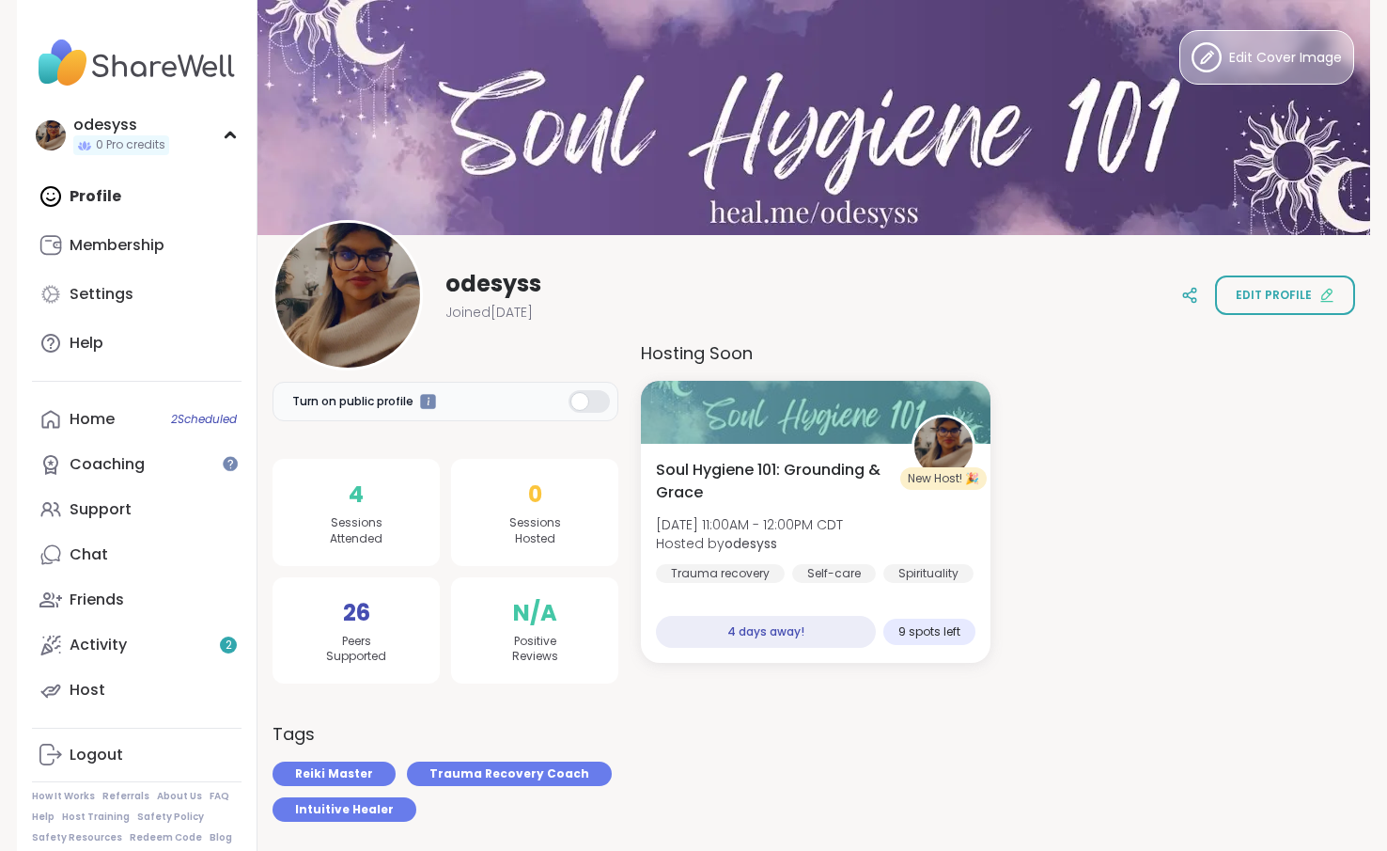
click at [1245, 64] on span "Edit Cover Image" at bounding box center [1286, 58] width 113 height 20
click at [1281, 40] on button "Edit Cover Image" at bounding box center [1267, 57] width 175 height 55
click at [1286, 561] on div "New Host! 🎉 Soul Hygiene 101: Grounding & [PERSON_NAME][DATE] 11:00AM - 12:00PM…" at bounding box center [998, 522] width 714 height 282
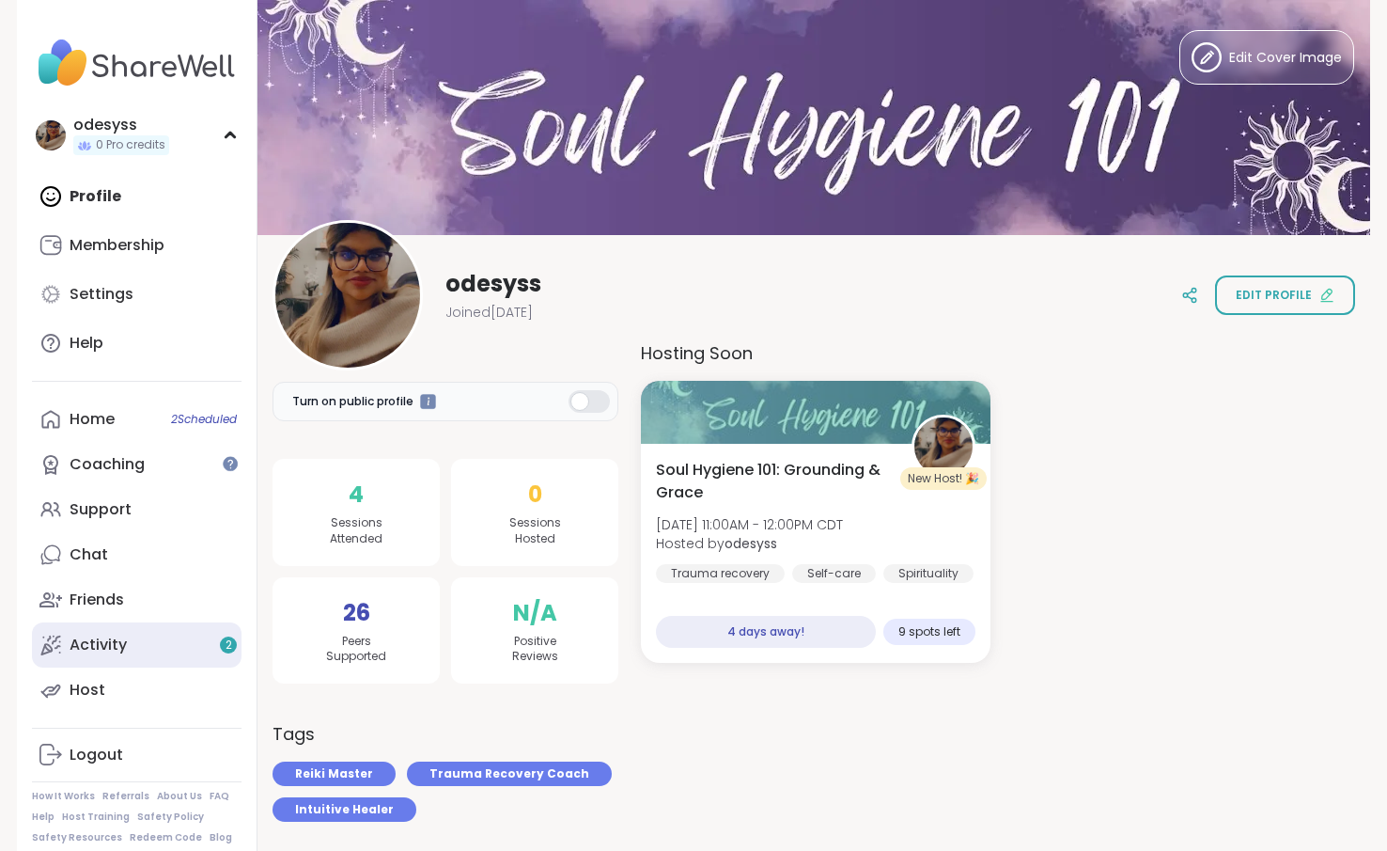
click at [151, 655] on link "Activity 2" at bounding box center [137, 644] width 210 height 45
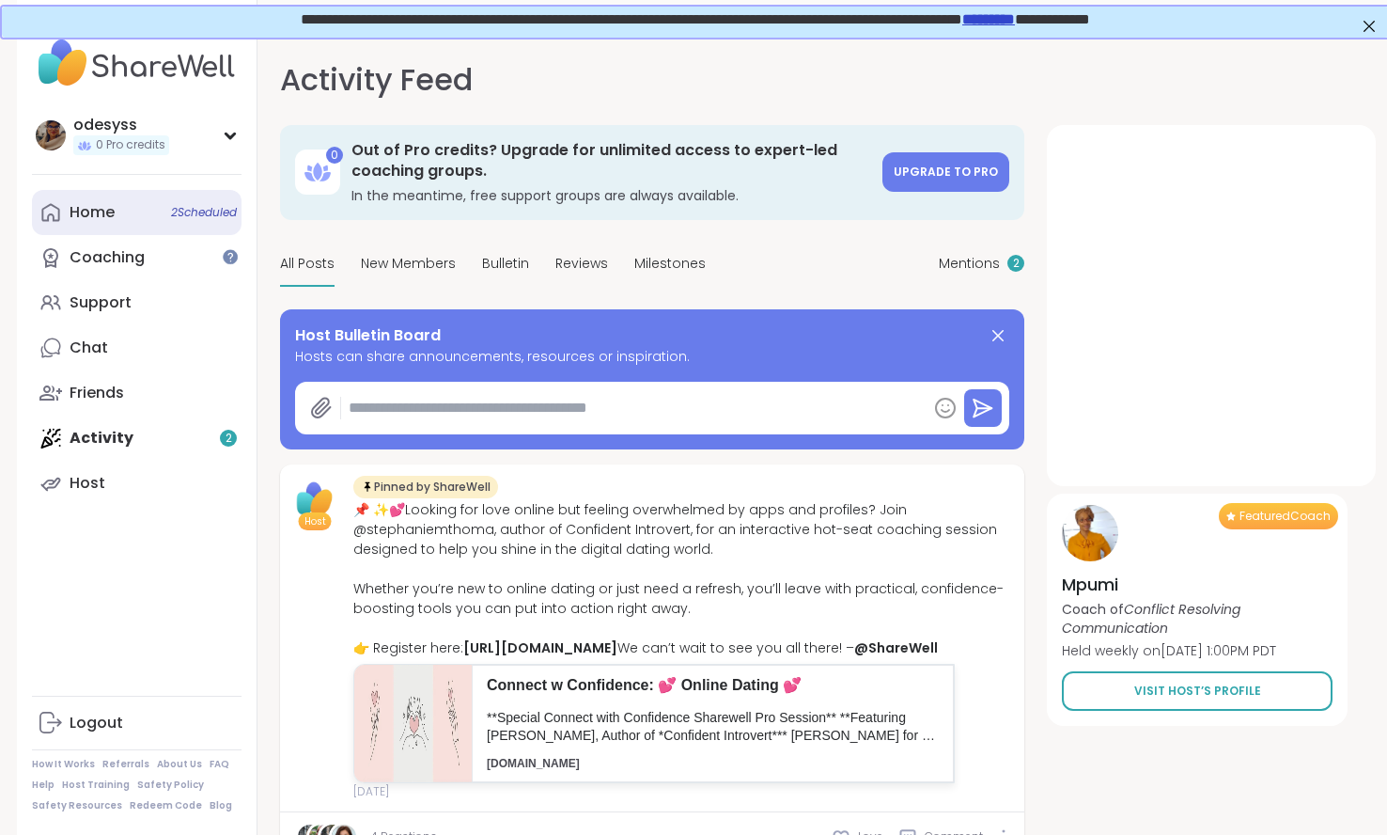
click at [66, 221] on link "Home 2 Scheduled" at bounding box center [137, 212] width 210 height 45
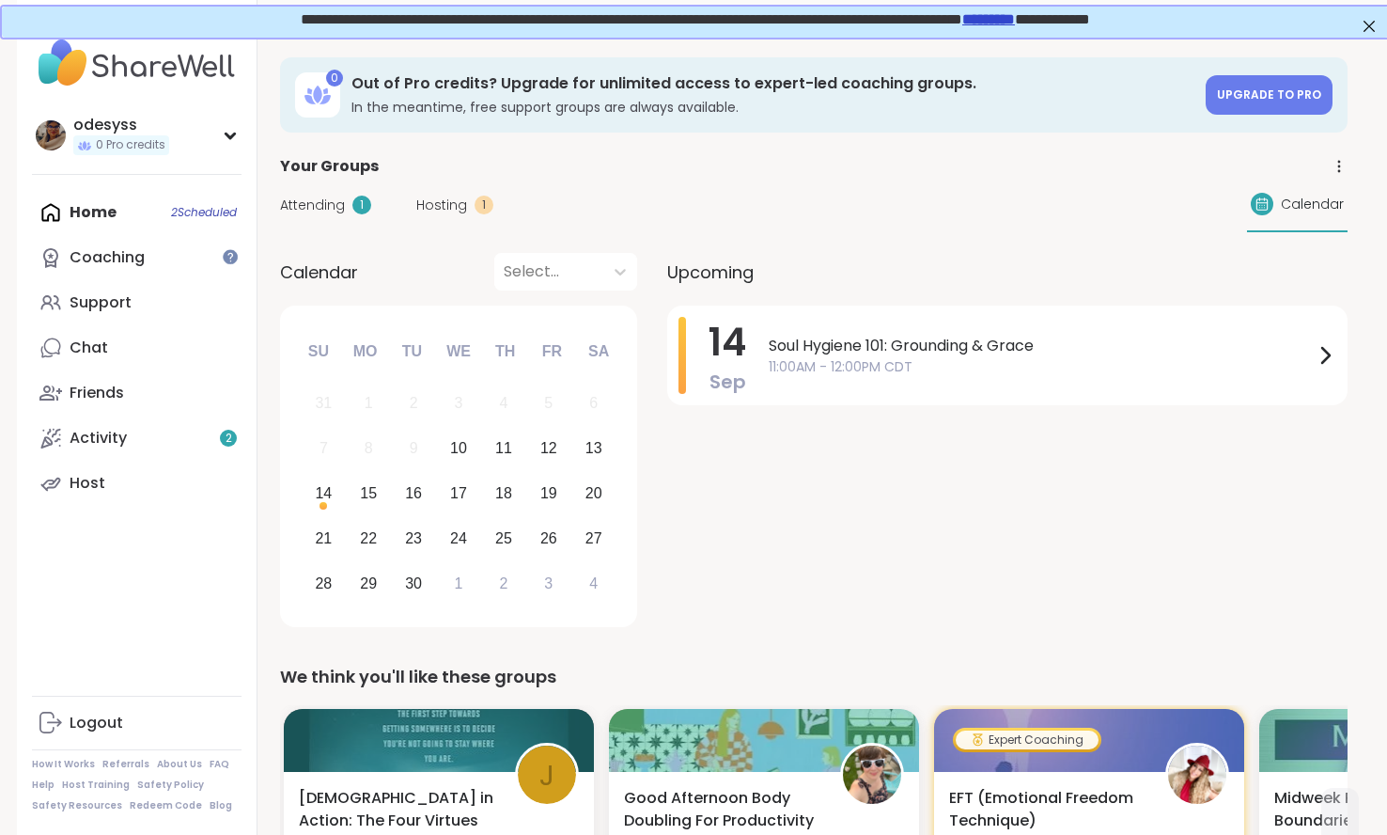
click at [1346, 164] on icon at bounding box center [1339, 166] width 17 height 17
click at [1124, 612] on div "[DATE] Soul Hygiene 101: Grounding & Grace 11:00AM - 12:00PM CDT" at bounding box center [1007, 470] width 681 height 328
click at [139, 60] on img at bounding box center [137, 63] width 210 height 66
click at [131, 153] on span "0 Pro credits" at bounding box center [131, 145] width 70 height 16
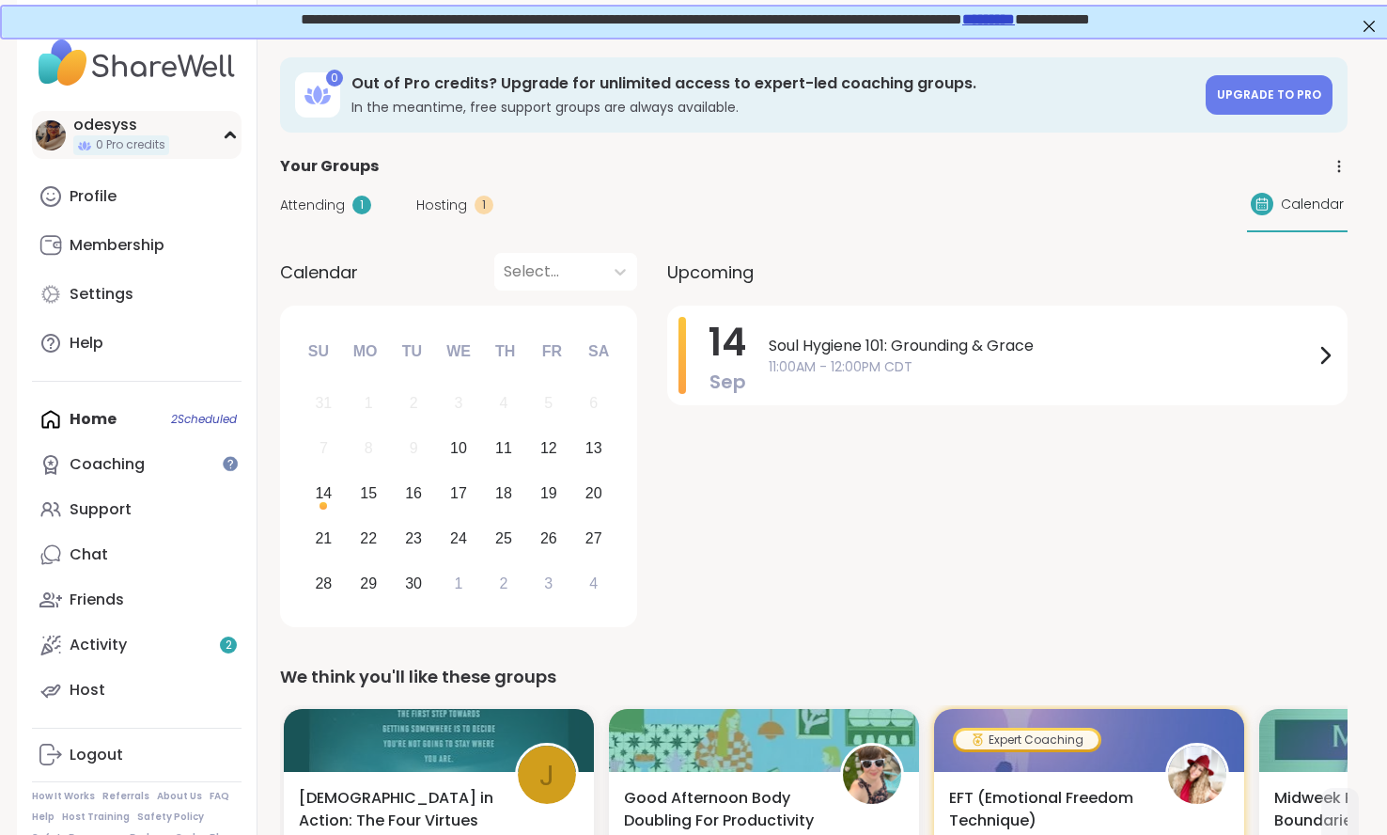
click at [221, 124] on div "odesyss 0 Pro credits" at bounding box center [137, 135] width 210 height 48
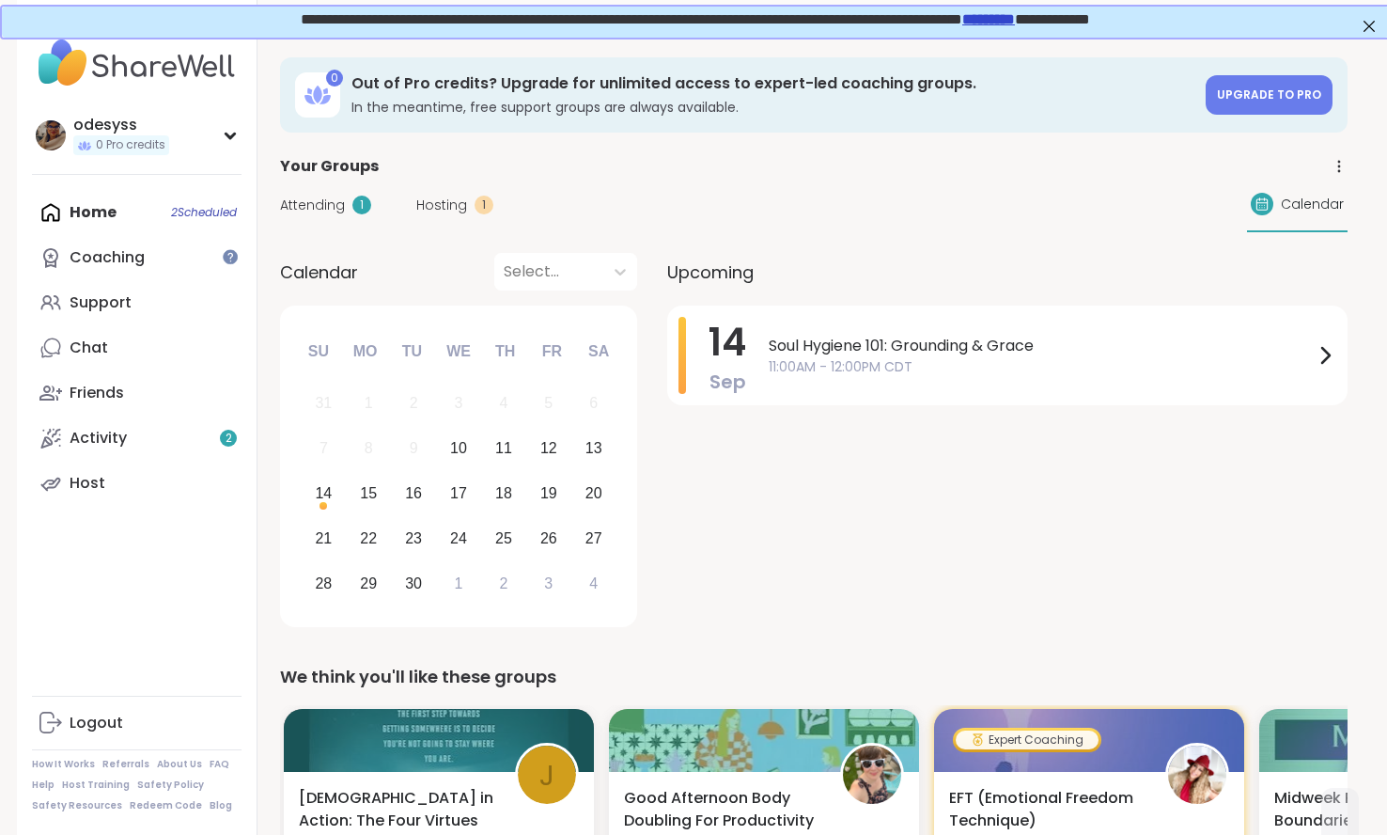
click at [194, 212] on div "Home 2 Scheduled Coaching Support Chat Friends Activity 2 Host" at bounding box center [137, 348] width 210 height 316
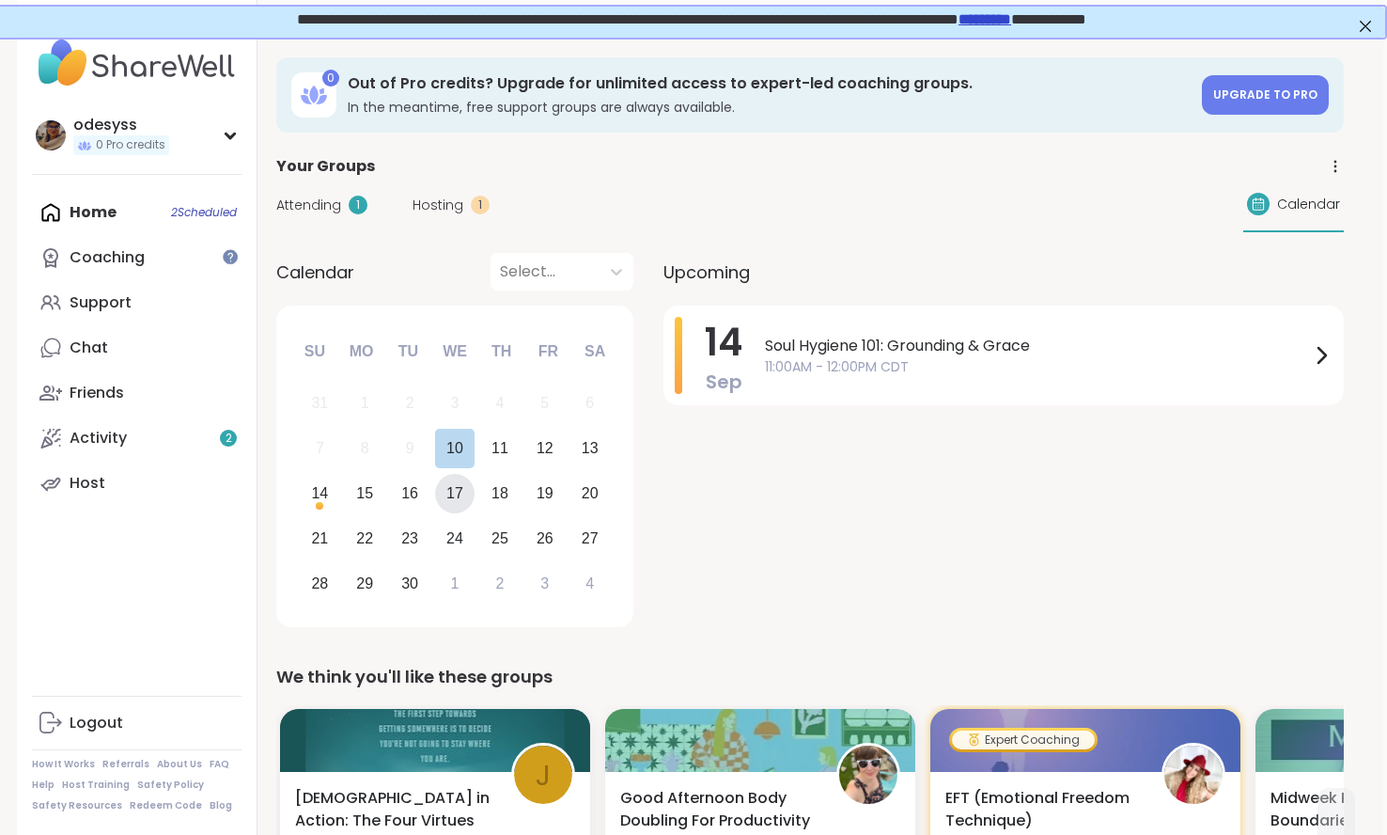
click at [451, 491] on div "17" at bounding box center [455, 492] width 17 height 25
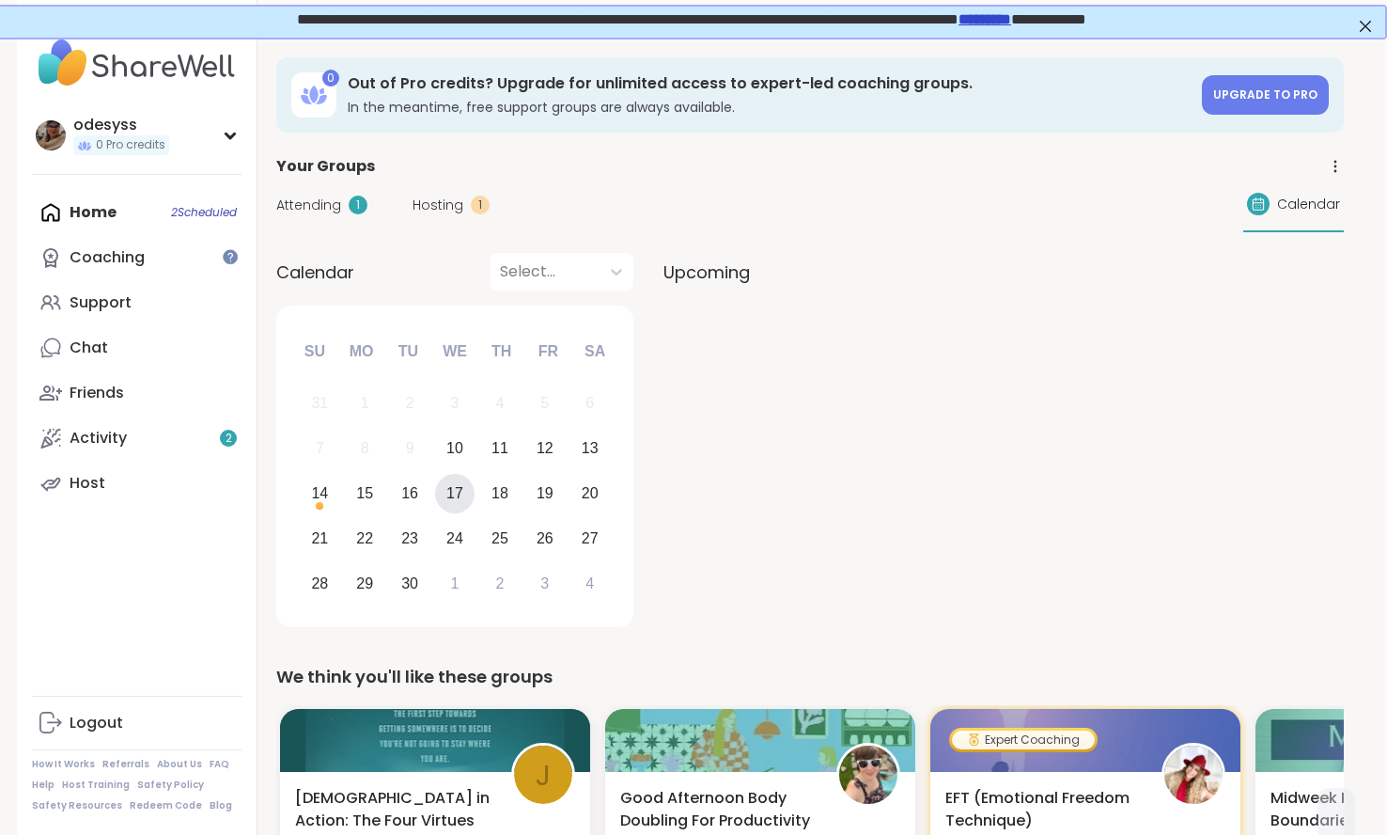
click at [546, 219] on div "Attending 1 Hosting 1 Calendar" at bounding box center [810, 205] width 1068 height 55
click at [159, 253] on link "Coaching" at bounding box center [137, 257] width 210 height 45
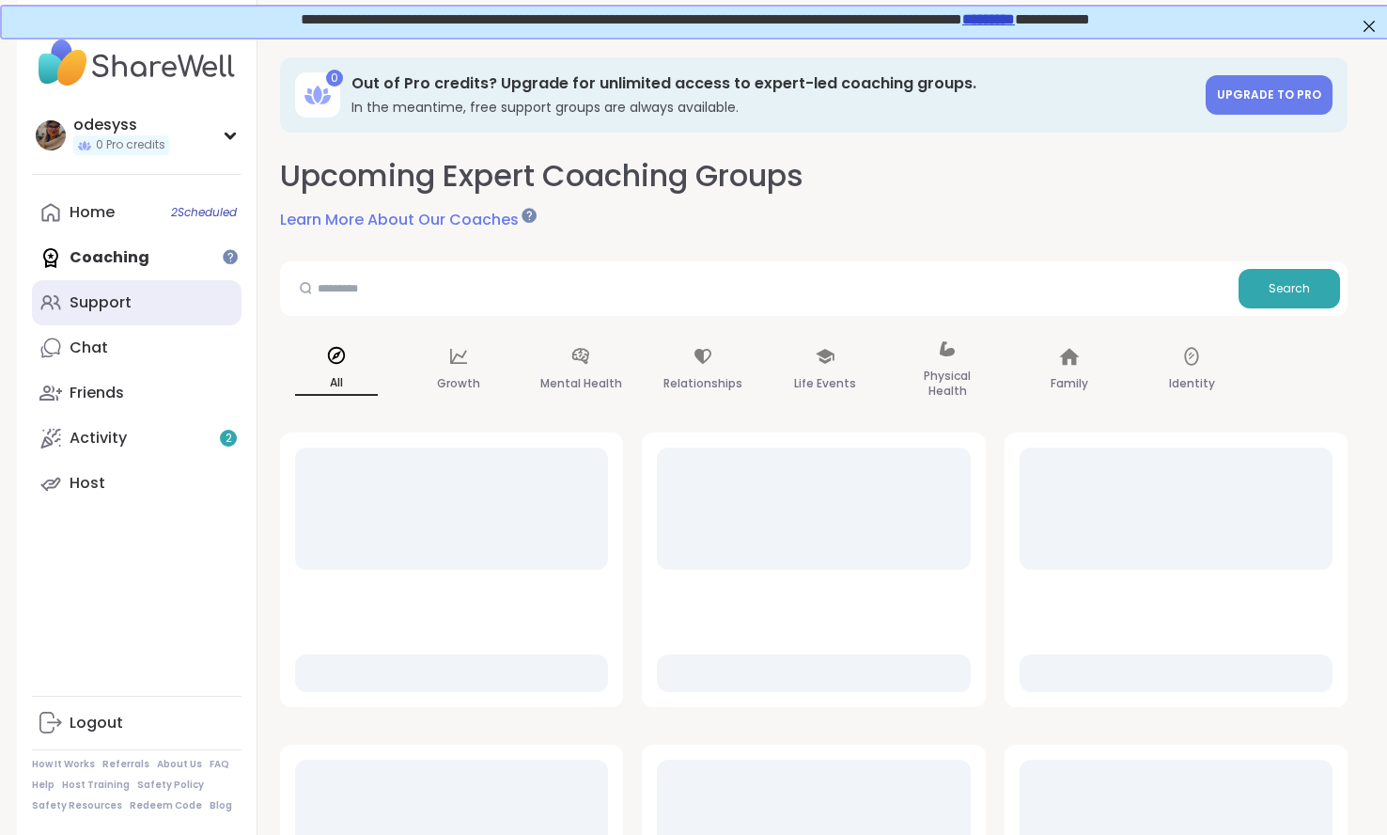
click at [154, 319] on link "Support" at bounding box center [137, 302] width 210 height 45
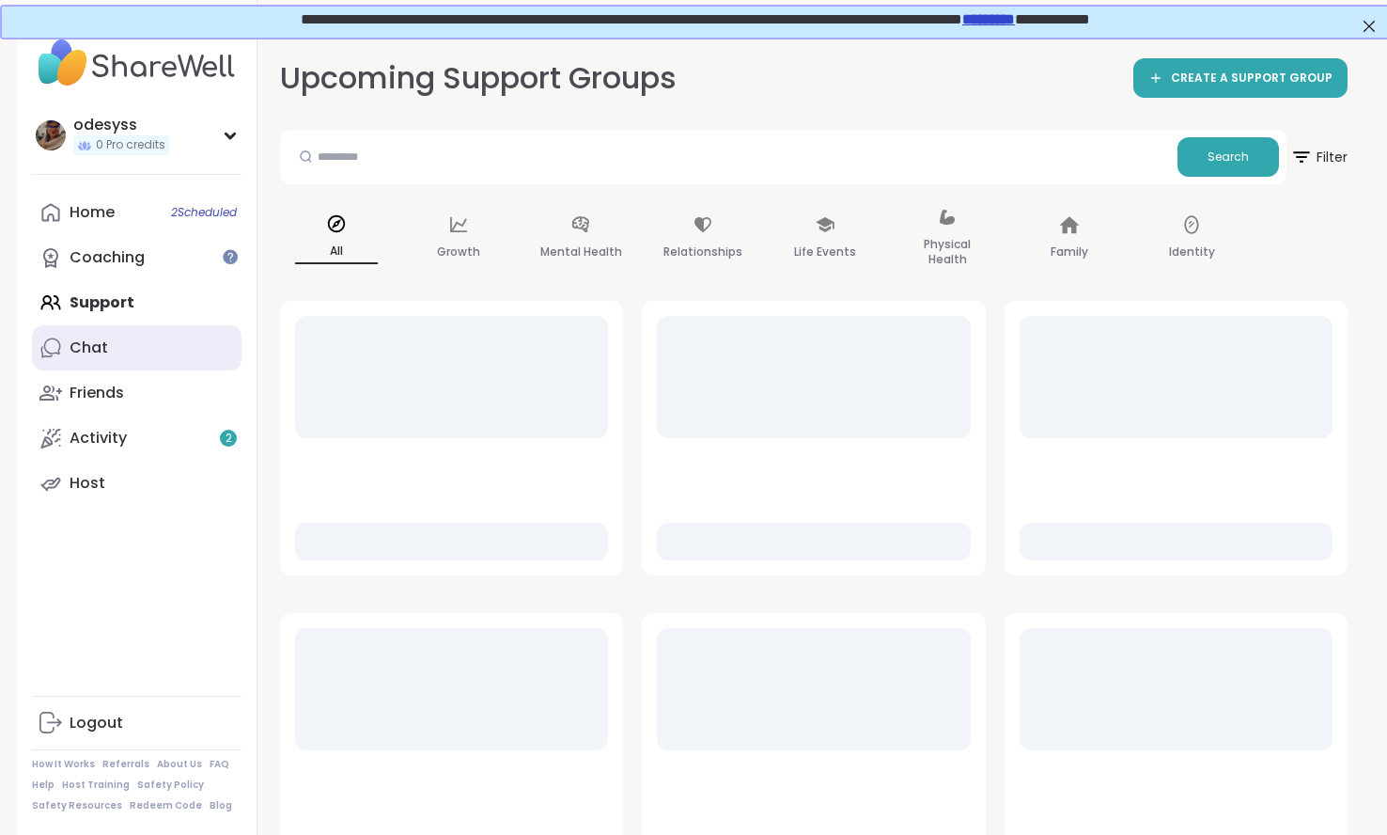
click at [145, 353] on link "Chat" at bounding box center [137, 347] width 210 height 45
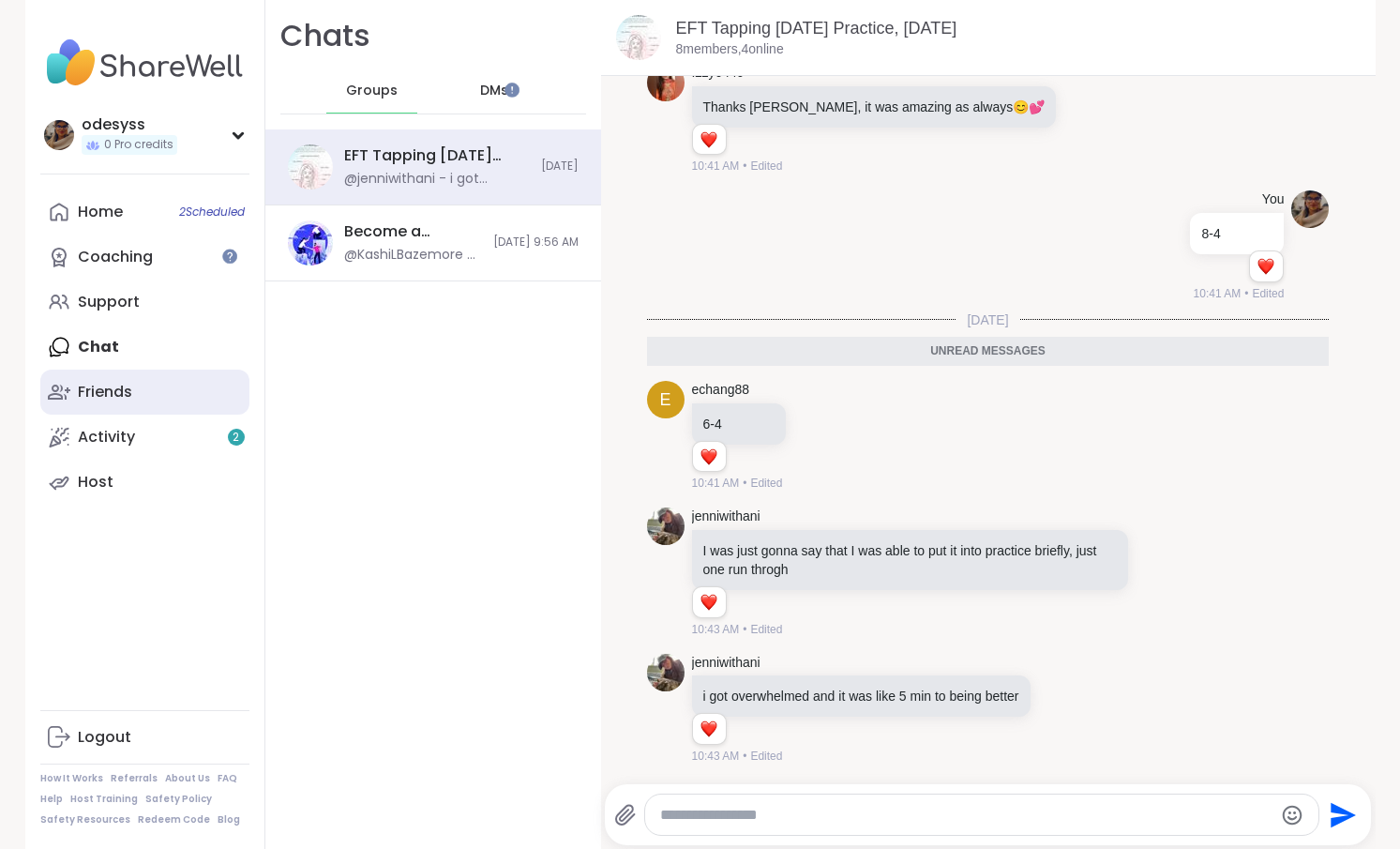
click at [141, 384] on link "Friends" at bounding box center [145, 391] width 210 height 45
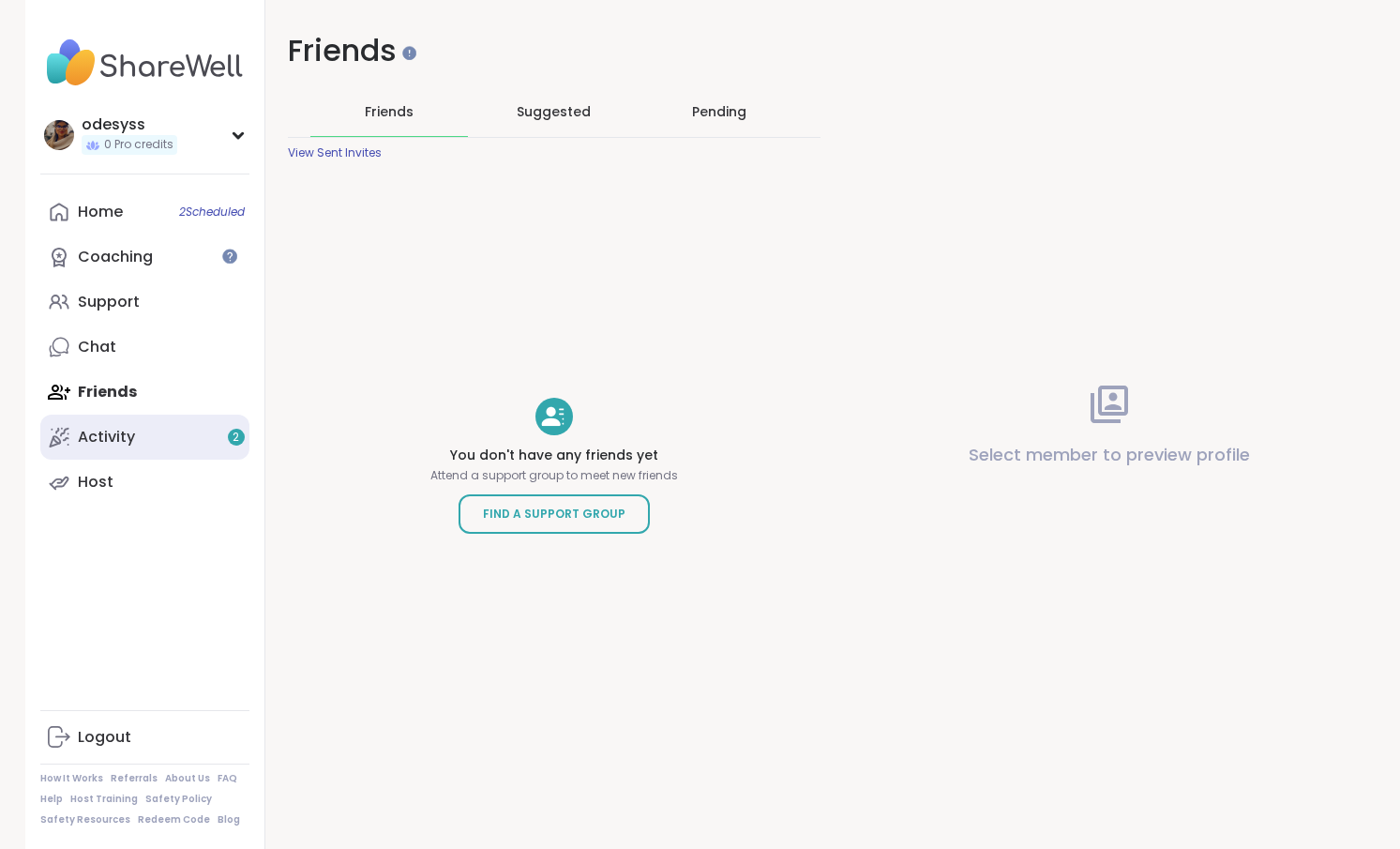
click at [135, 431] on link "Activity 2" at bounding box center [145, 436] width 210 height 45
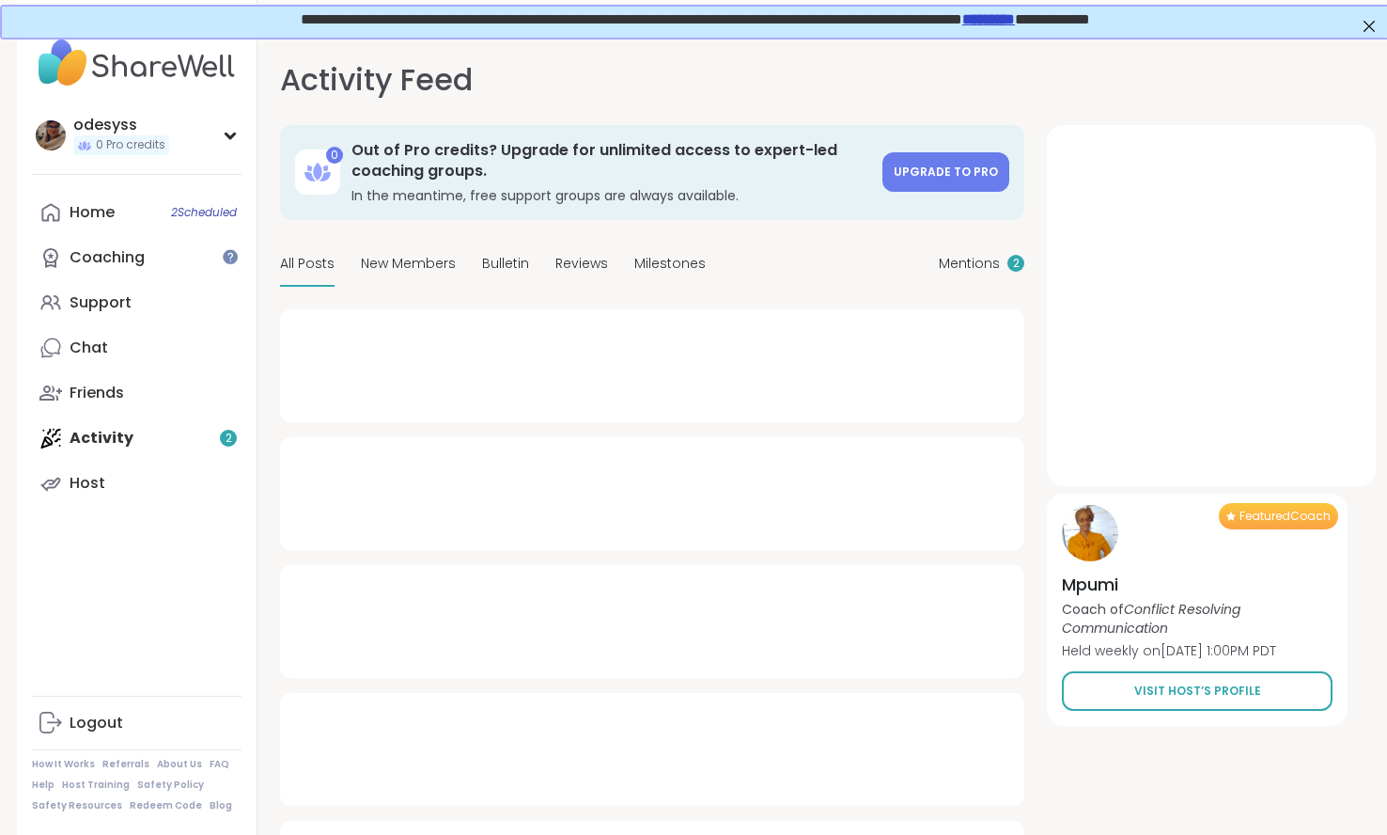
type textarea "*"
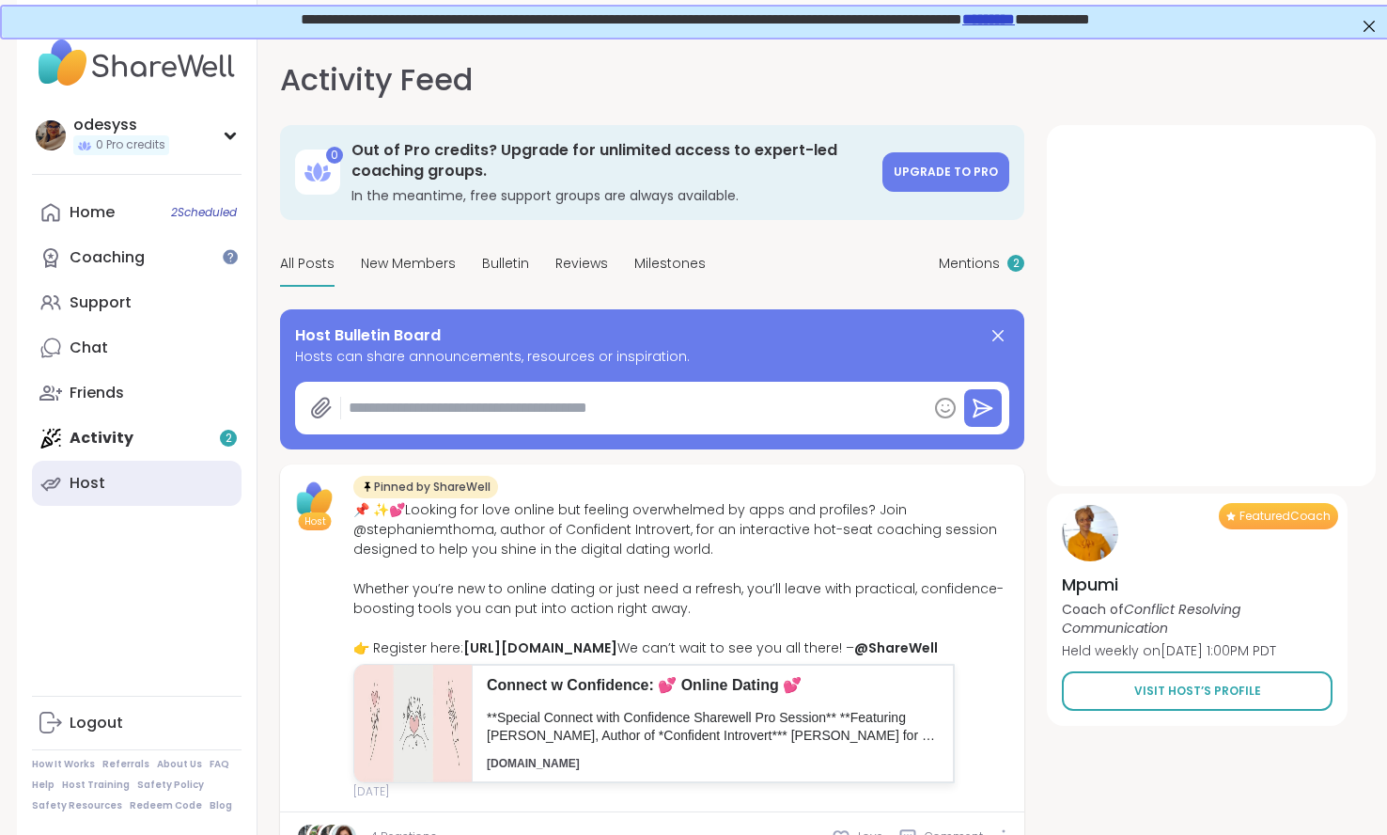
click at [127, 481] on link "Host" at bounding box center [137, 483] width 210 height 45
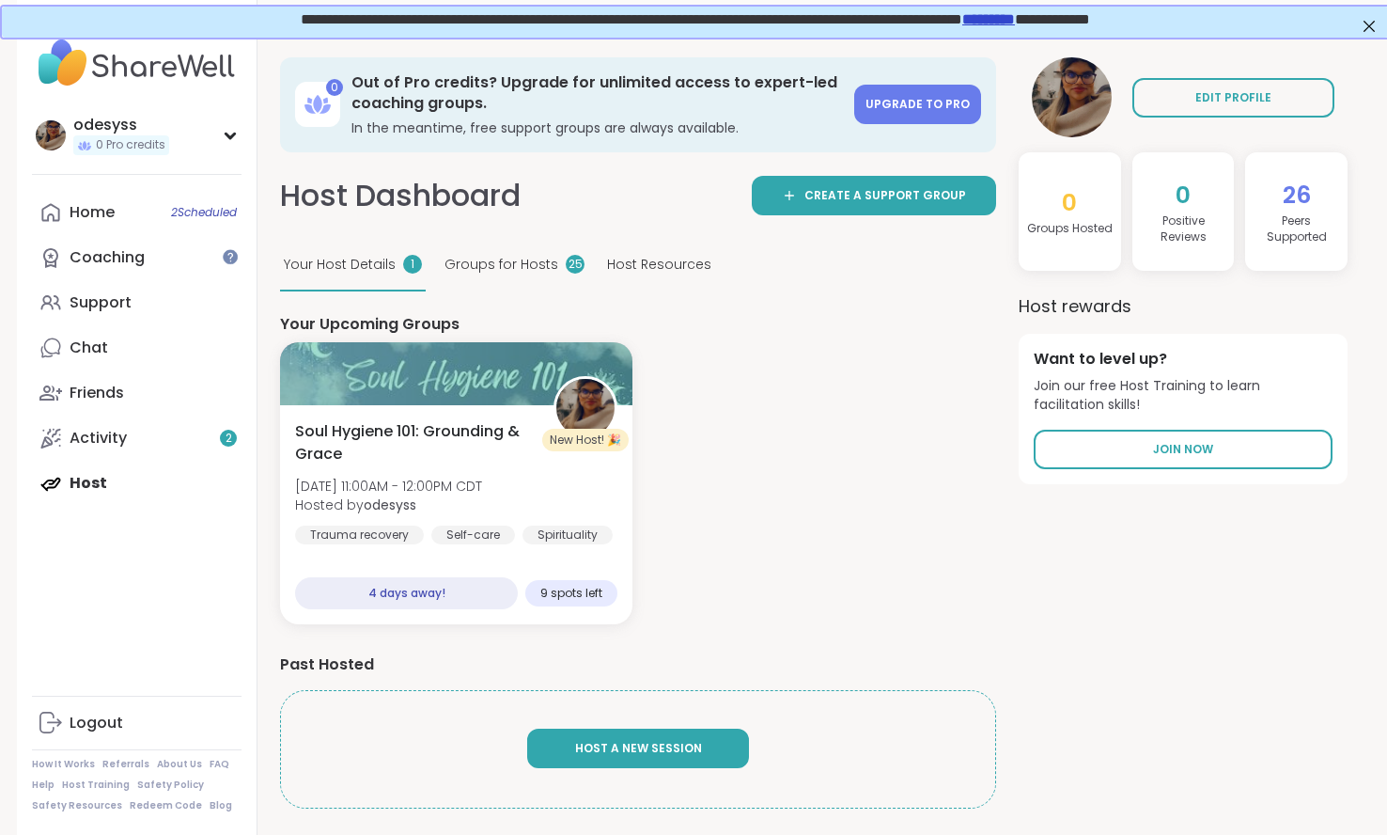
click at [624, 752] on span "Host A New Session" at bounding box center [638, 748] width 127 height 16
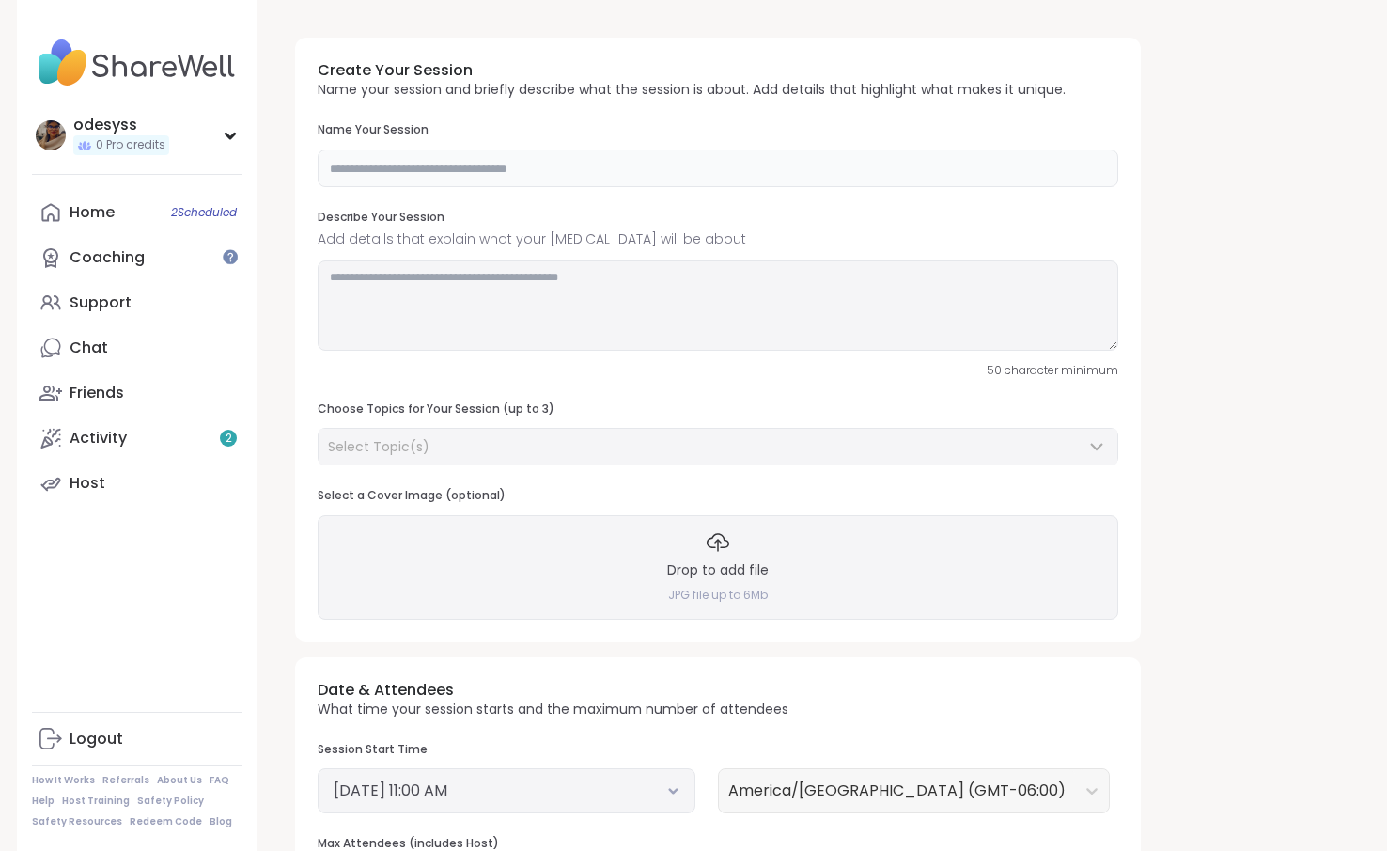
click at [400, 171] on input "text" at bounding box center [718, 168] width 801 height 38
type input "**********"
click at [393, 305] on textarea at bounding box center [718, 305] width 801 height 90
type textarea "*"
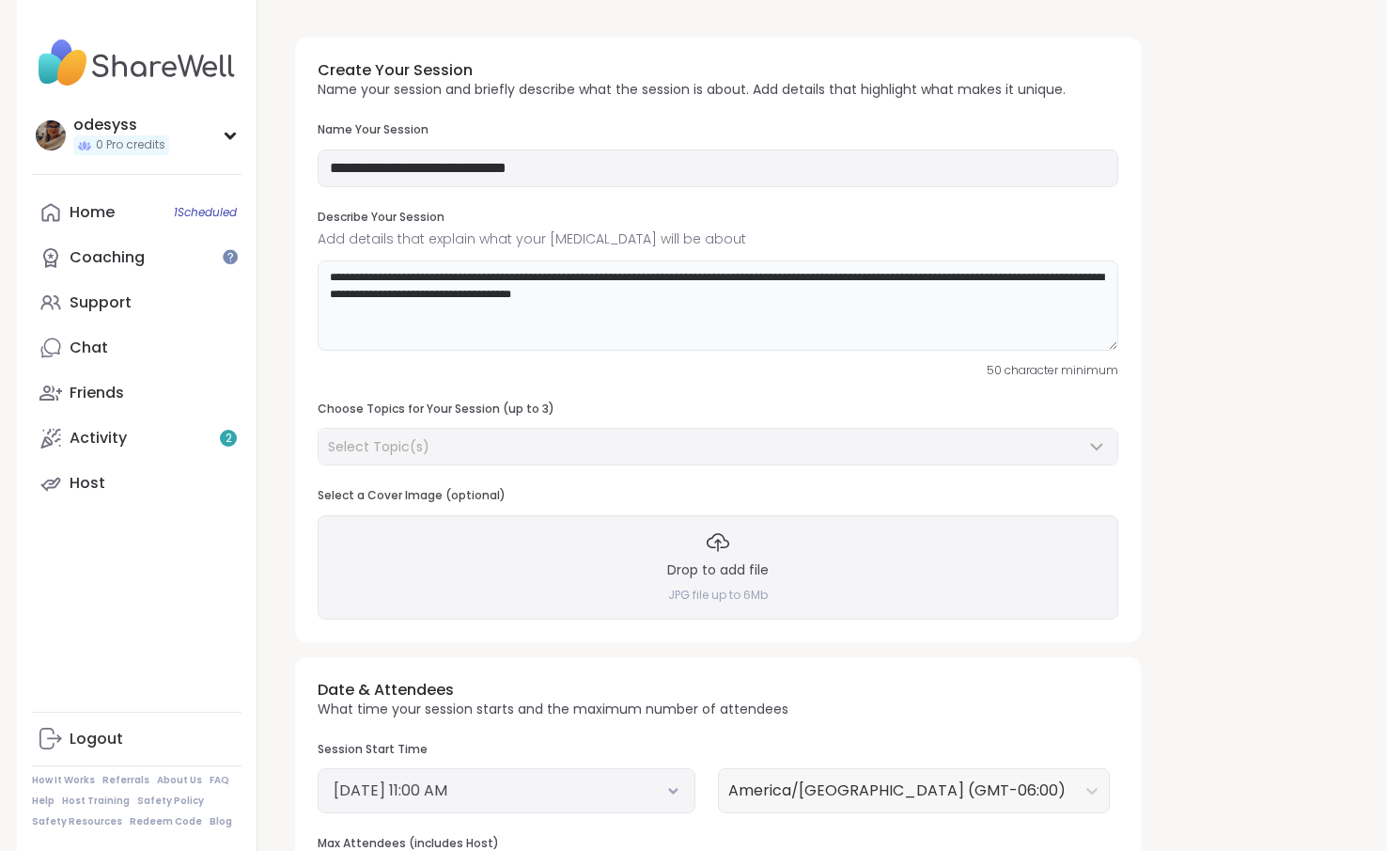
click at [818, 275] on textarea "**********" at bounding box center [718, 305] width 801 height 90
click at [764, 293] on textarea "**********" at bounding box center [718, 305] width 801 height 90
click at [831, 299] on textarea "**********" at bounding box center [718, 305] width 801 height 90
click at [972, 300] on textarea "**********" at bounding box center [718, 305] width 801 height 90
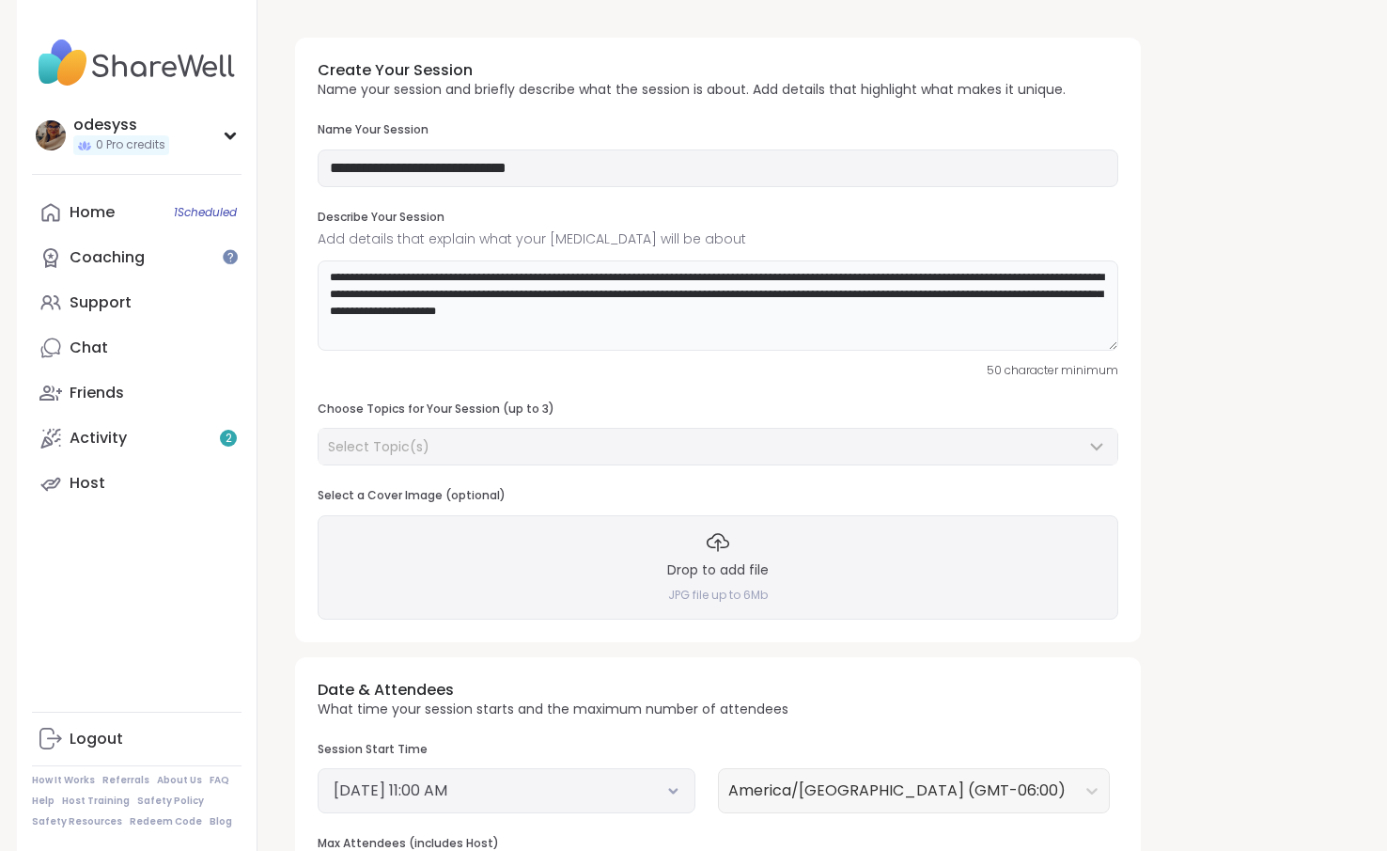
type textarea "**********"
click at [781, 441] on div "Select Topic(s)" at bounding box center [707, 446] width 758 height 19
type input "*"
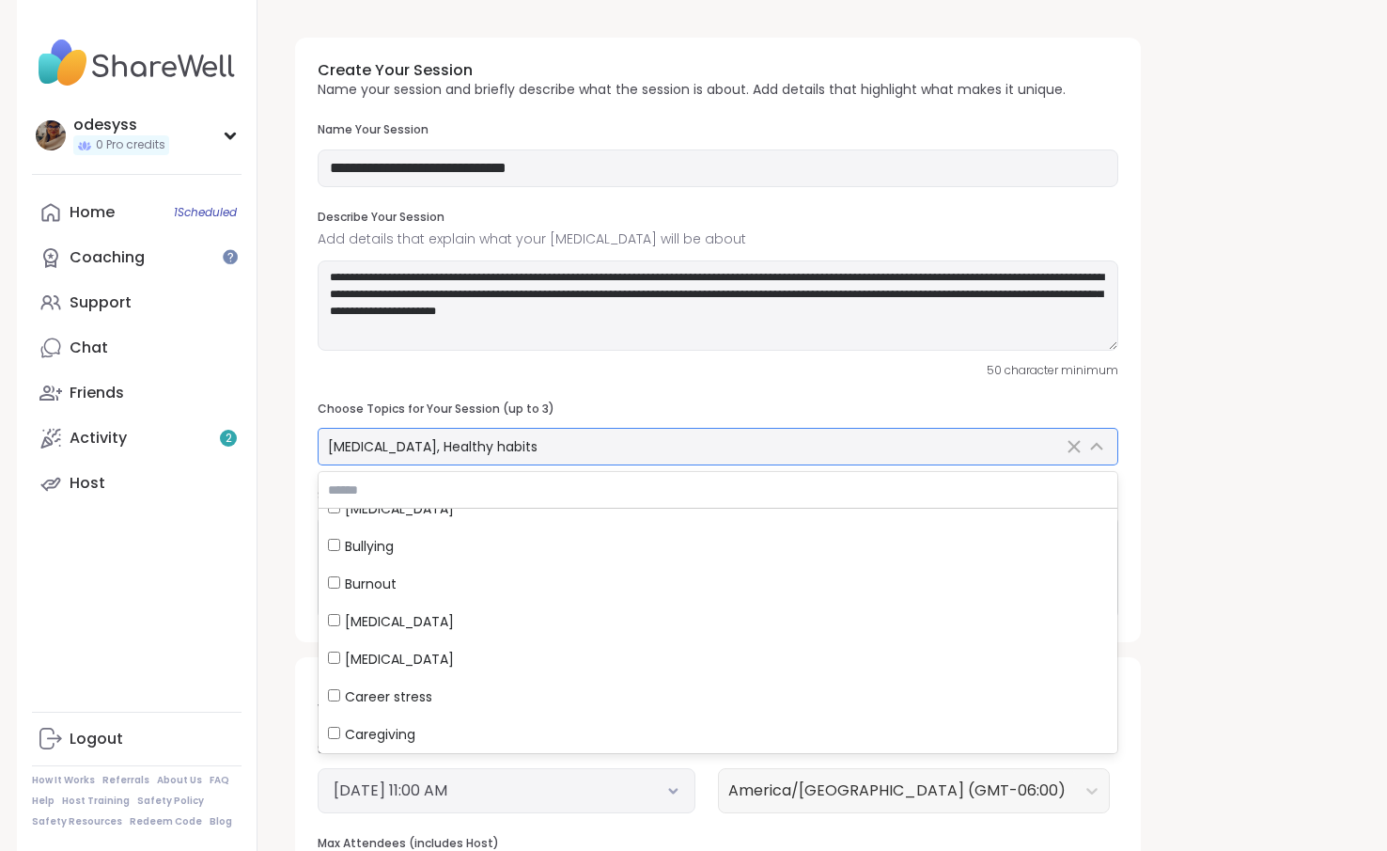
scroll to position [1372, 0]
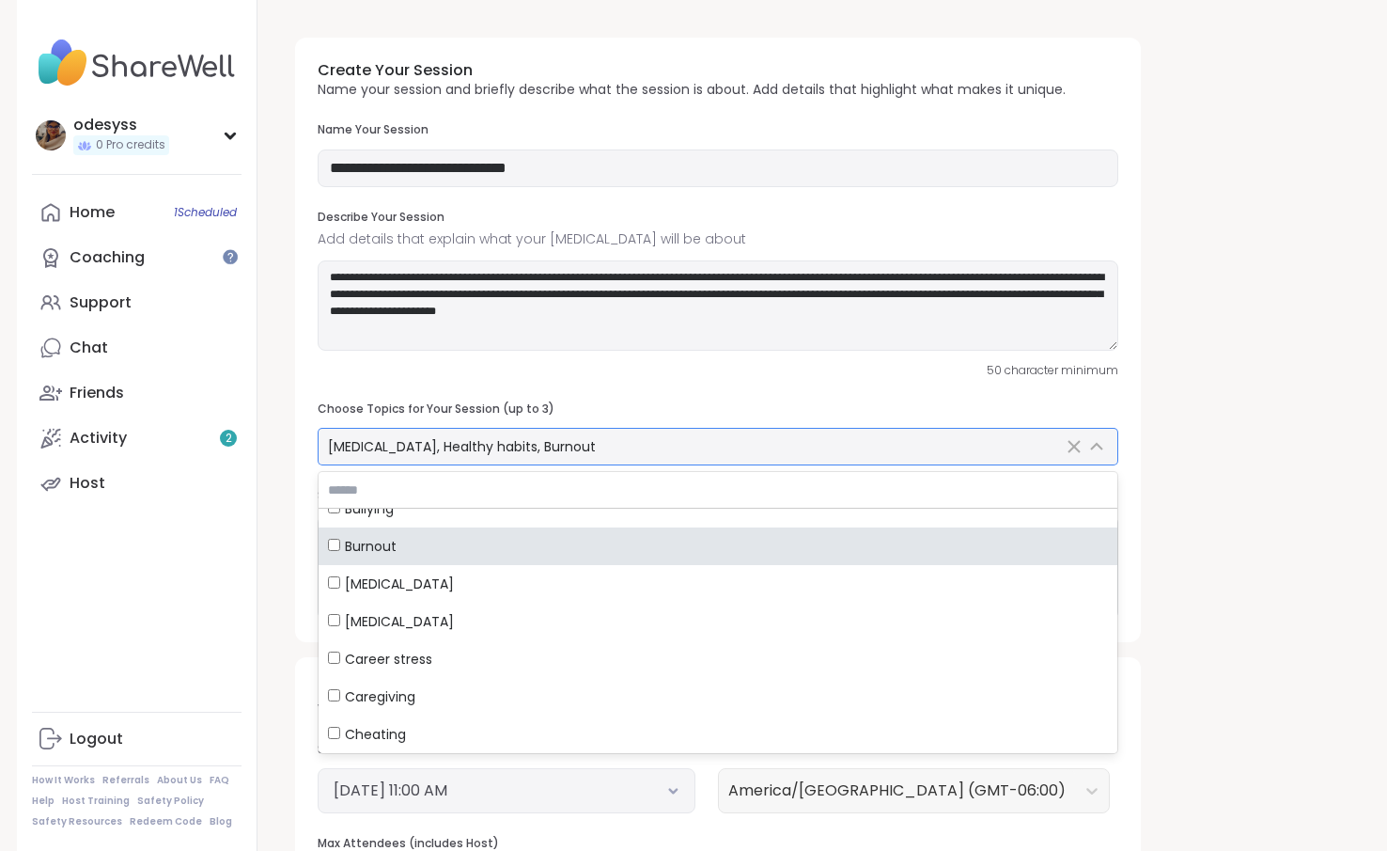
click at [513, 440] on span "[MEDICAL_DATA], Healthy habits, Burnout" at bounding box center [462, 446] width 268 height 19
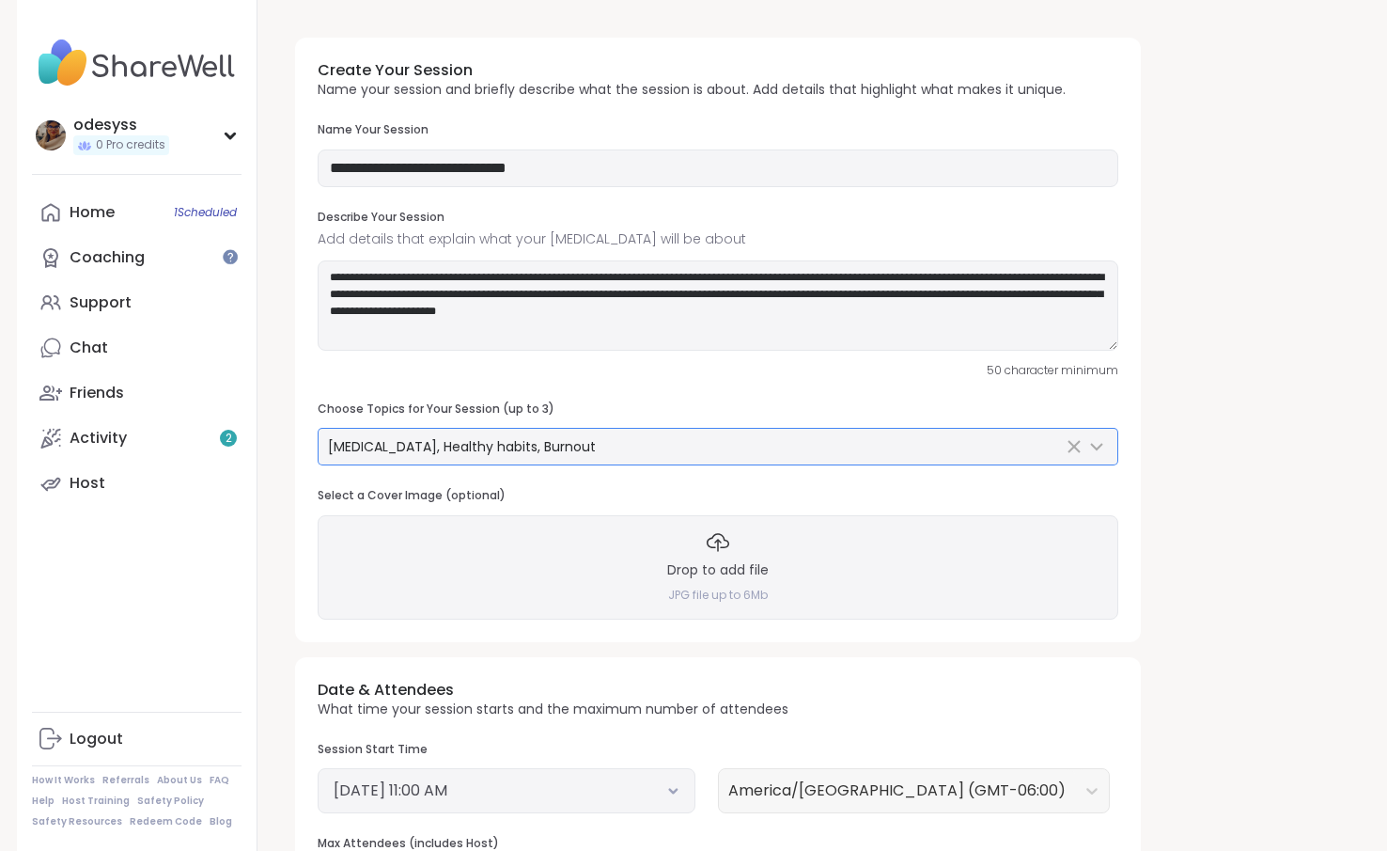
click at [525, 445] on span "[MEDICAL_DATA], Healthy habits, Burnout" at bounding box center [462, 446] width 268 height 19
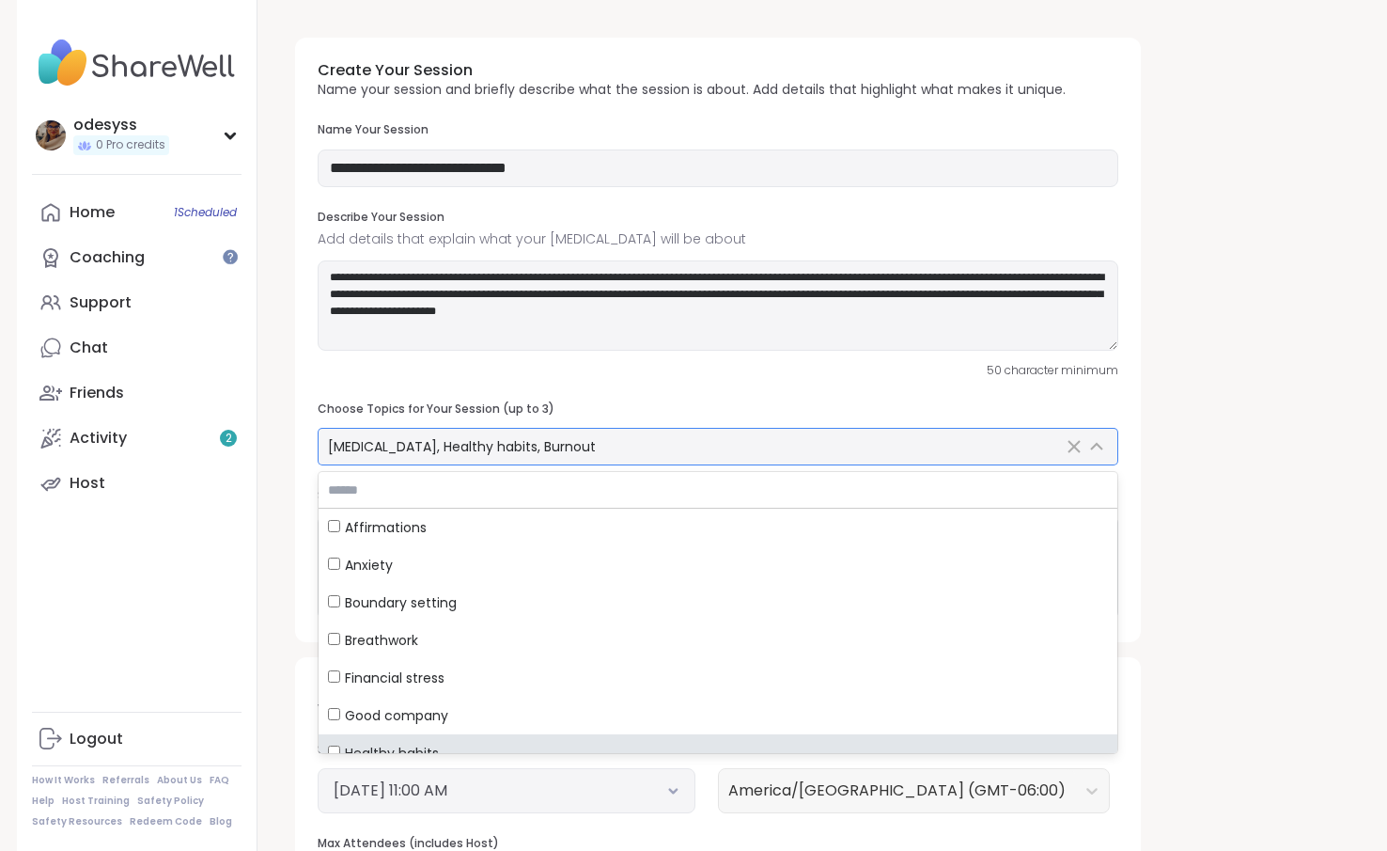
click at [548, 443] on span "[MEDICAL_DATA], Healthy habits, Burnout" at bounding box center [462, 446] width 268 height 19
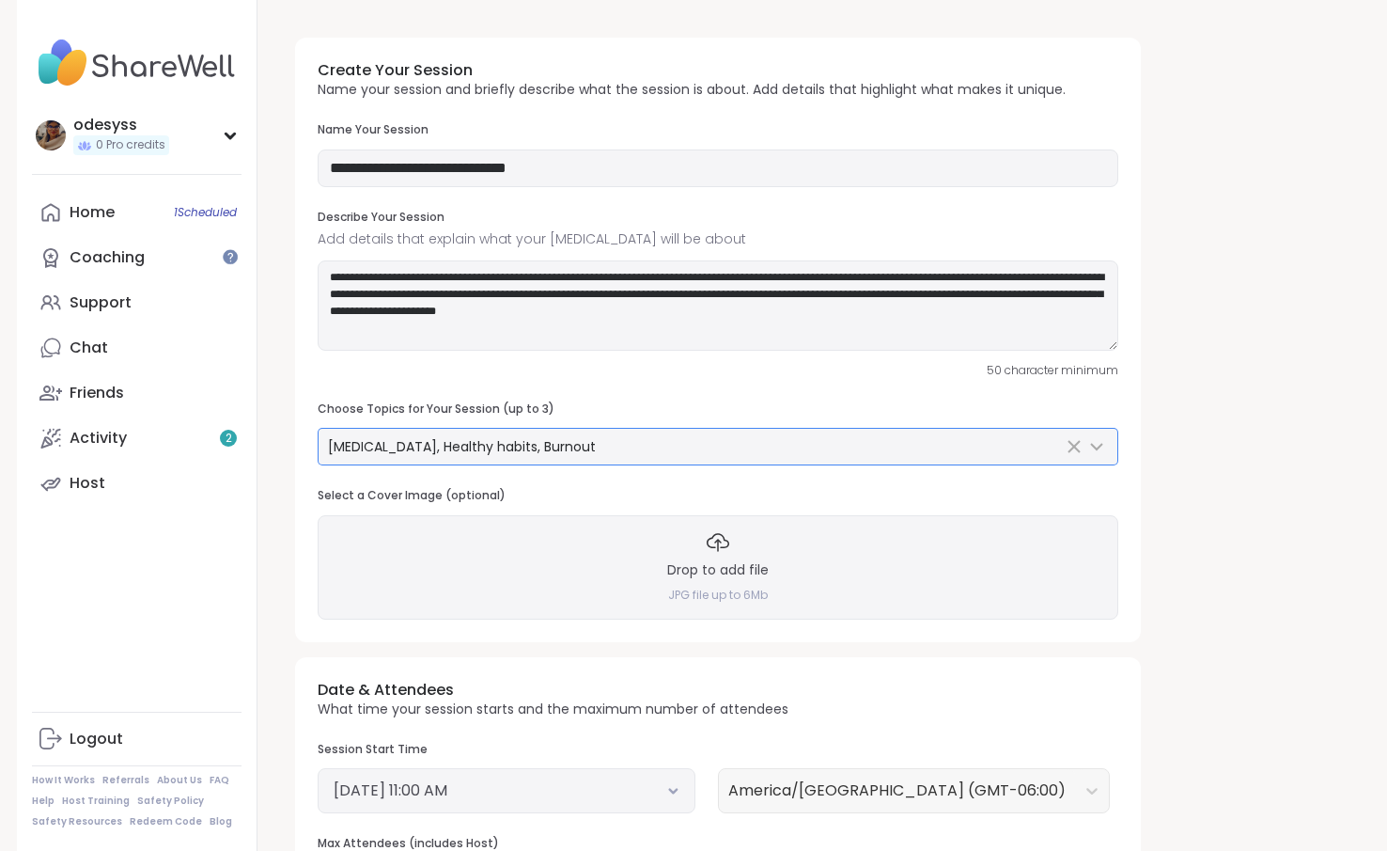
click at [548, 443] on span "[MEDICAL_DATA], Healthy habits, Burnout" at bounding box center [462, 446] width 268 height 19
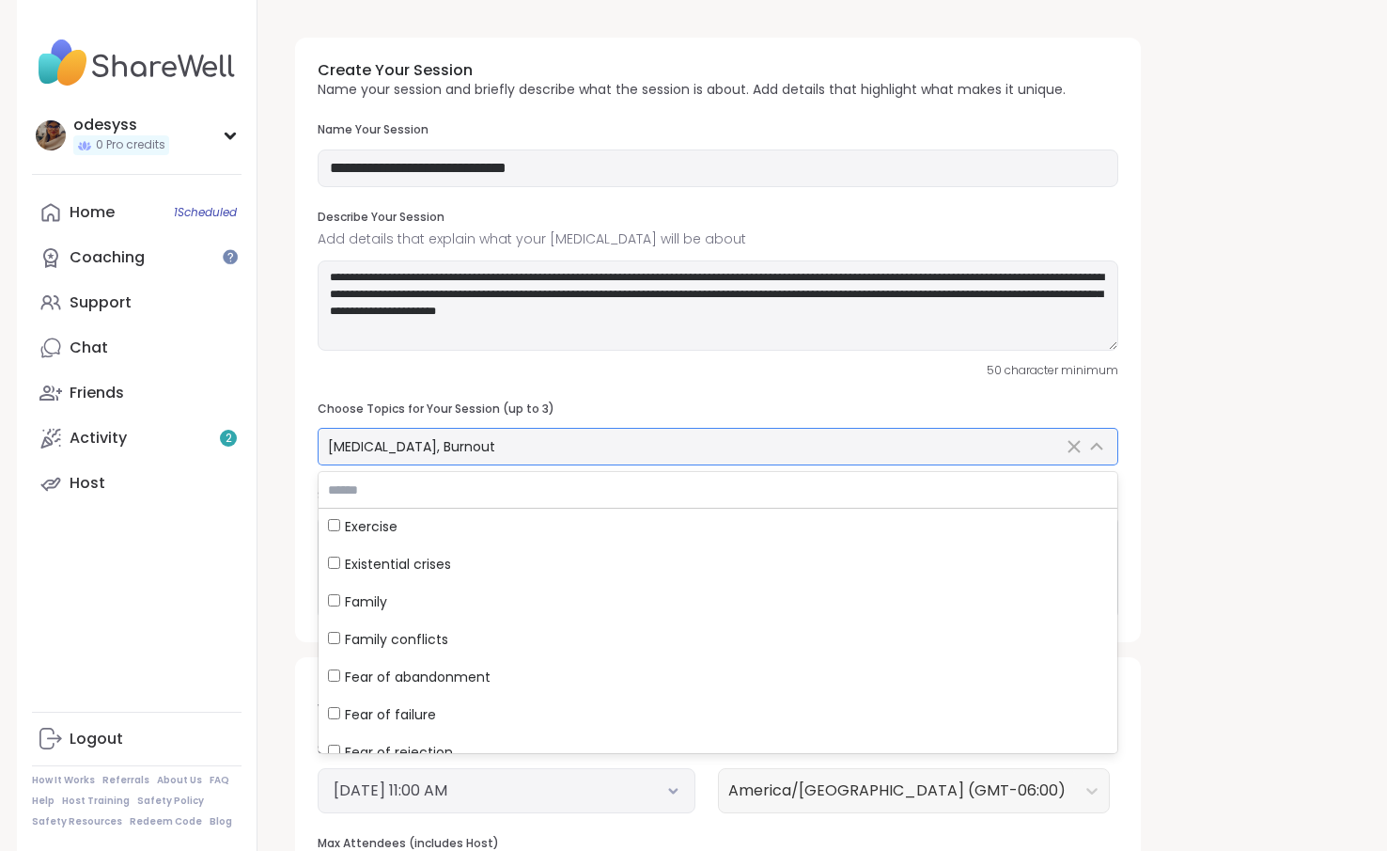
scroll to position [2460, 0]
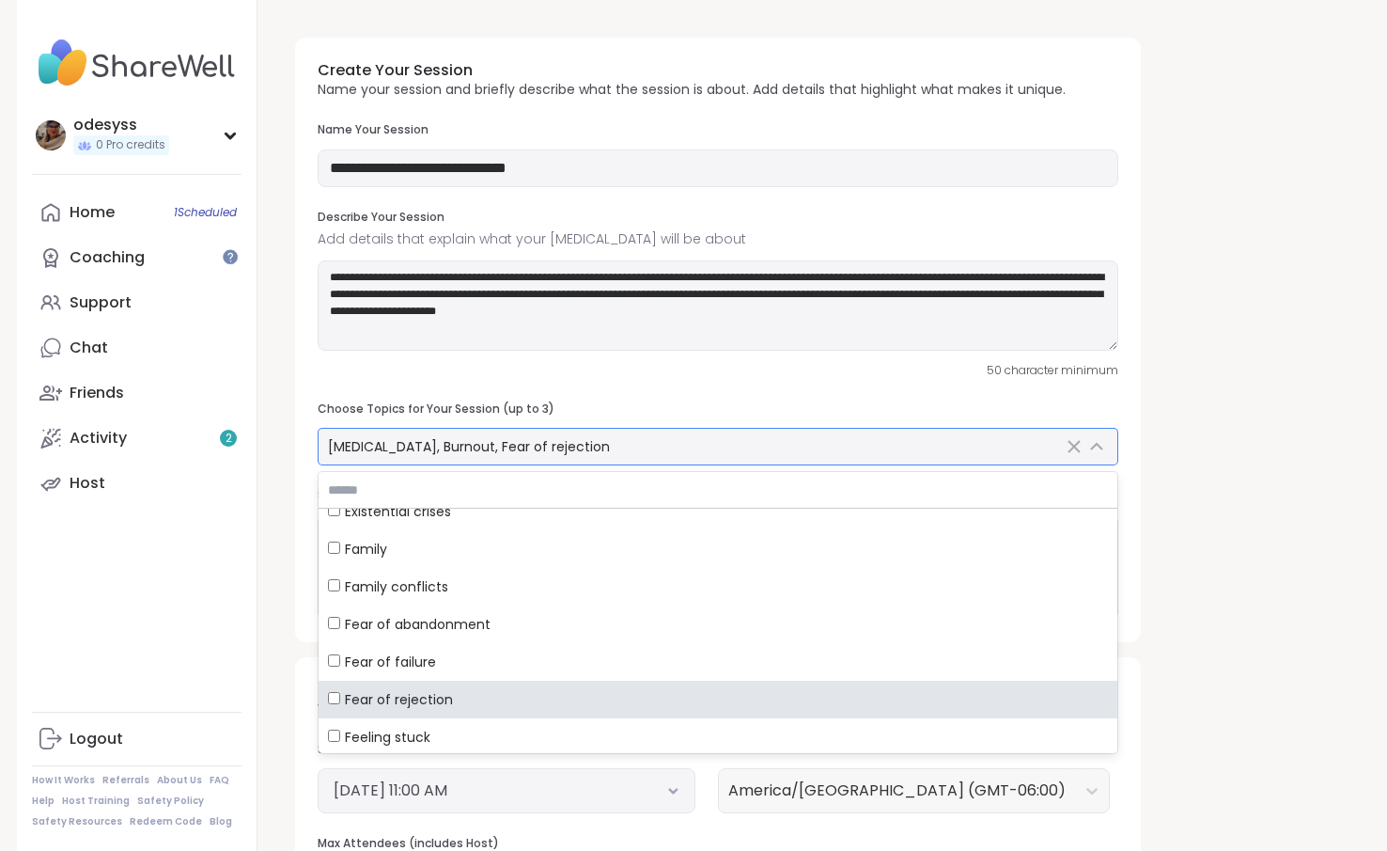
click at [450, 446] on span "[MEDICAL_DATA], Burnout, Fear of rejection" at bounding box center [469, 446] width 282 height 19
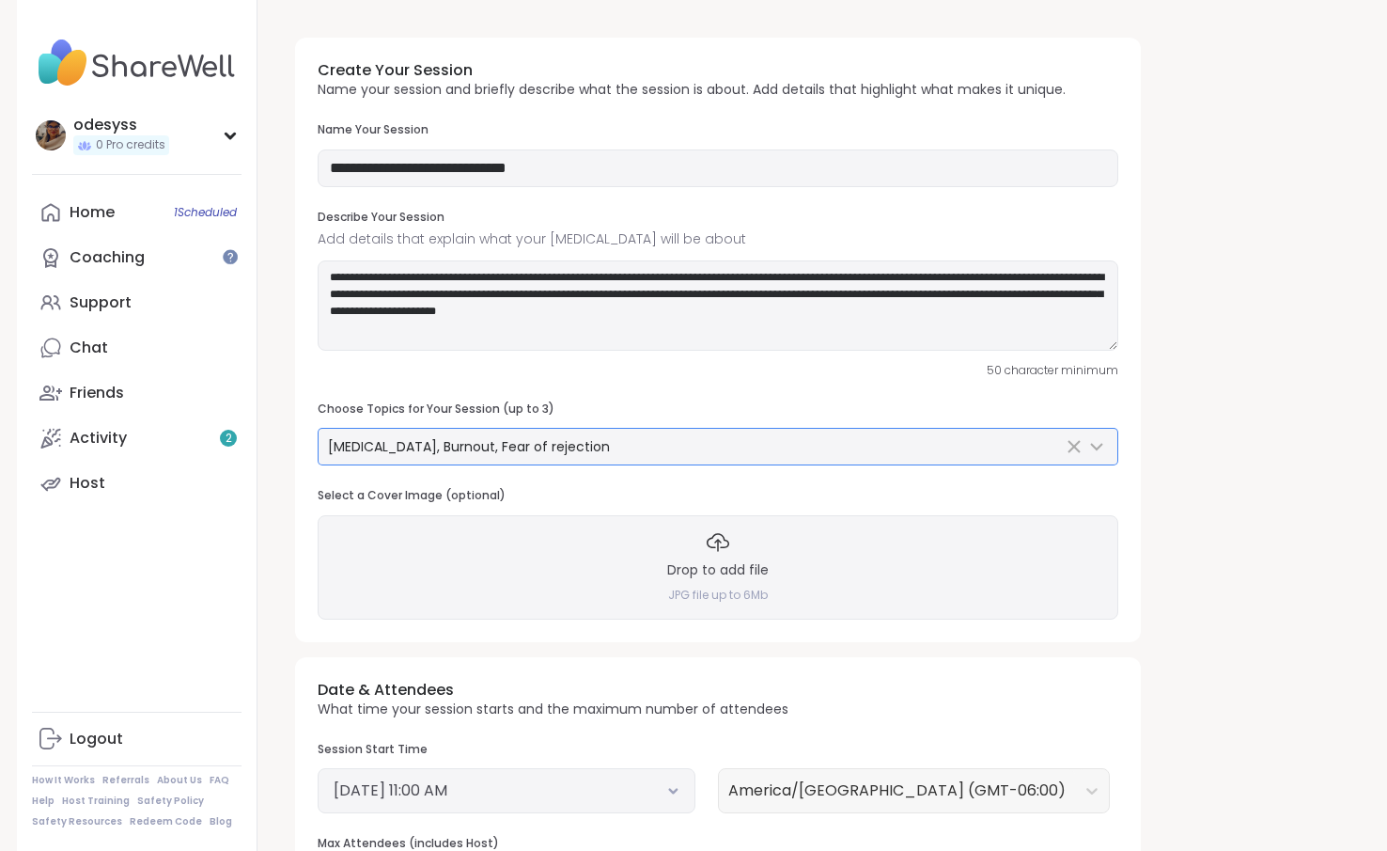
click at [447, 450] on span "[MEDICAL_DATA], Burnout, Fear of rejection" at bounding box center [469, 446] width 282 height 19
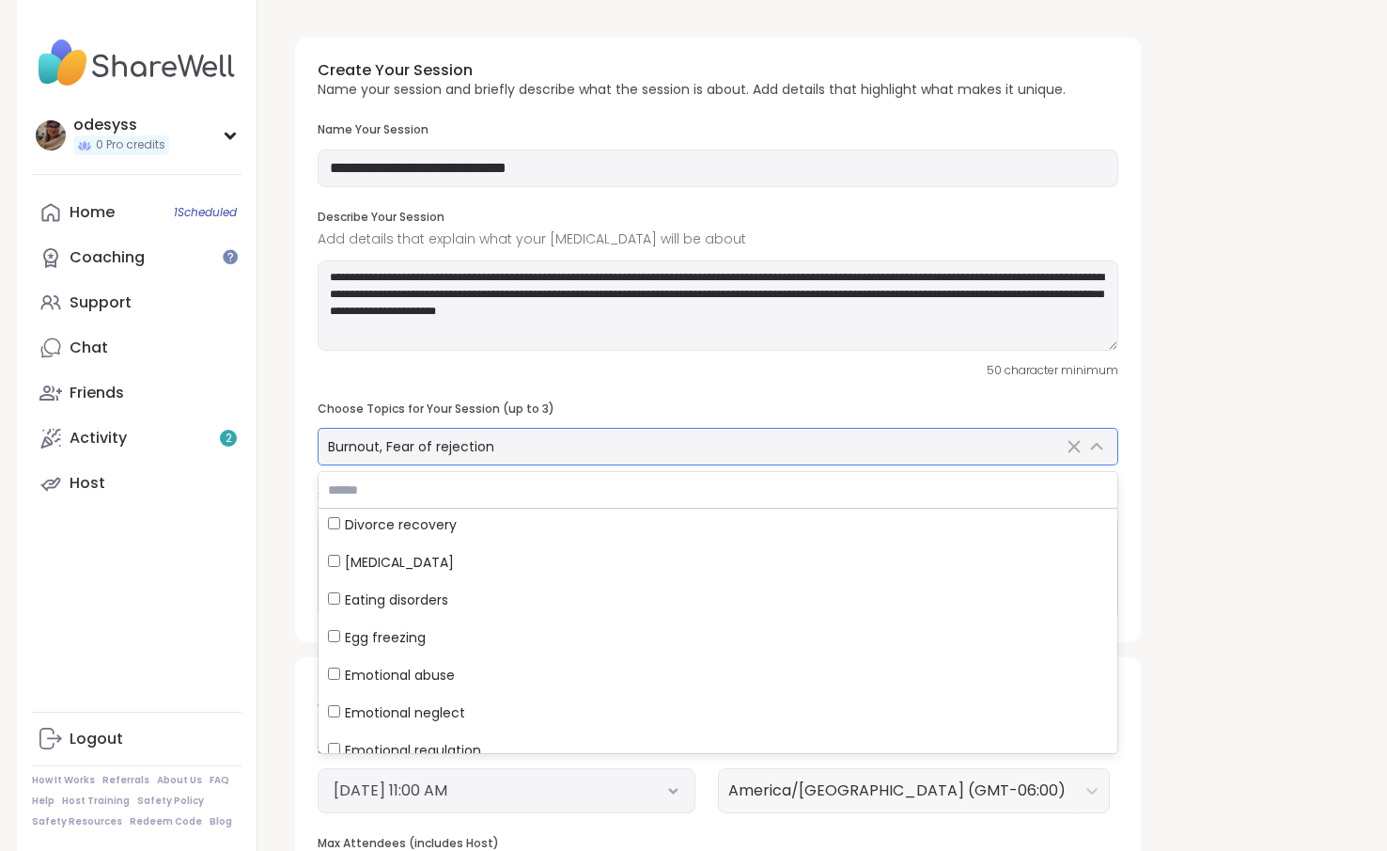
scroll to position [2250, 0]
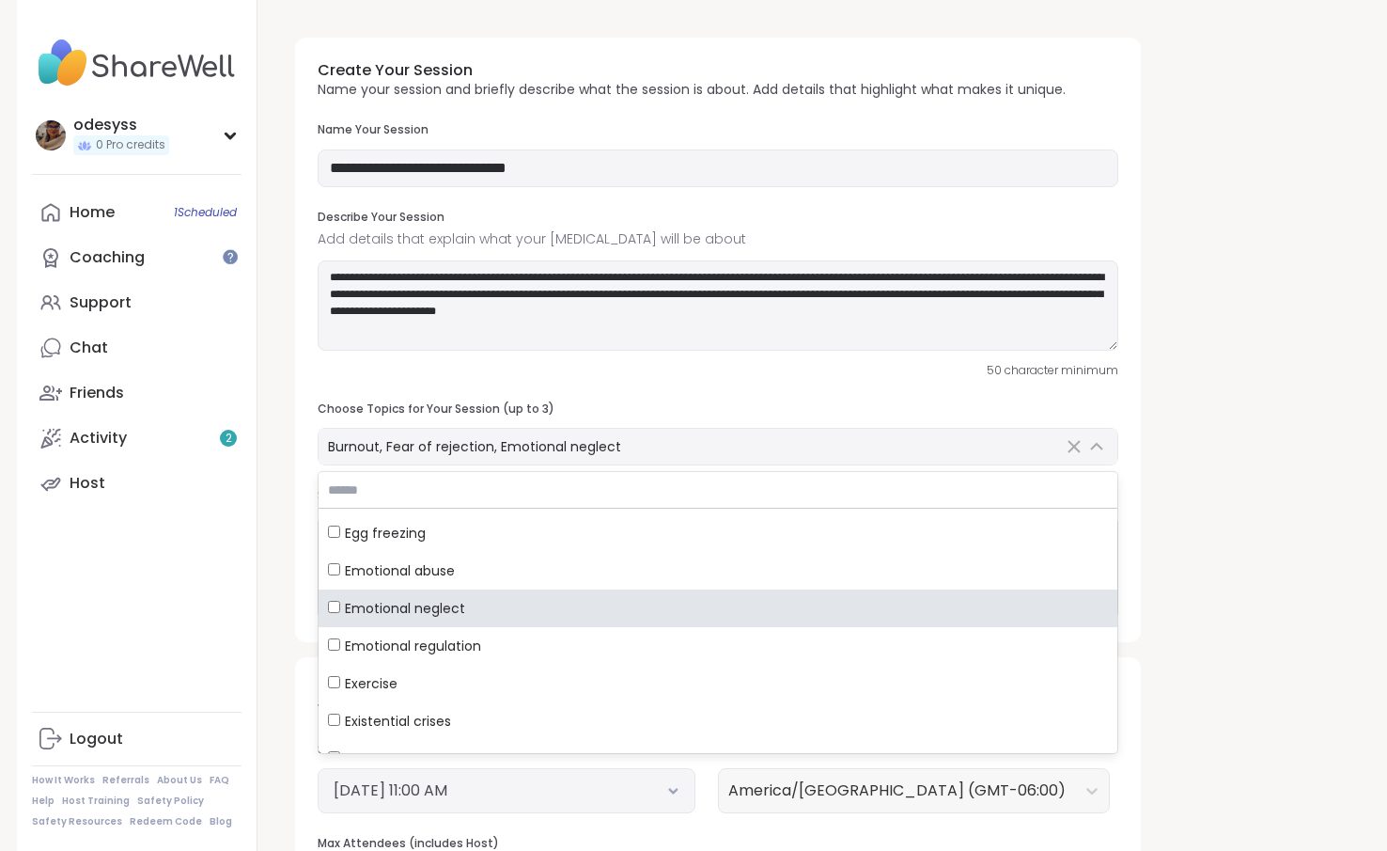
click at [1321, 577] on div "**********" at bounding box center [814, 646] width 1068 height 1247
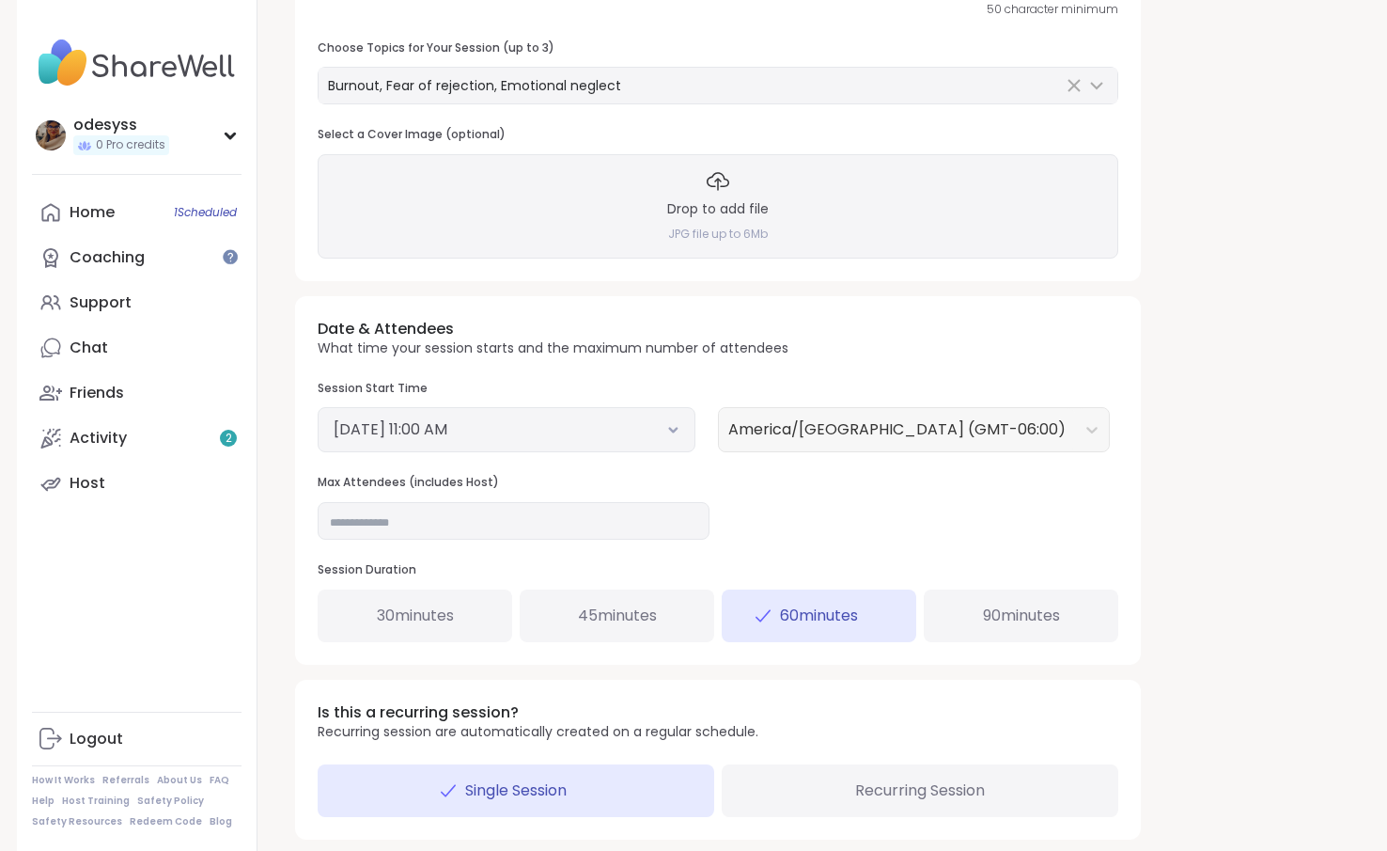
scroll to position [398, 0]
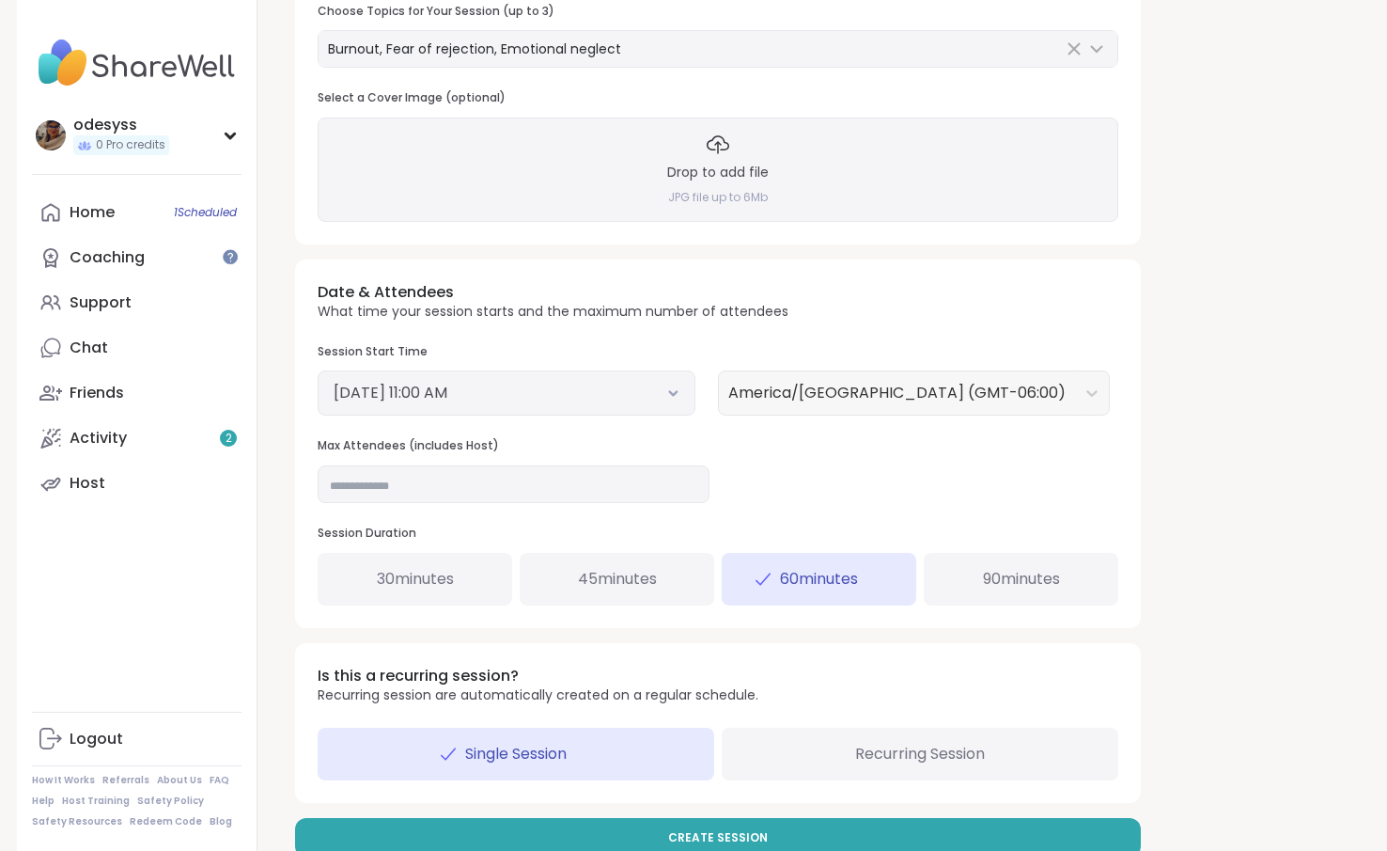
click at [641, 413] on div "[DATE] 11:00 AM" at bounding box center [507, 392] width 378 height 45
click at [606, 383] on button "[DATE] 11:00 AM" at bounding box center [507, 393] width 346 height 23
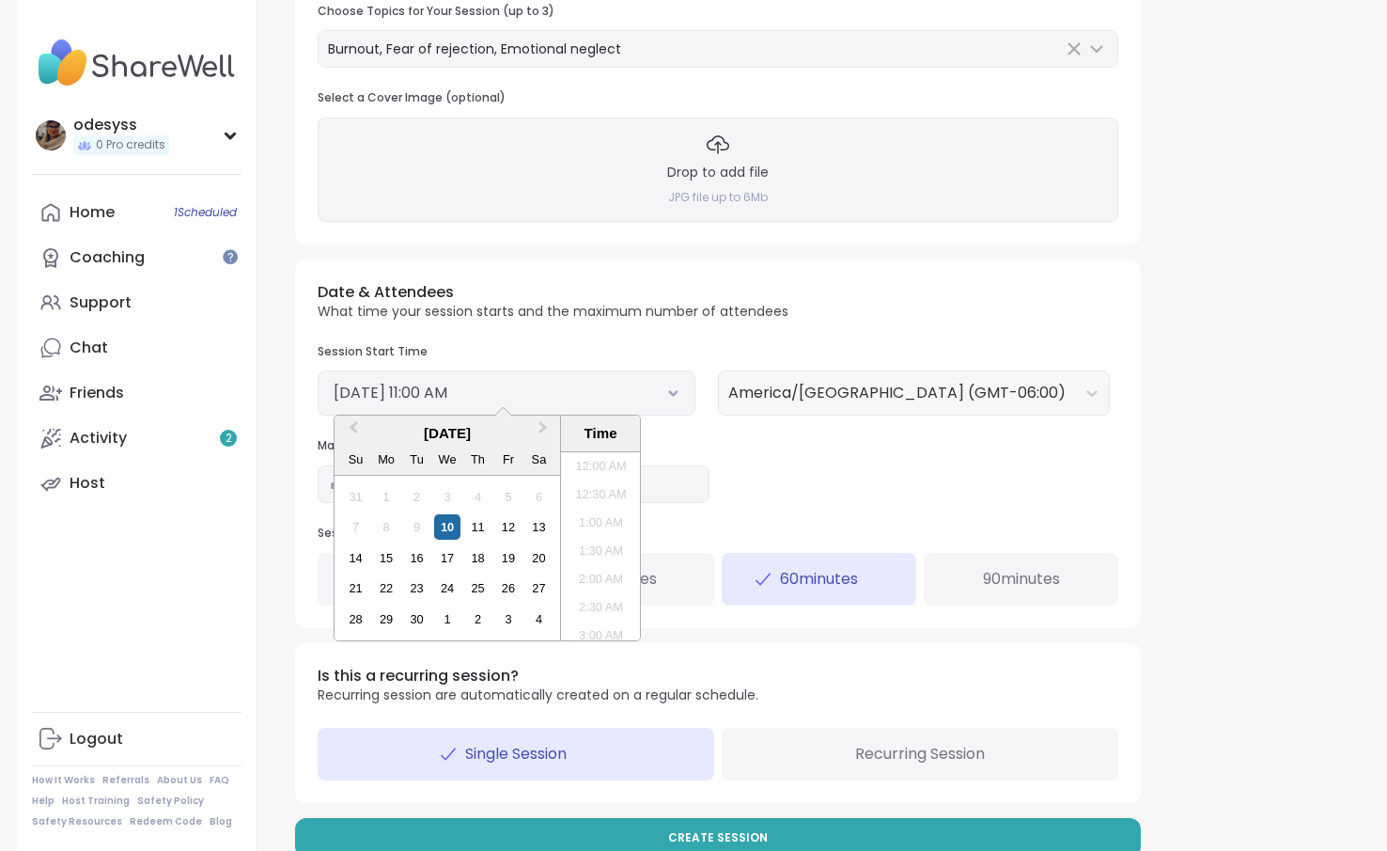
scroll to position [541, 0]
click at [510, 526] on div "12" at bounding box center [507, 526] width 25 height 25
click at [891, 453] on div "Date & Attendees What time your session starts and the maximum number of attend…" at bounding box center [718, 443] width 846 height 368
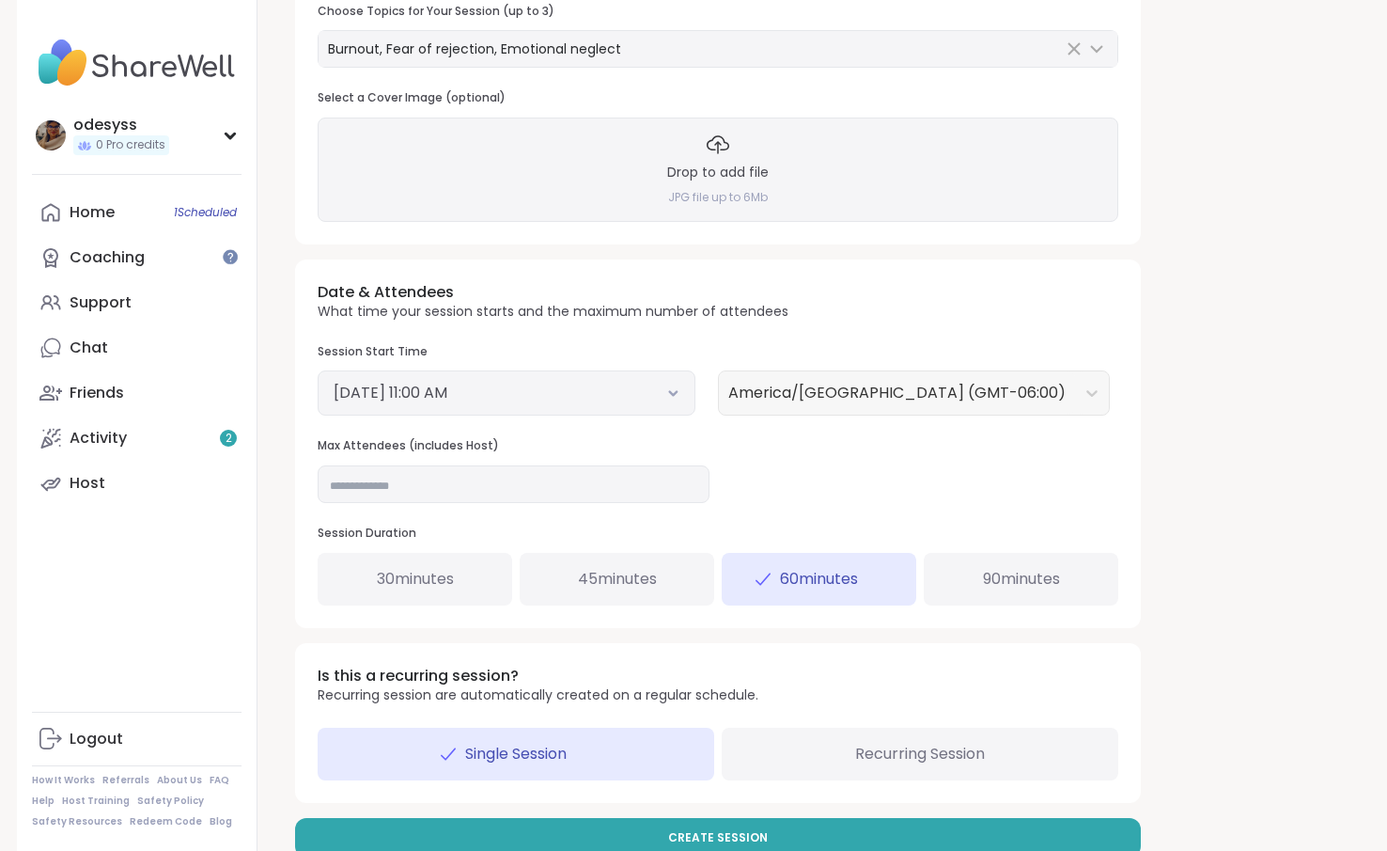
click at [590, 387] on button "[DATE] 11:00 AM" at bounding box center [507, 393] width 346 height 23
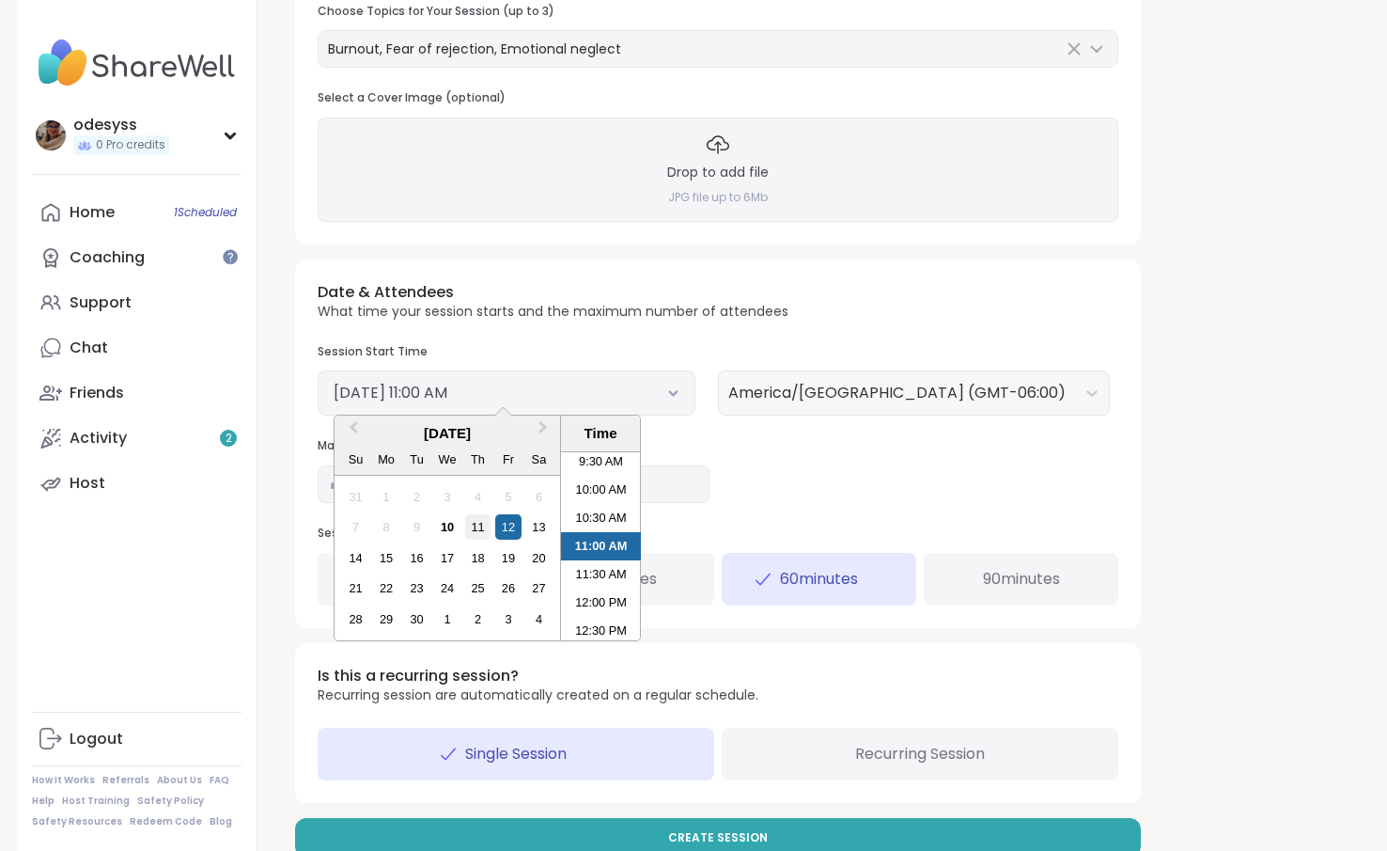
click at [479, 530] on div "11" at bounding box center [477, 526] width 25 height 25
click at [906, 486] on div "Date & Attendees What time your session starts and the maximum number of attend…" at bounding box center [718, 443] width 846 height 368
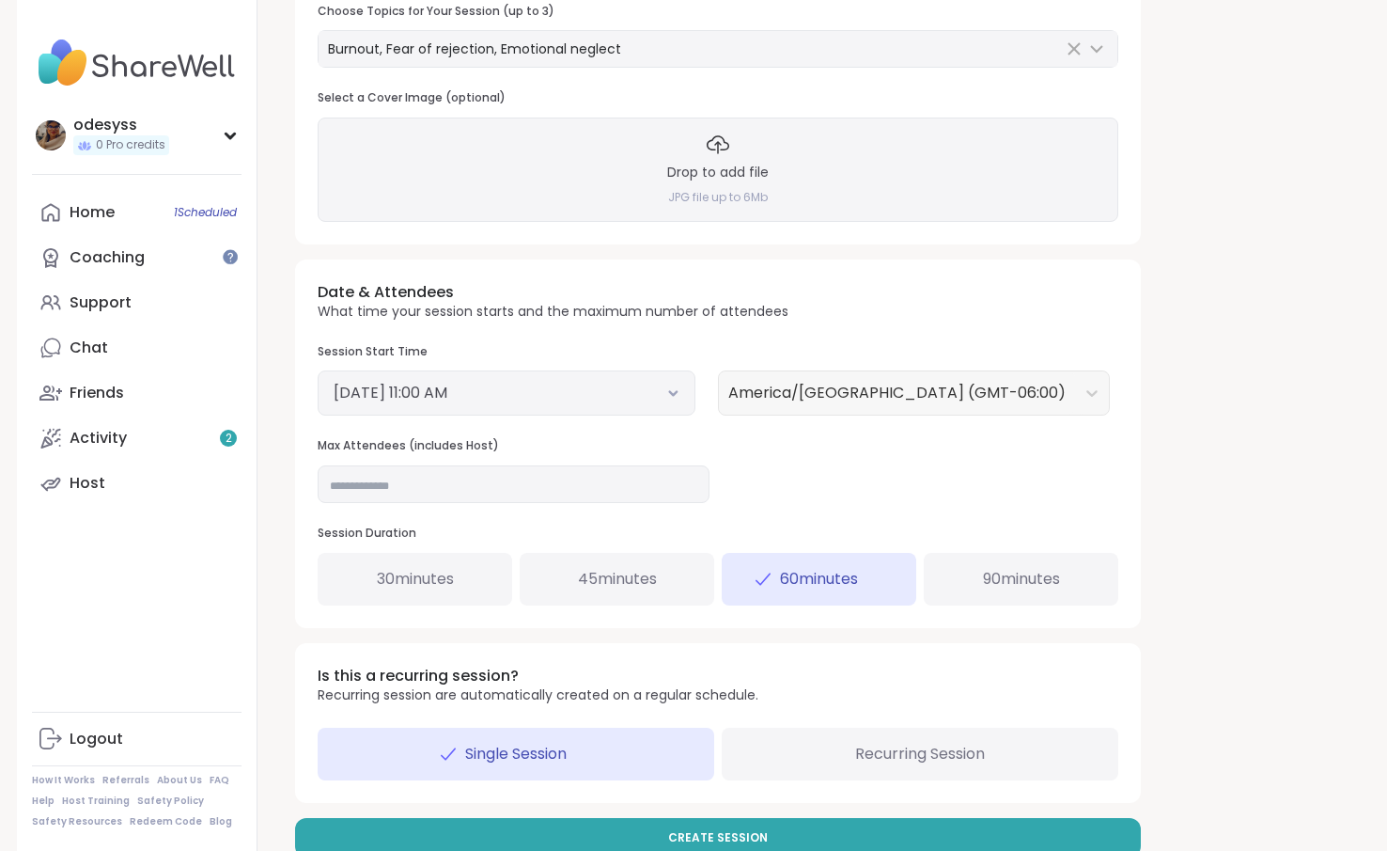
click at [663, 390] on button "[DATE] 11:00 AM" at bounding box center [507, 393] width 346 height 23
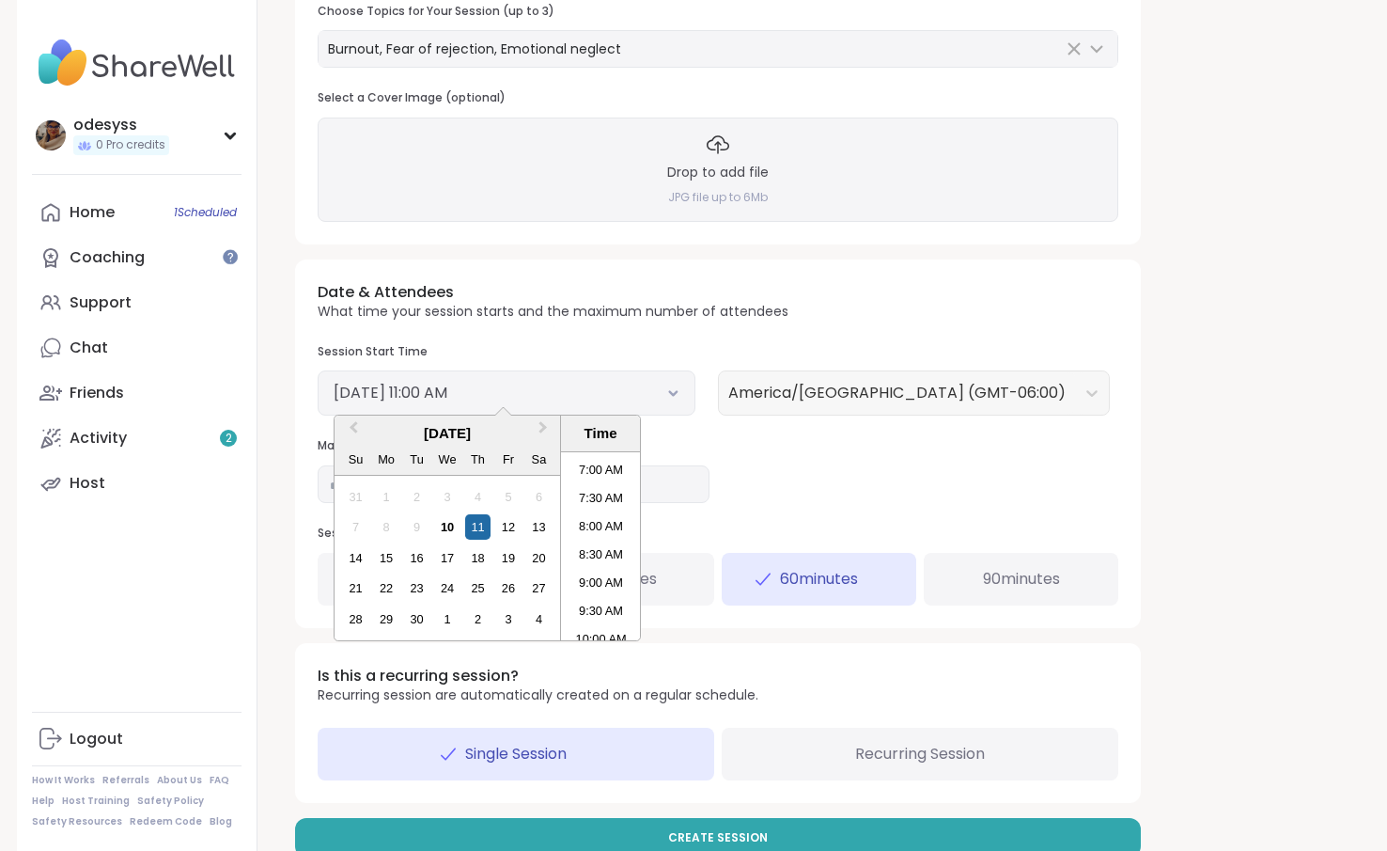
scroll to position [342, 0]
click at [597, 496] on li "6:30 AM" at bounding box center [601, 491] width 80 height 28
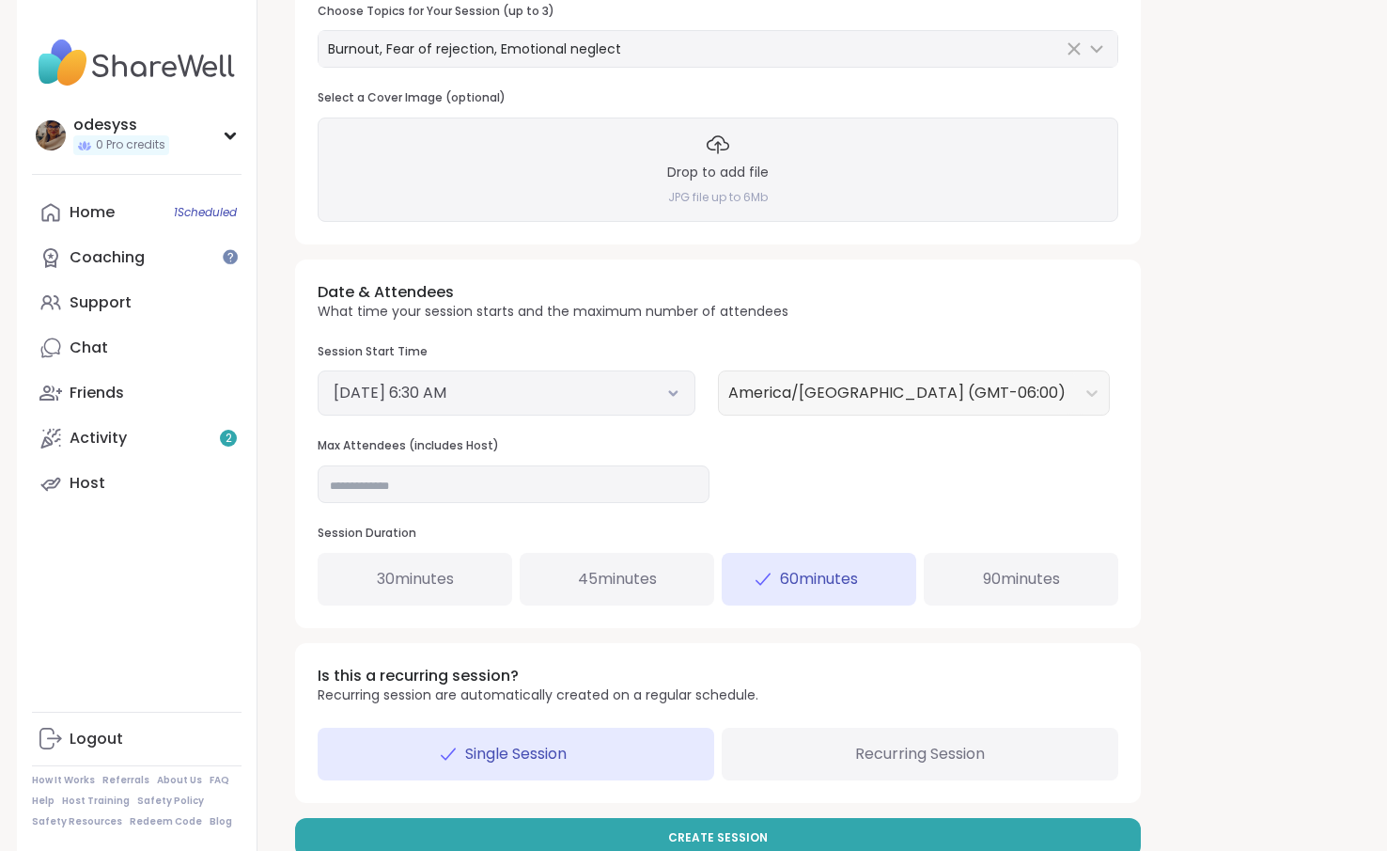
click at [792, 494] on div "Date & Attendees What time your session starts and the maximum number of attend…" at bounding box center [718, 443] width 846 height 368
click at [457, 576] on div "30 minutes" at bounding box center [415, 579] width 195 height 53
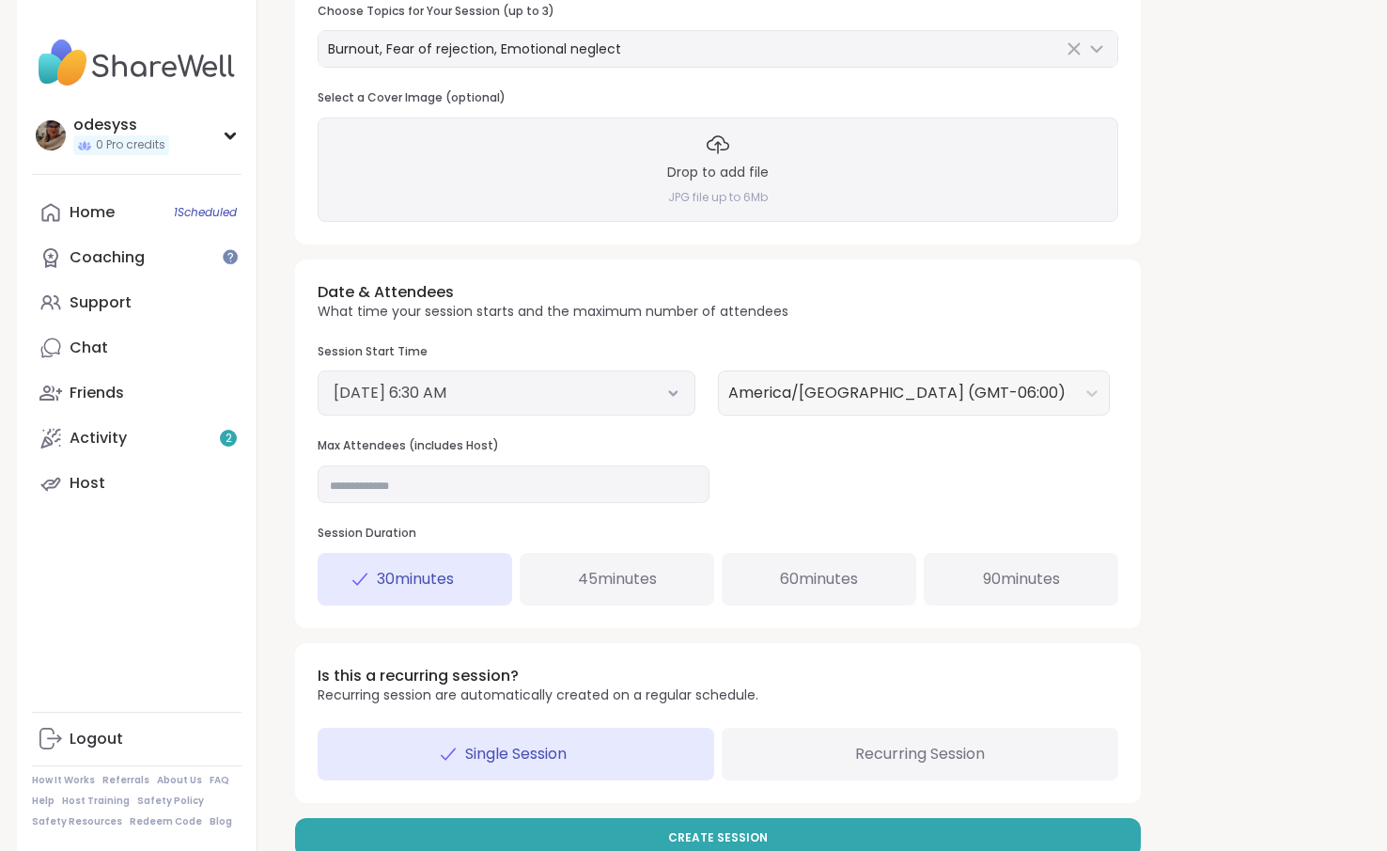
click at [1205, 473] on div "**********" at bounding box center [814, 248] width 1068 height 1247
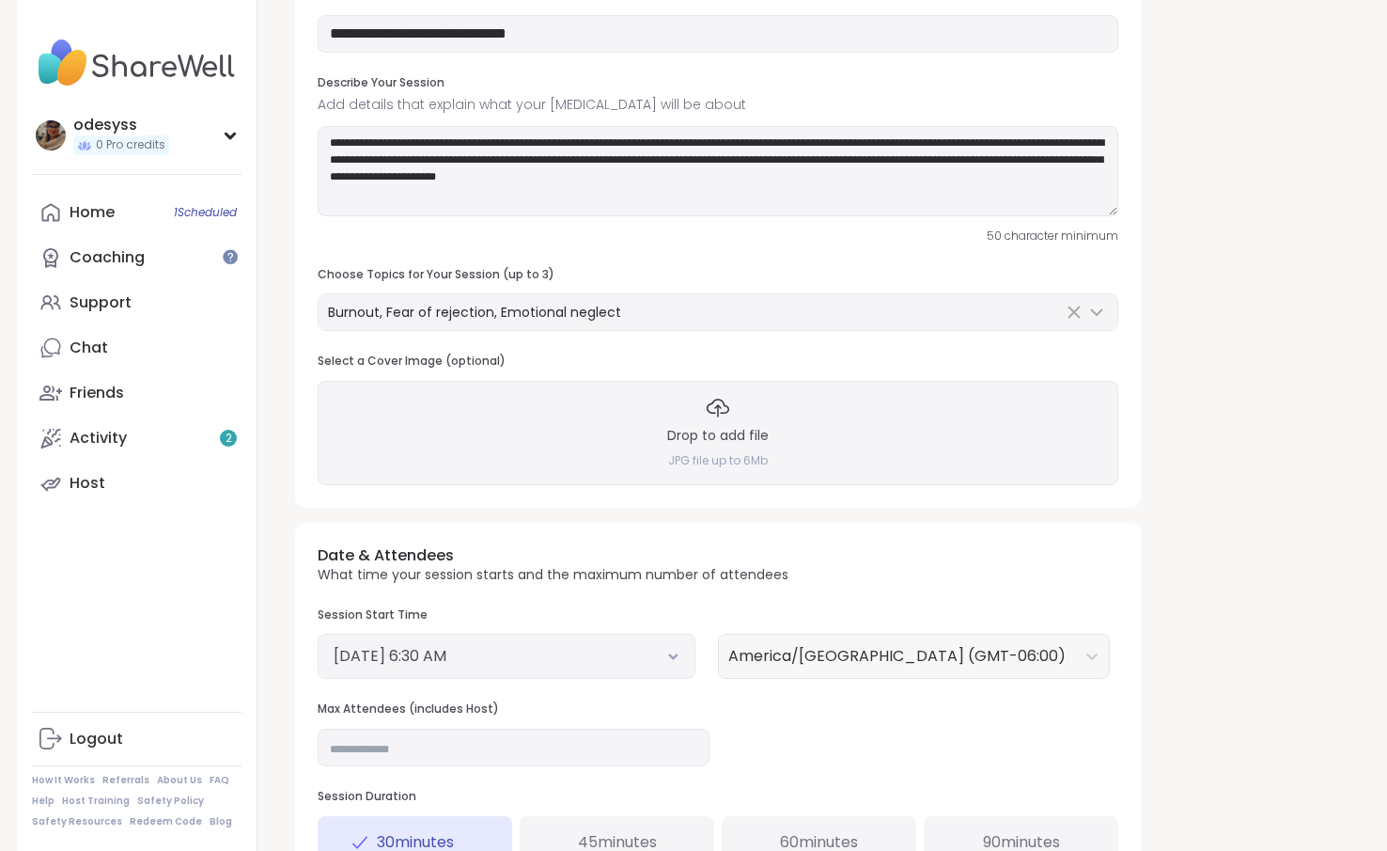
scroll to position [0, 0]
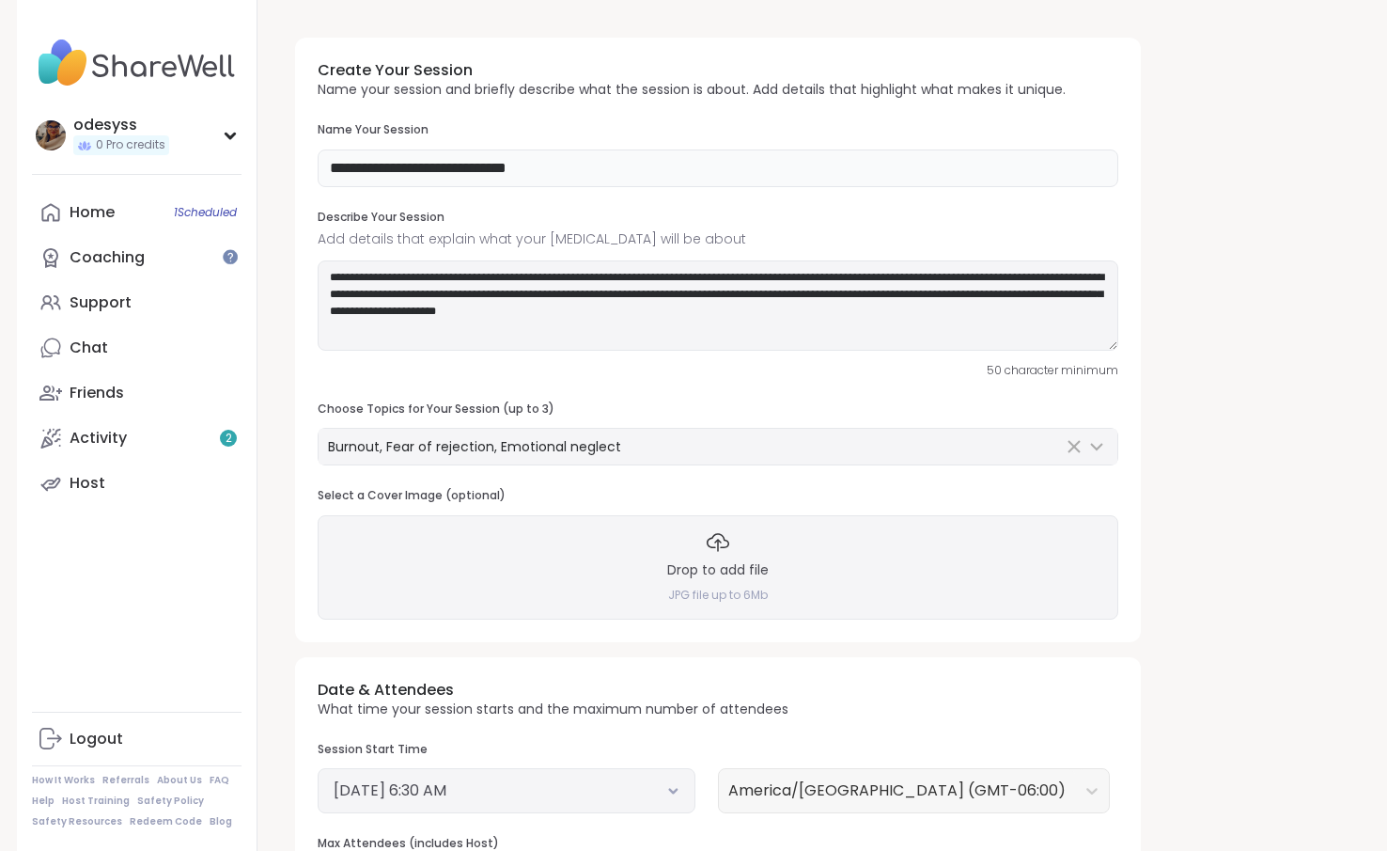
click at [572, 169] on input "**********" at bounding box center [718, 168] width 801 height 38
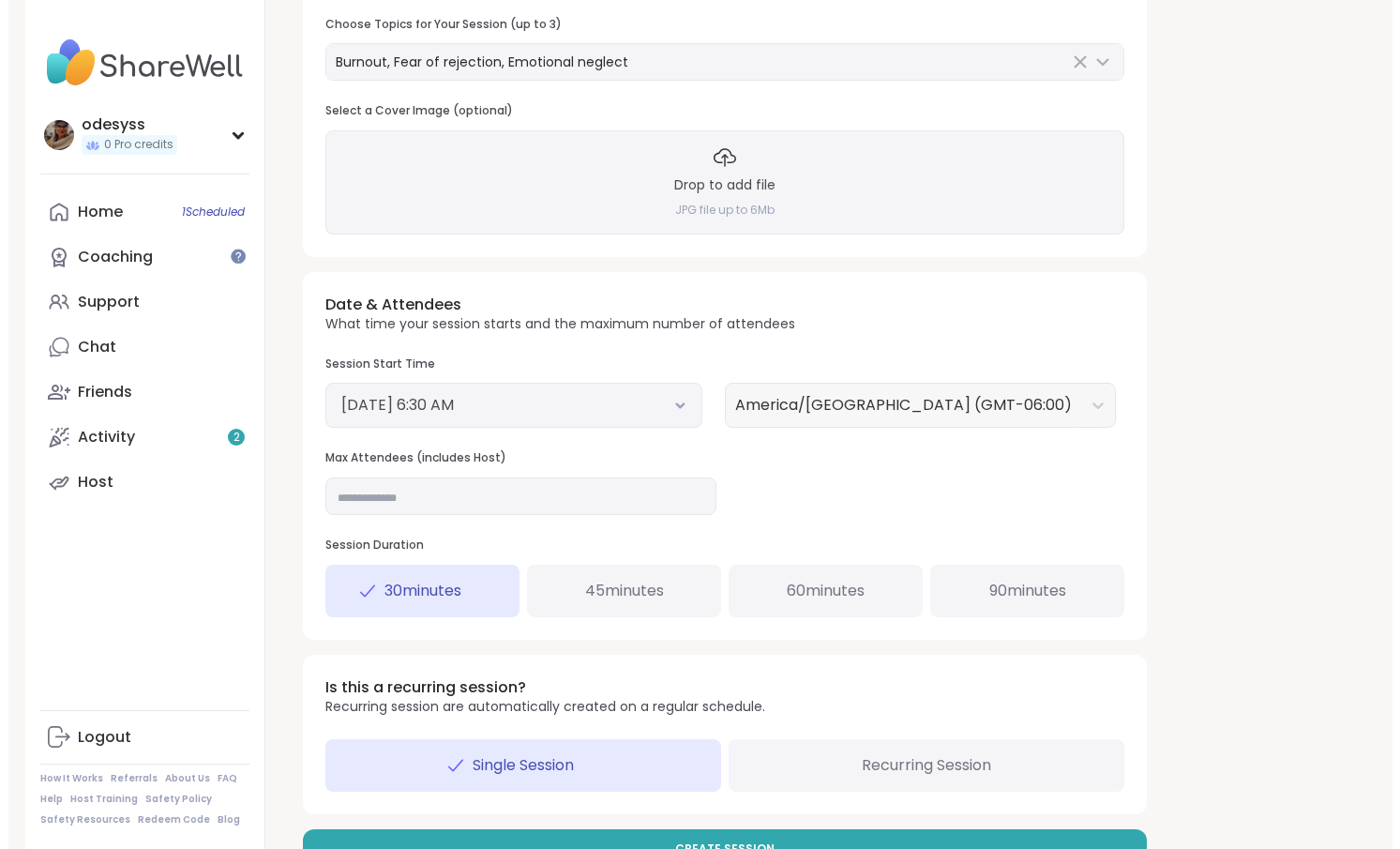
scroll to position [437, 0]
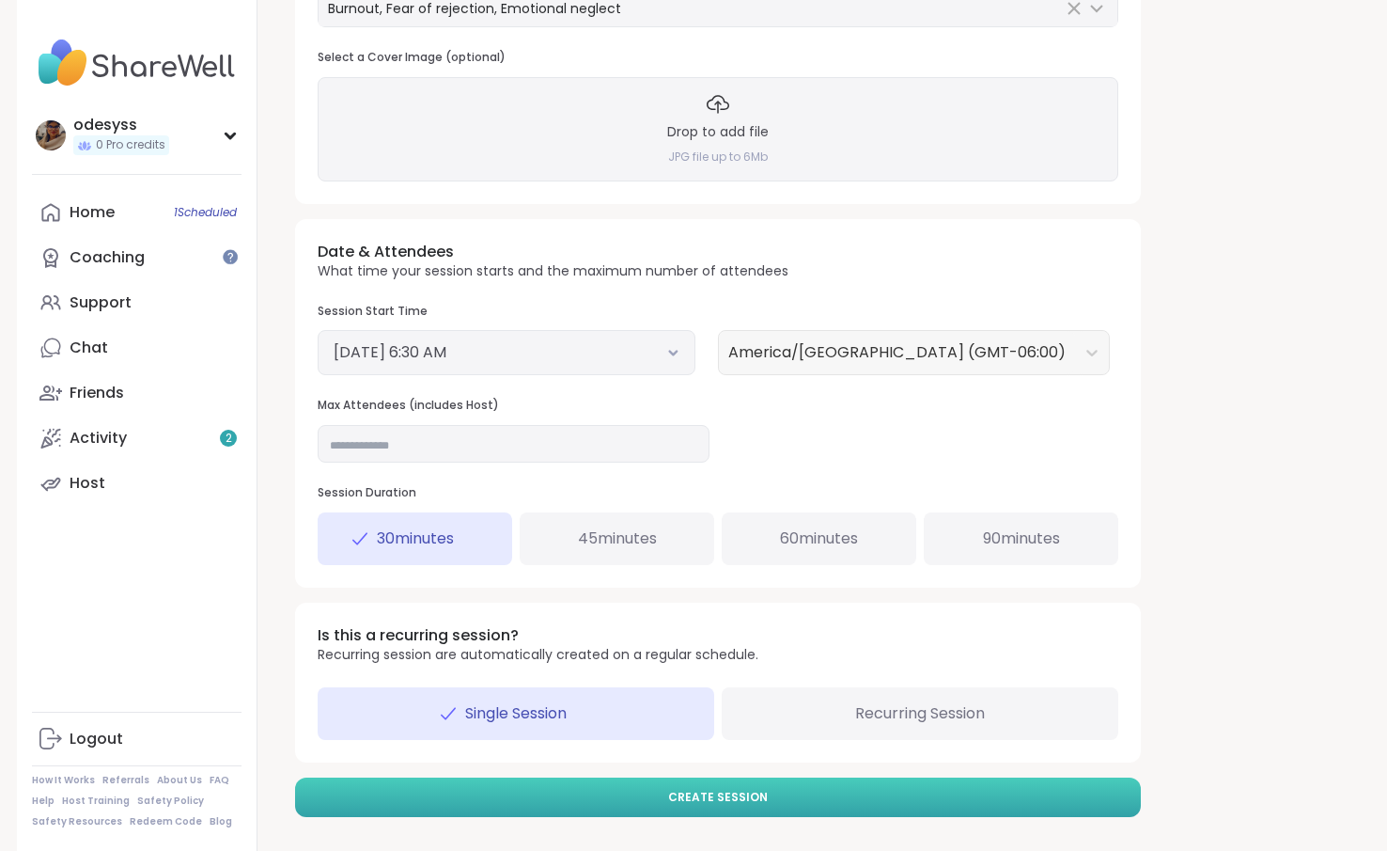
type input "**********"
click at [803, 795] on button "Create Session" at bounding box center [718, 796] width 846 height 39
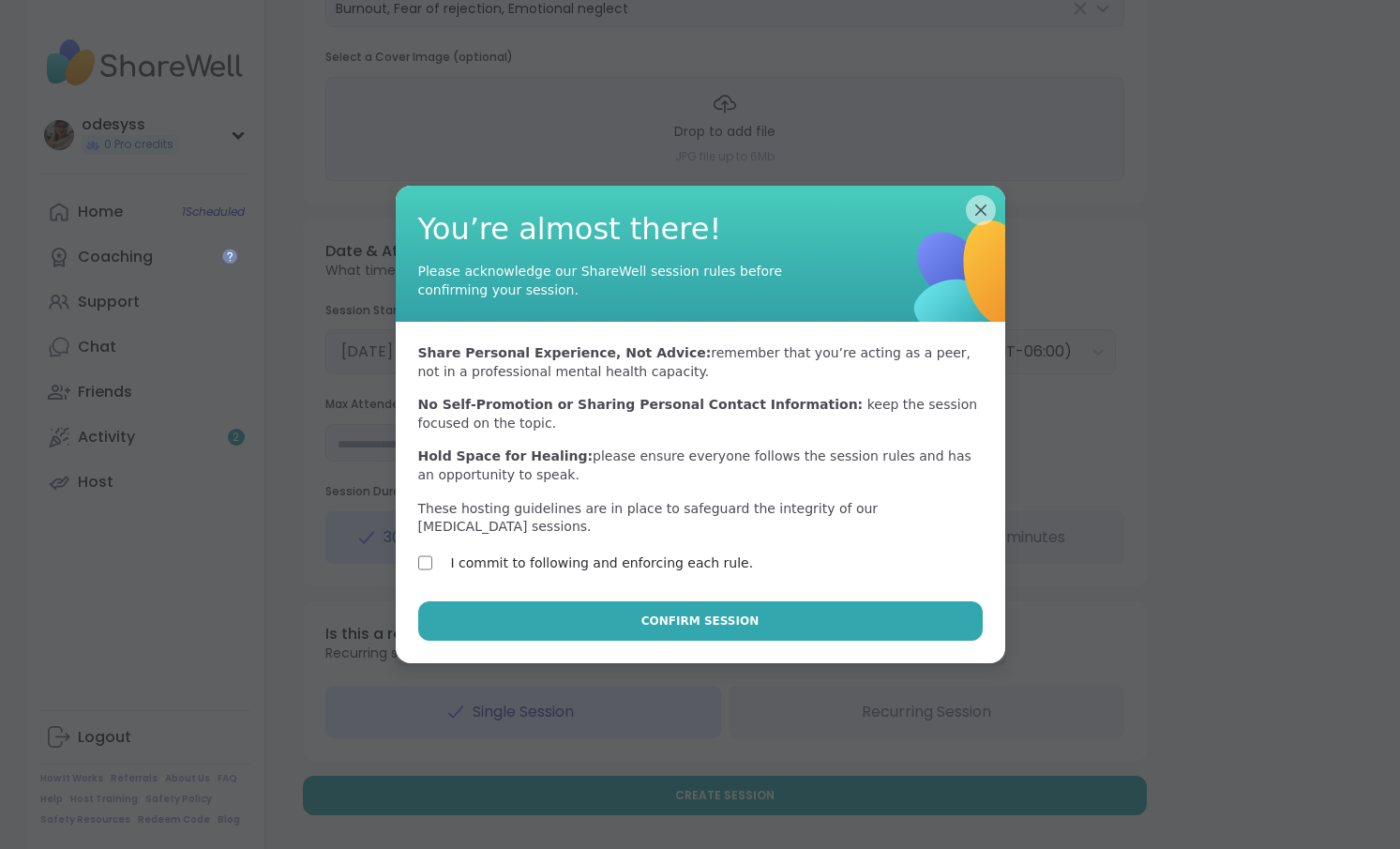
click at [558, 646] on div "Confirm Session" at bounding box center [700, 633] width 610 height 62
click at [553, 625] on button "Confirm Session" at bounding box center [700, 621] width 565 height 39
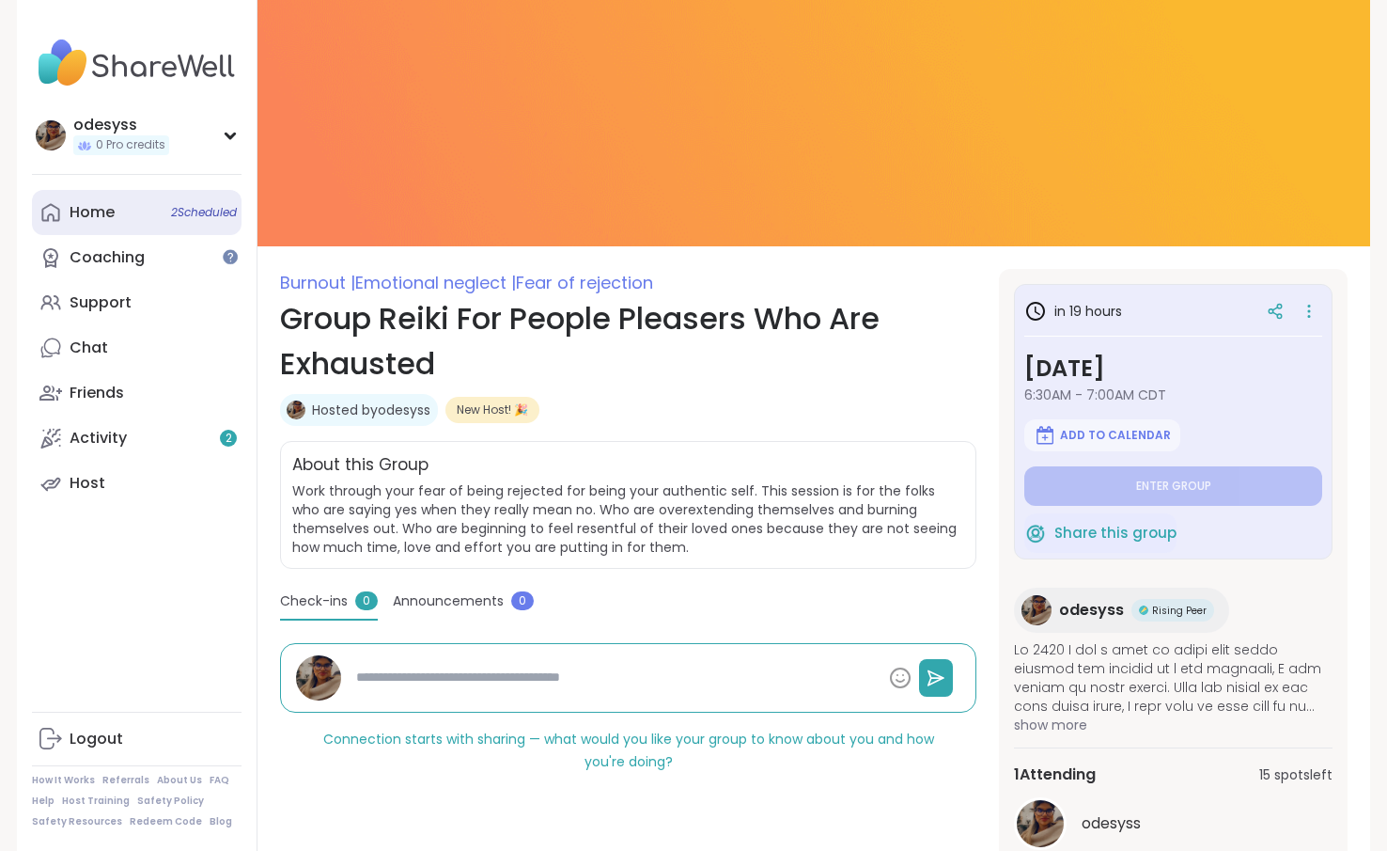
click at [174, 216] on span "2 Scheduled" at bounding box center [204, 212] width 66 height 15
type textarea "*"
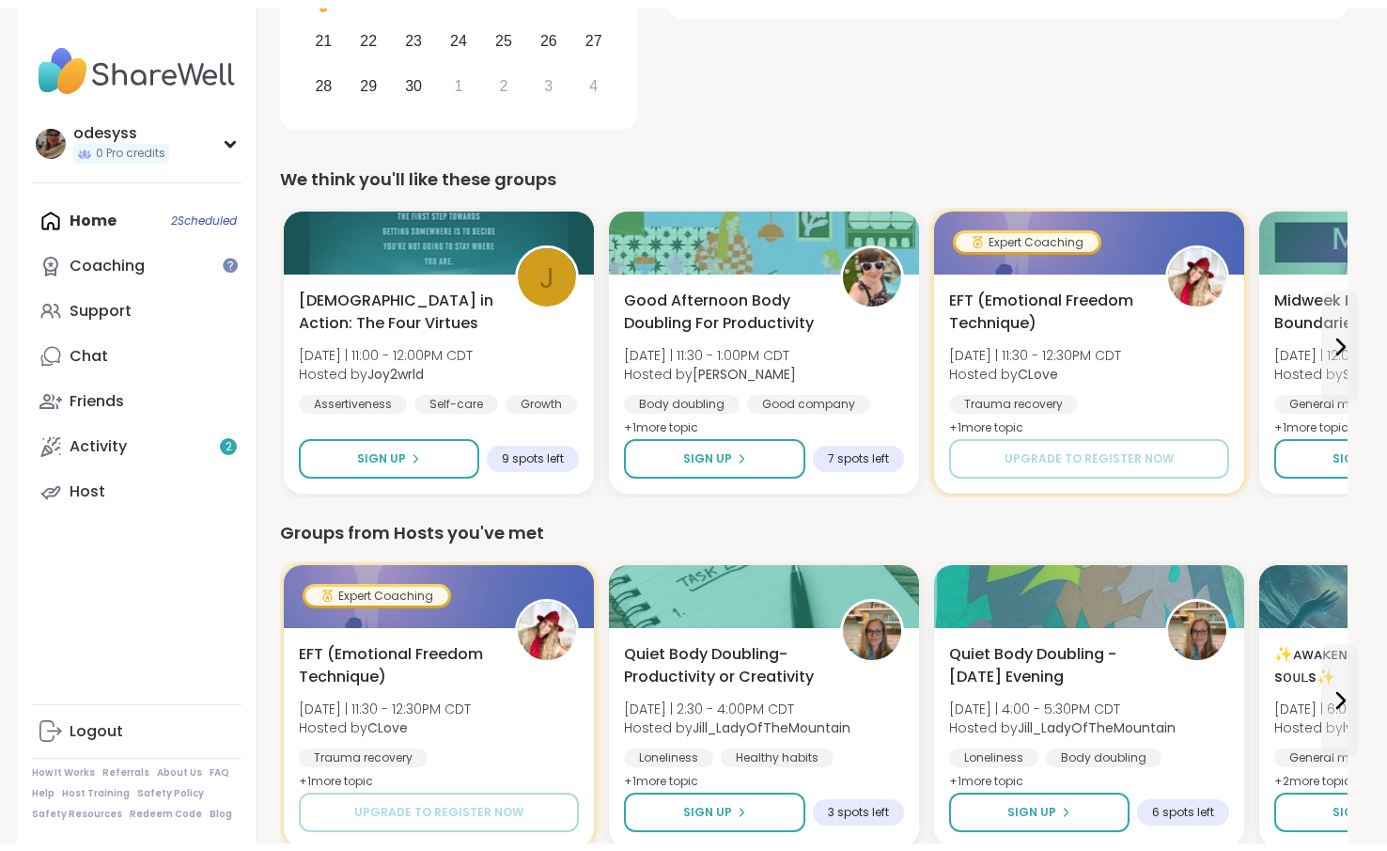
scroll to position [423, 0]
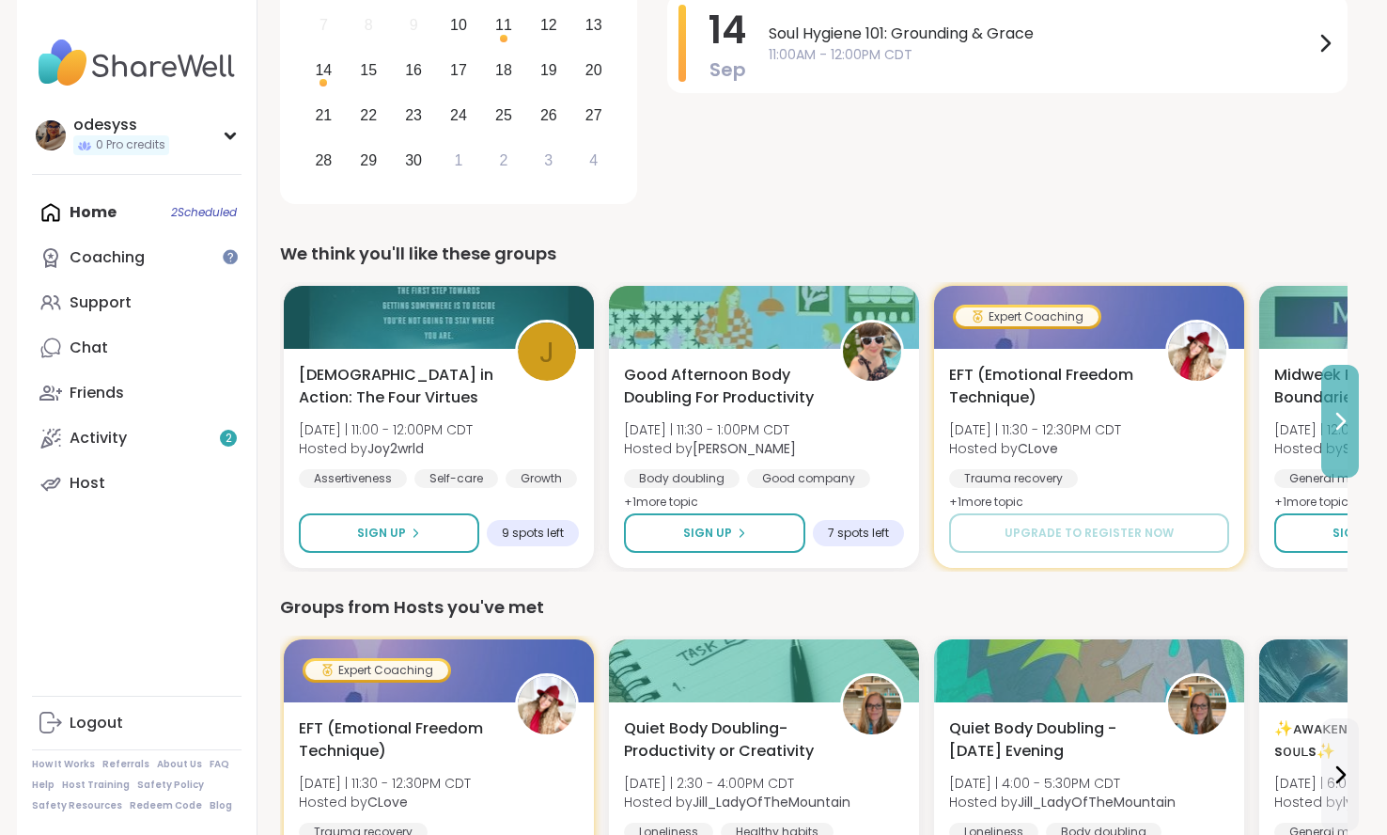
click at [1340, 431] on icon at bounding box center [1340, 421] width 23 height 23
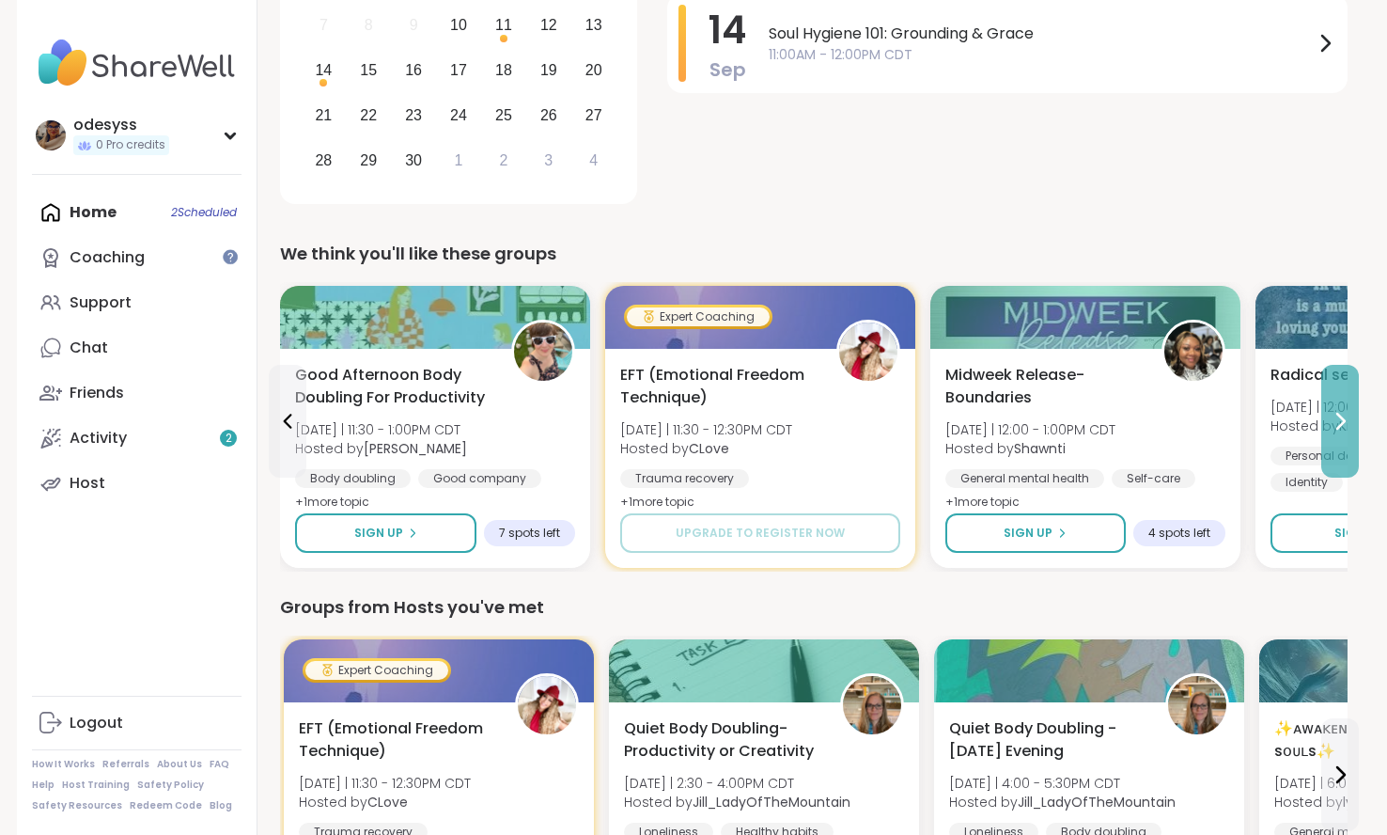
click at [1340, 431] on icon at bounding box center [1340, 421] width 23 height 23
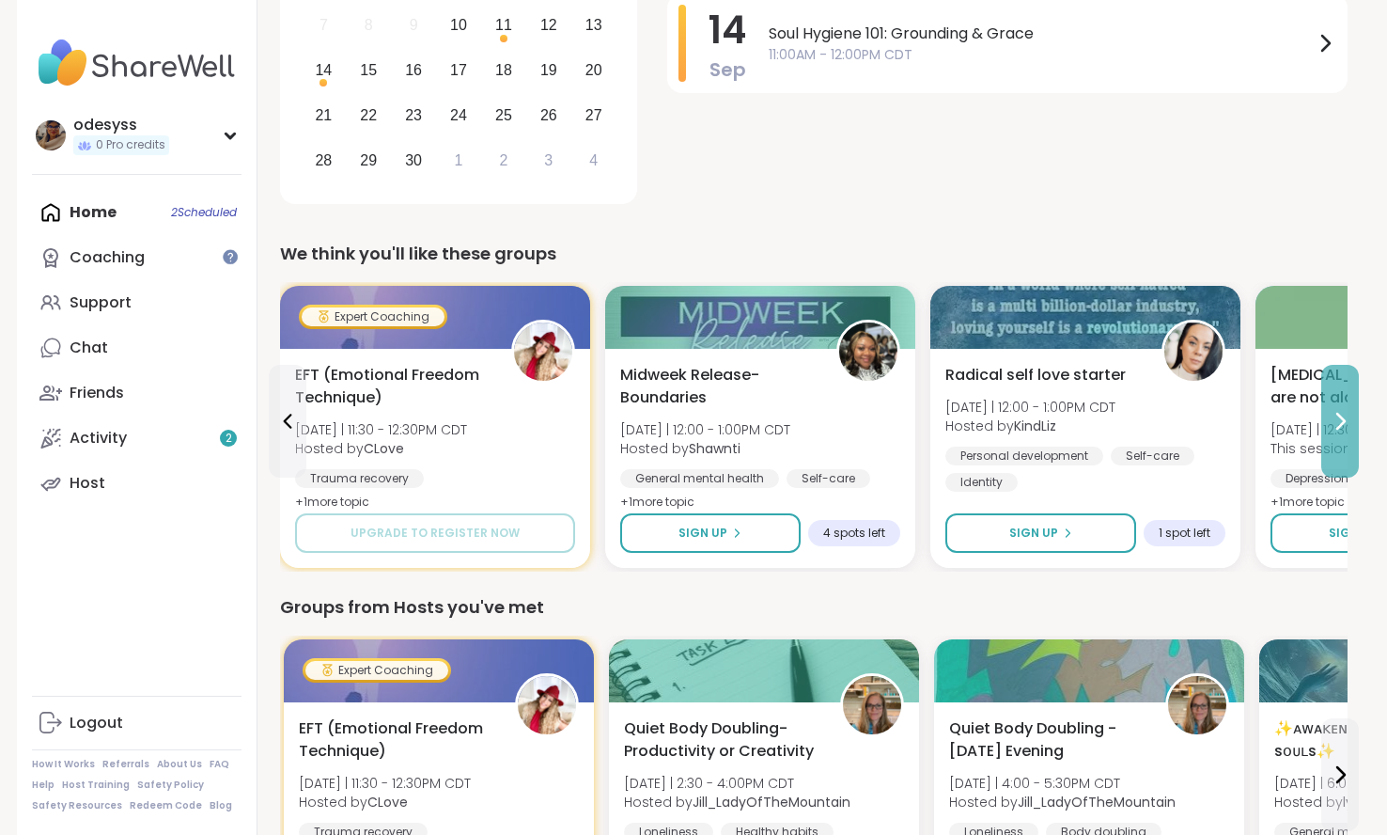
click at [1340, 431] on icon at bounding box center [1340, 421] width 23 height 23
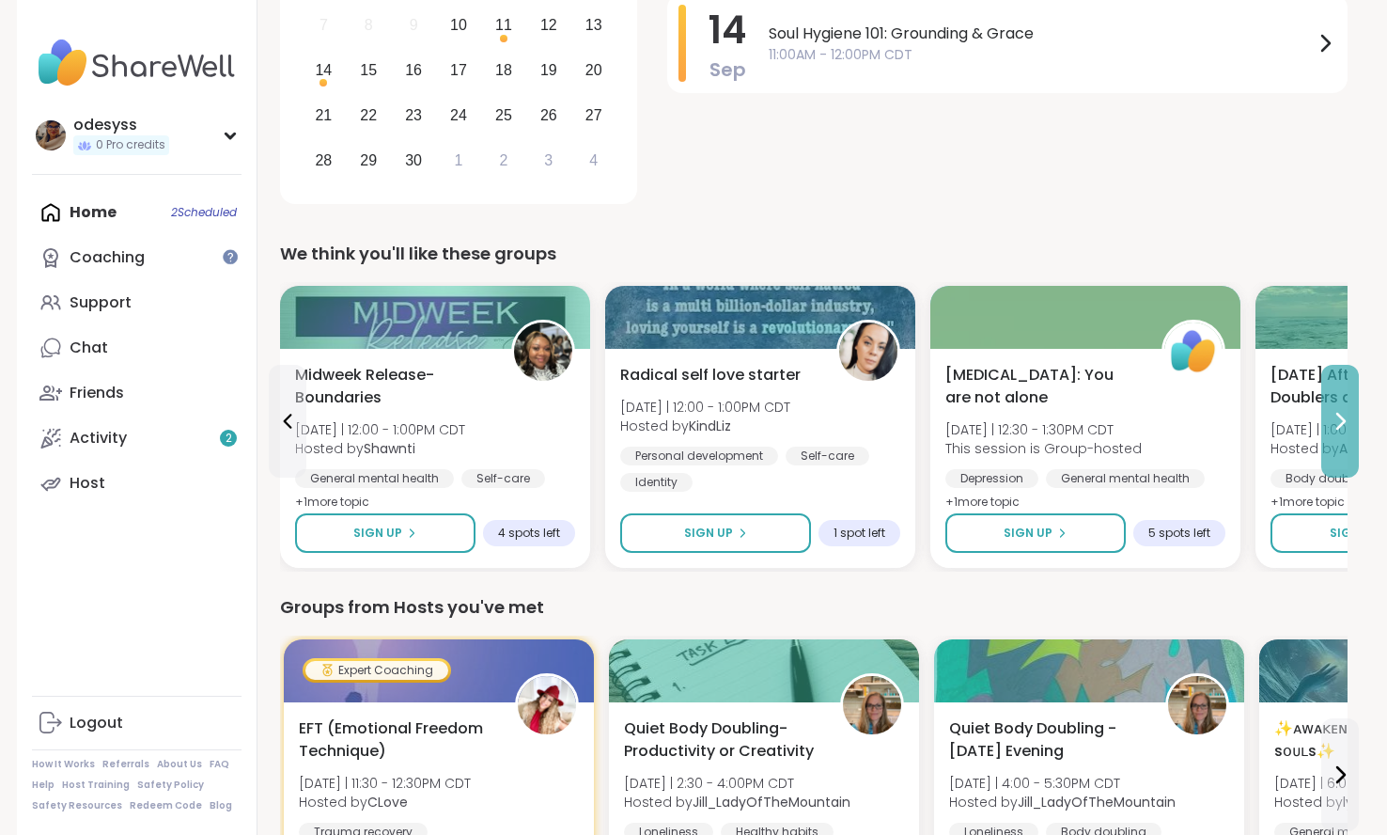
click at [1340, 431] on icon at bounding box center [1340, 421] width 23 height 23
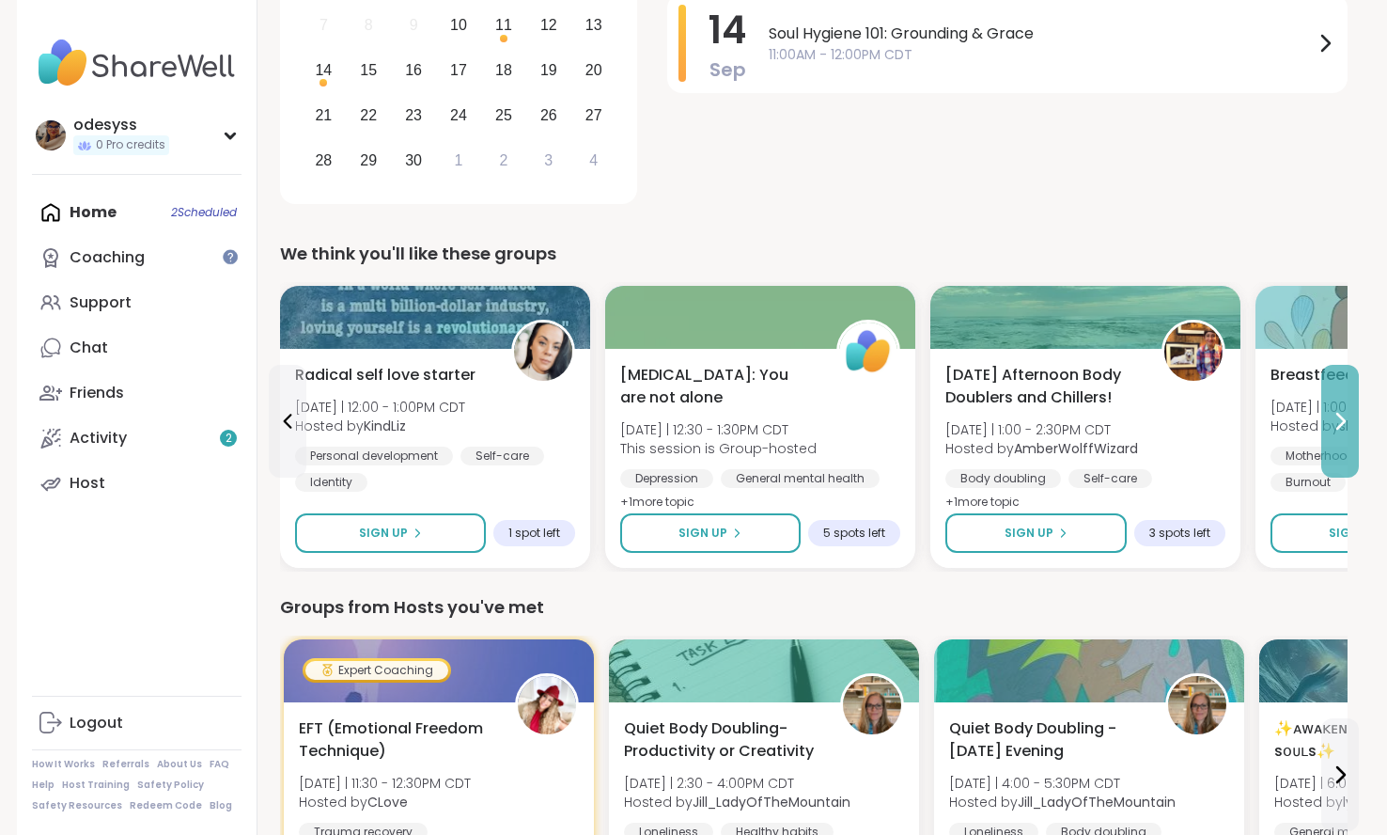
click at [1340, 431] on icon at bounding box center [1340, 421] width 23 height 23
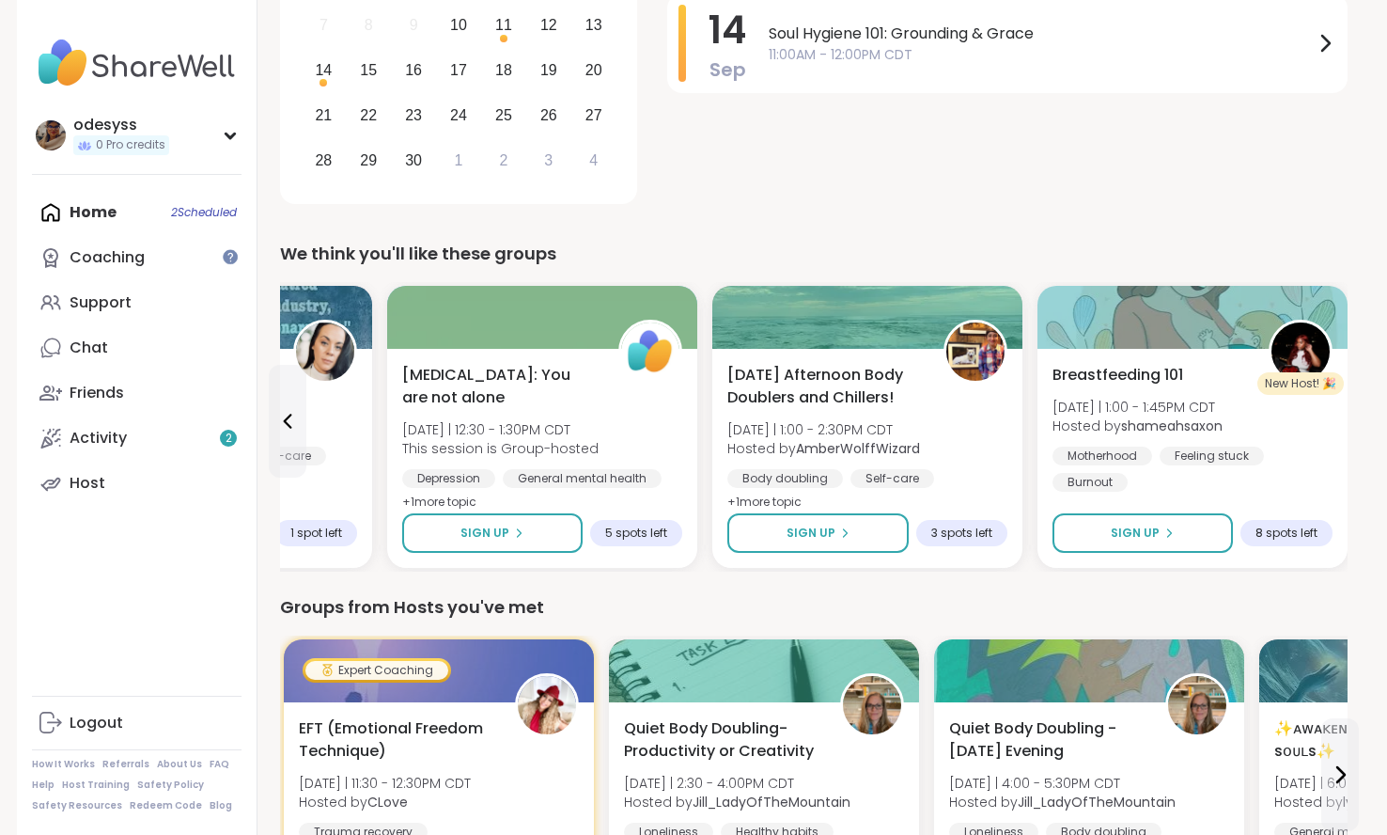
click at [1340, 431] on div "Breastfeeding 101 [DATE] | 1:00 - 1:45PM CDT Hosted by shameahsaxon Motherhood …" at bounding box center [1193, 458] width 310 height 219
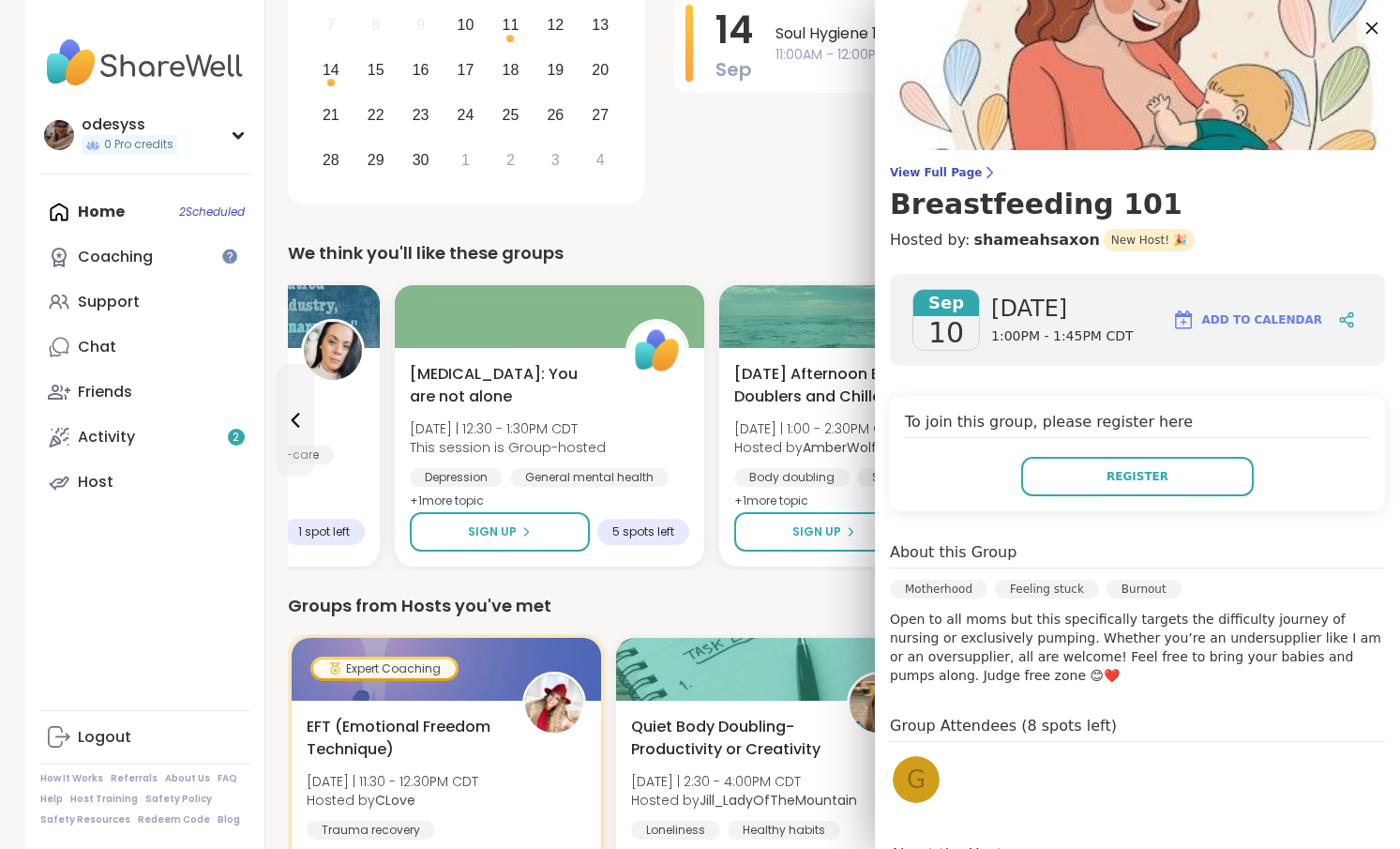
click at [1367, 28] on icon at bounding box center [1373, 29] width 12 height 12
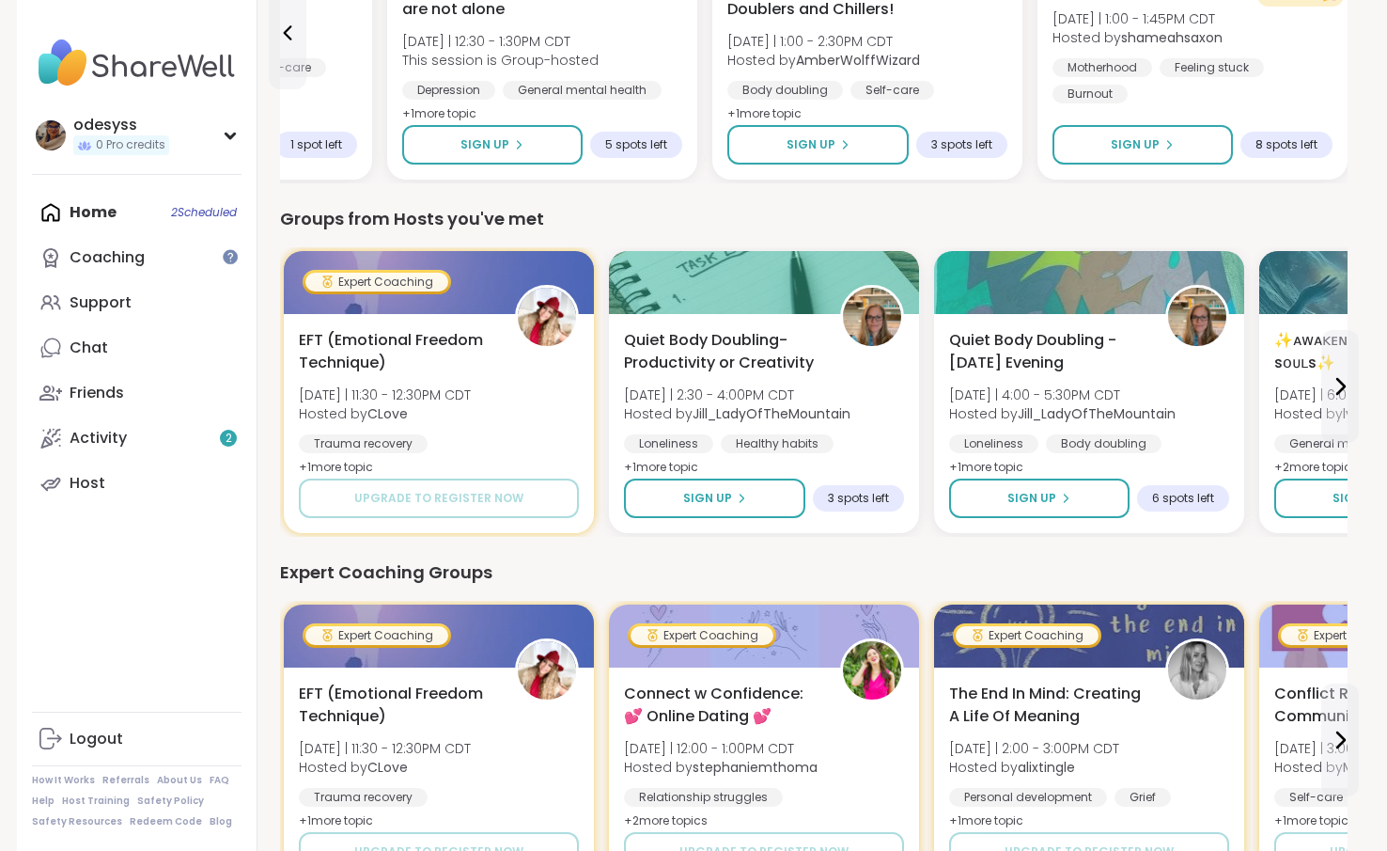
scroll to position [0, 0]
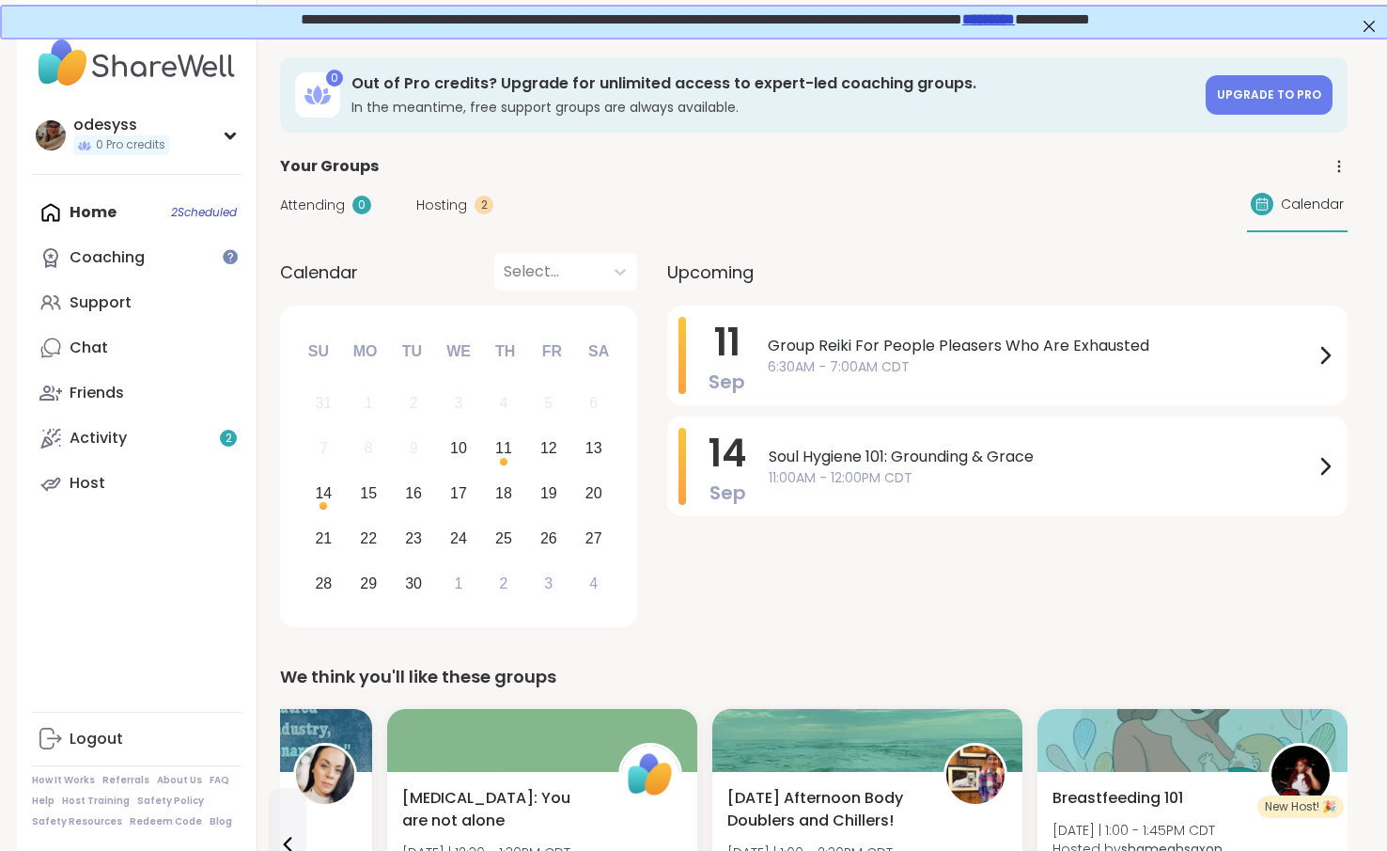
click at [98, 215] on div "Home 2 Scheduled Coaching Support Chat Friends Activity 2 Host" at bounding box center [137, 348] width 210 height 316
click at [81, 212] on div "Home 2 Scheduled Coaching Support Chat Friends Activity 2 Host" at bounding box center [137, 348] width 210 height 316
click at [98, 208] on div "Home 2 Scheduled Coaching Support Chat Friends Activity 2 Host" at bounding box center [137, 348] width 210 height 316
